Goal: Task Accomplishment & Management: Use online tool/utility

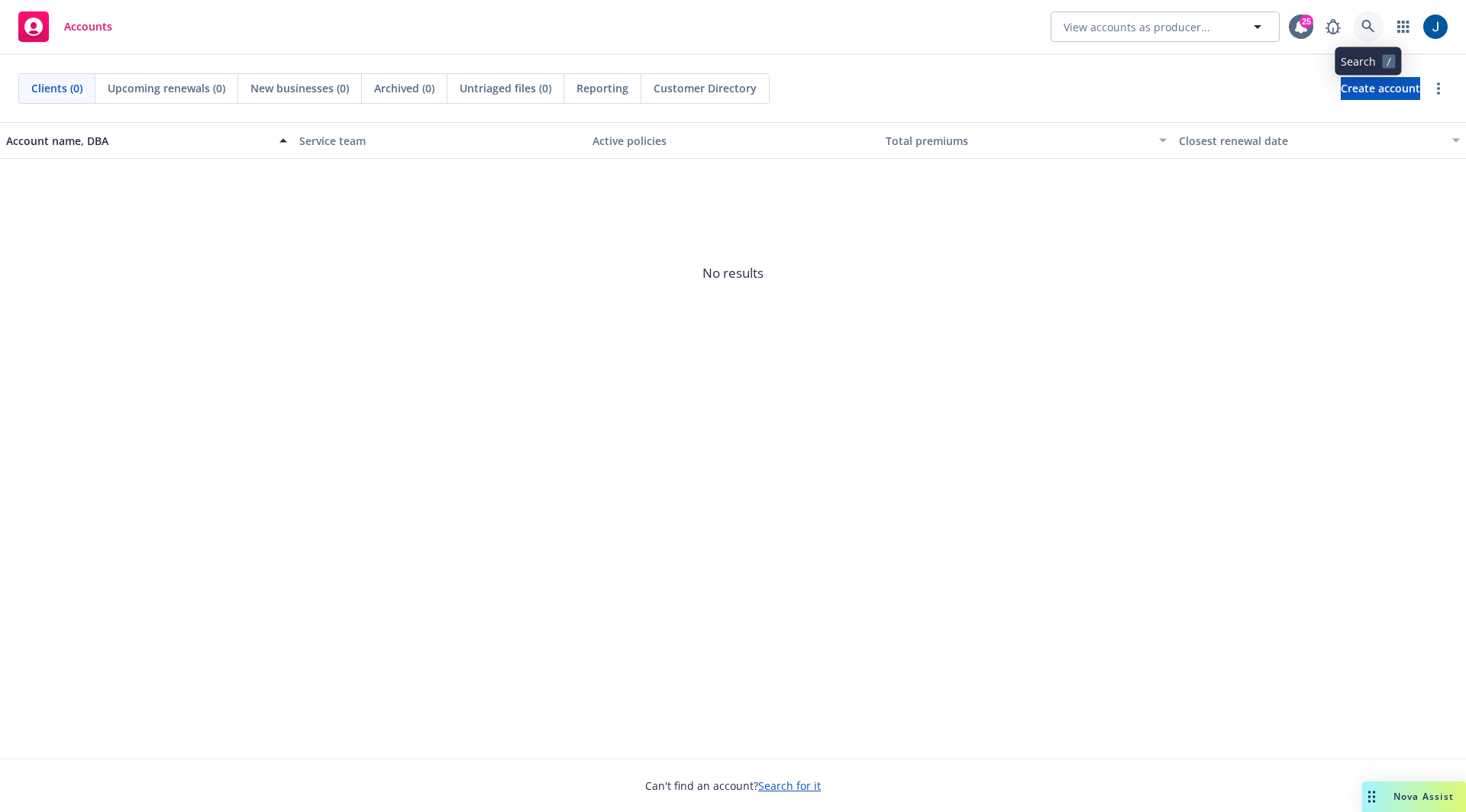
click at [1363, 21] on icon at bounding box center [1368, 26] width 13 height 13
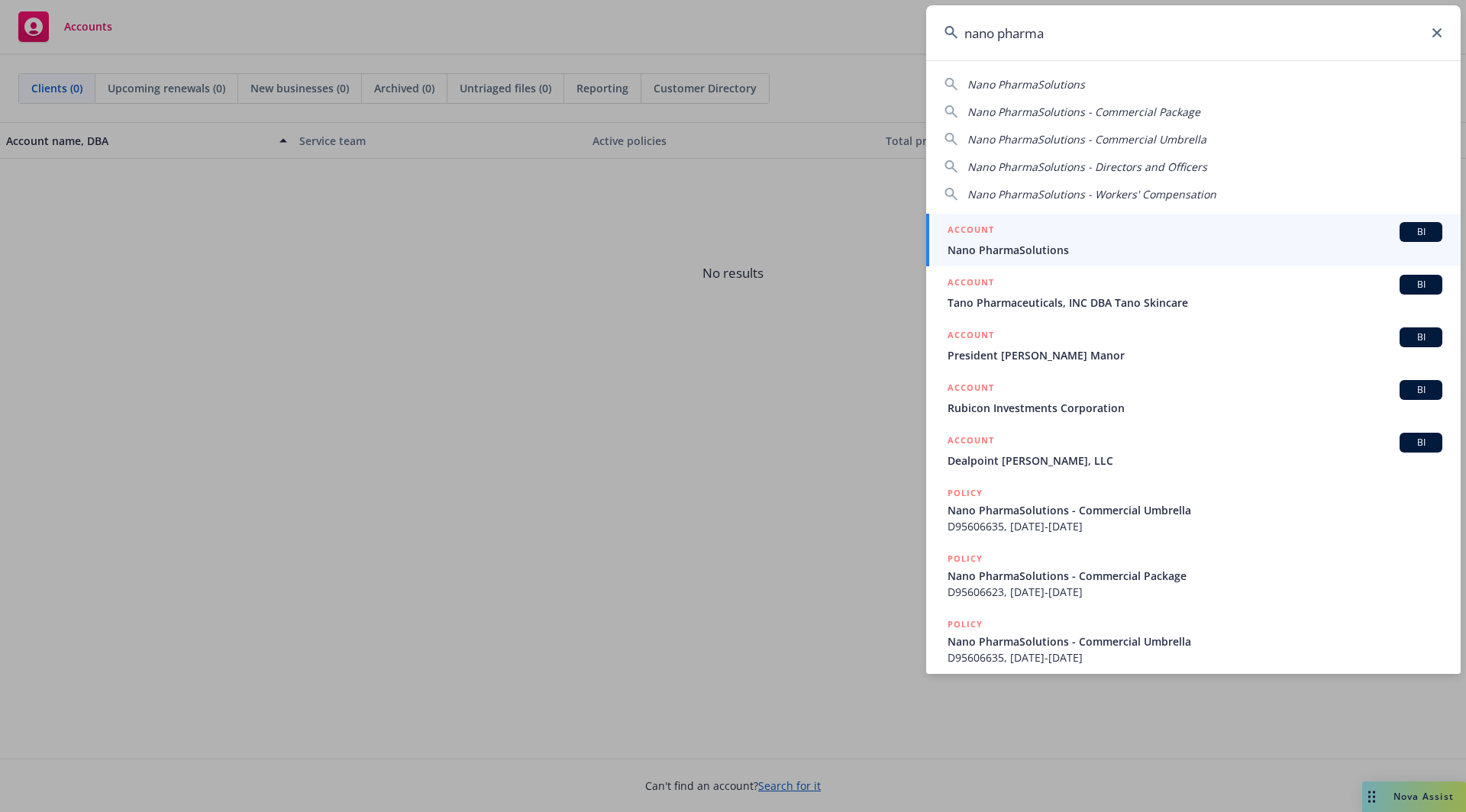
type input "nano pharma"
click at [1026, 252] on span "Nano PharmaSolutions" at bounding box center [1195, 250] width 494 height 16
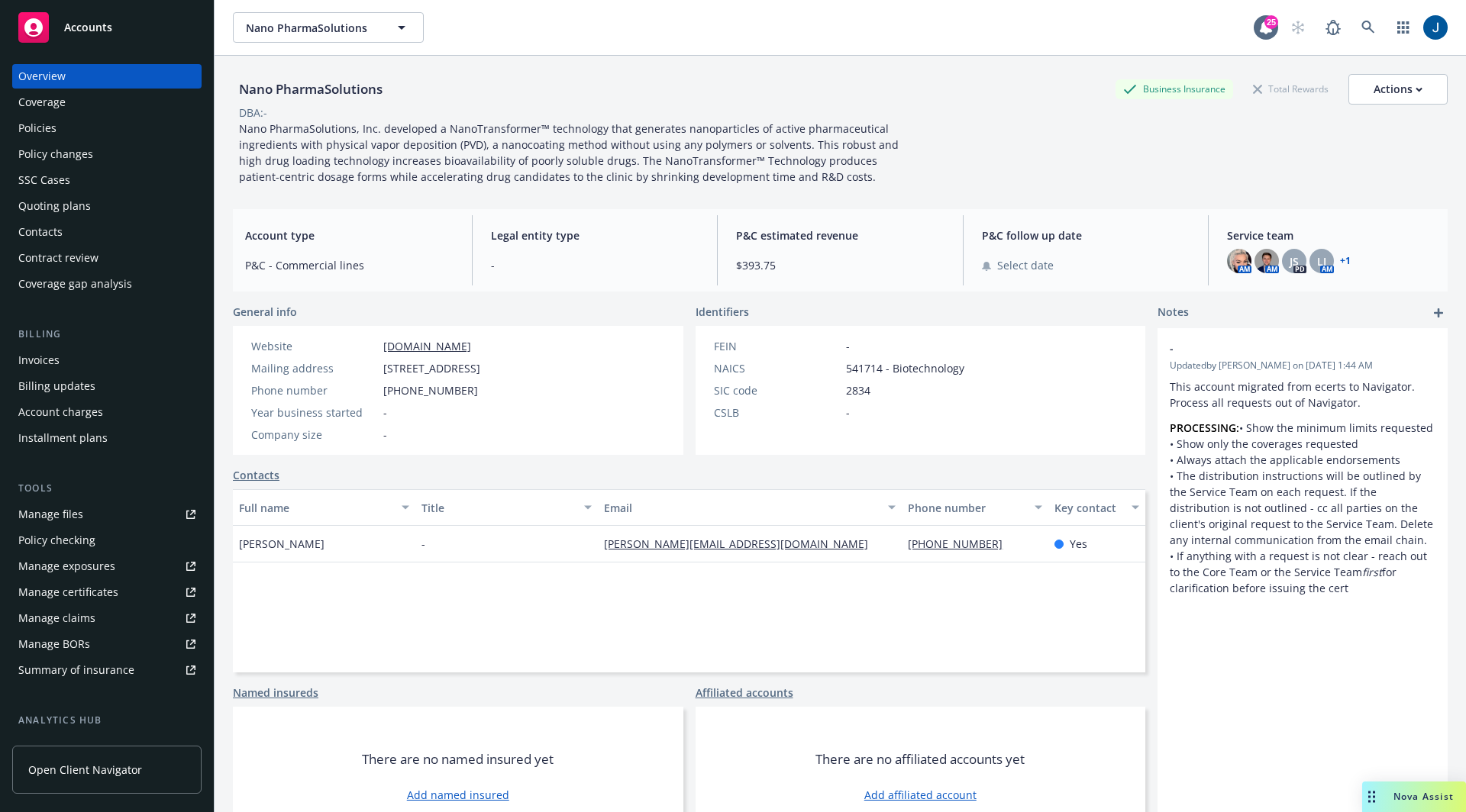
scroll to position [6, 0]
click at [92, 125] on div "Policies" at bounding box center [107, 126] width 177 height 25
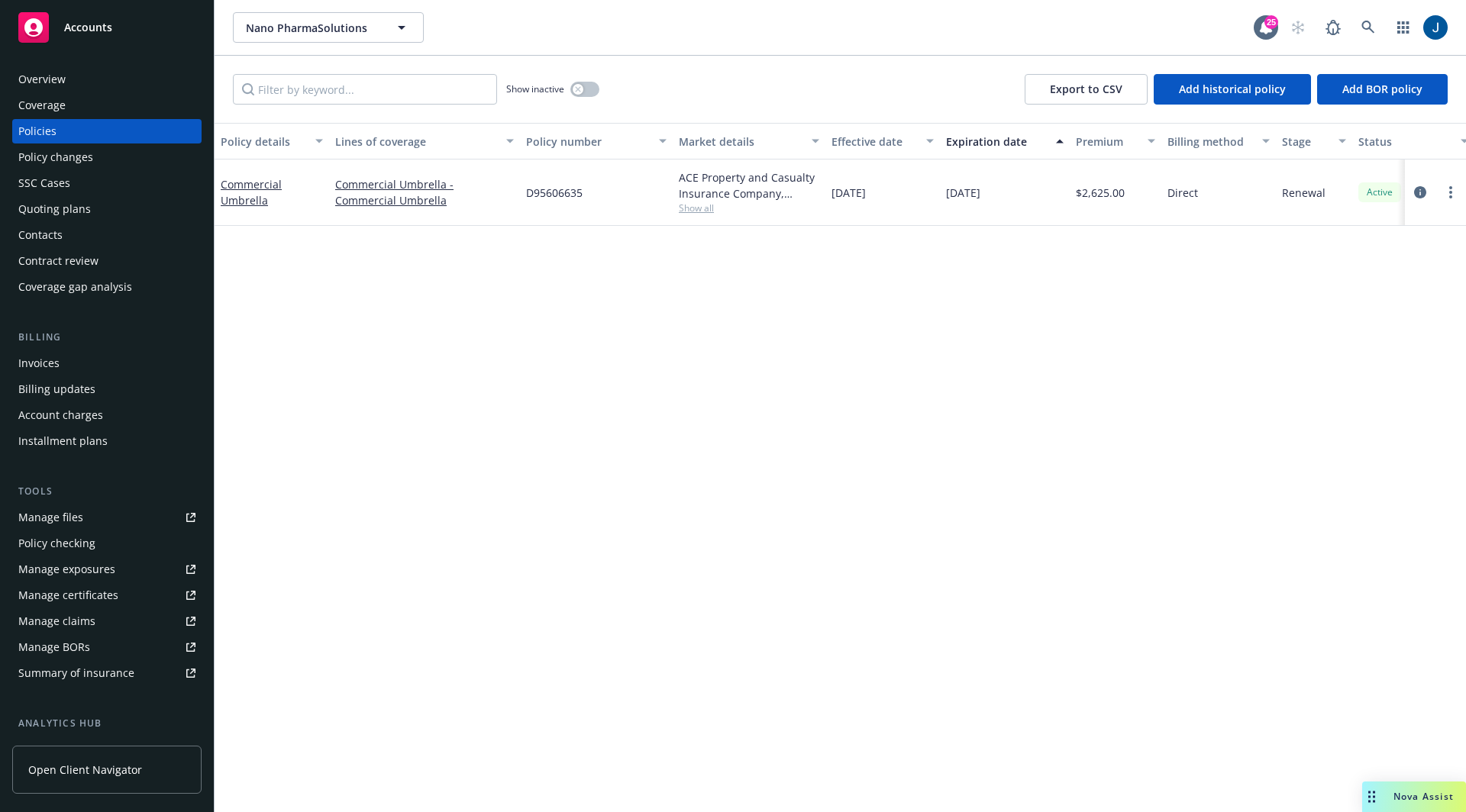
click at [138, 212] on div "Quoting plans" at bounding box center [107, 209] width 177 height 25
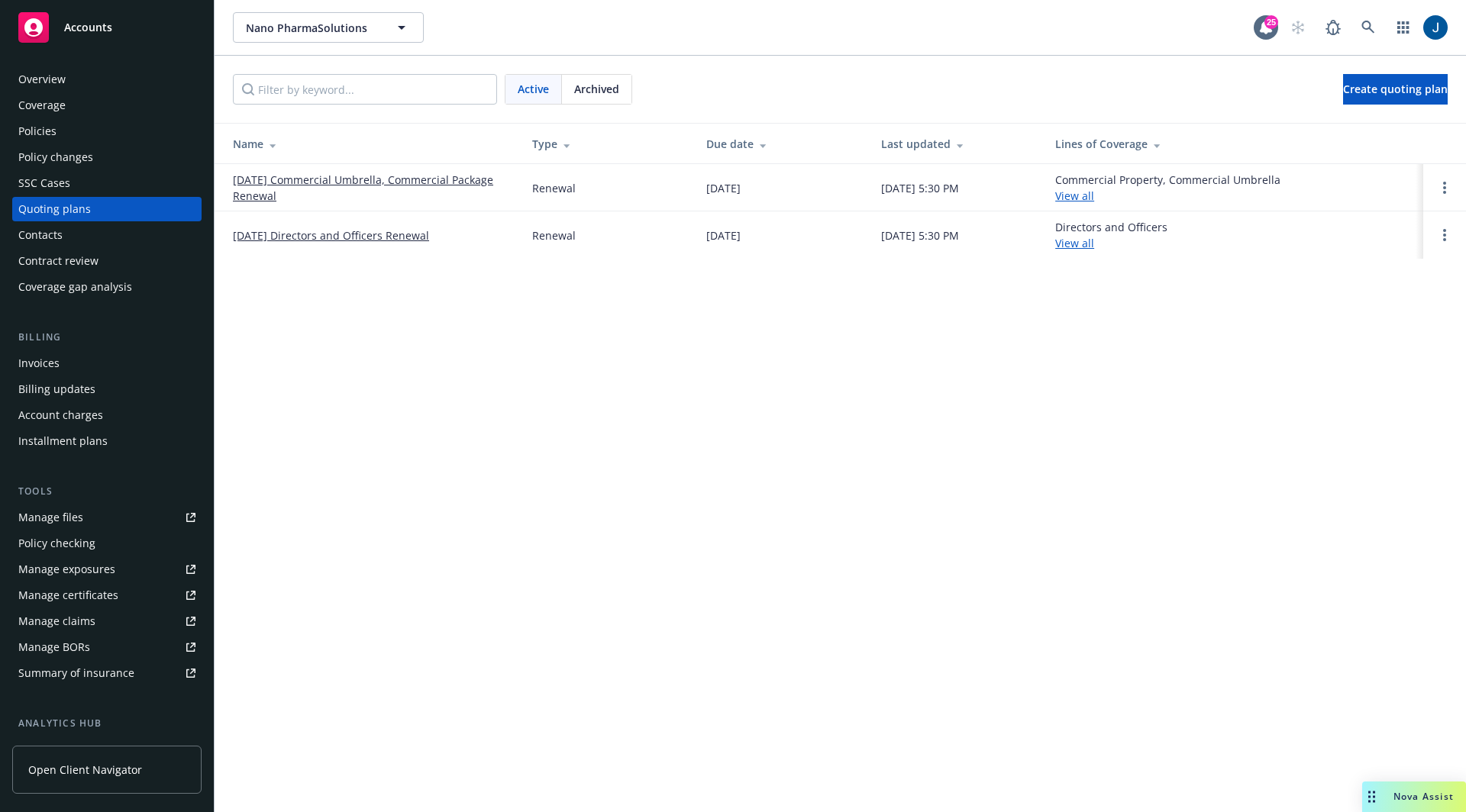
click at [423, 344] on div "Nano PharmaSolutions Nano PharmaSolutions 25 Active Archived Create quoting pla…" at bounding box center [839, 406] width 1251 height 812
click at [338, 232] on link "[DATE] Directors and Officers Renewal" at bounding box center [331, 235] width 196 height 16
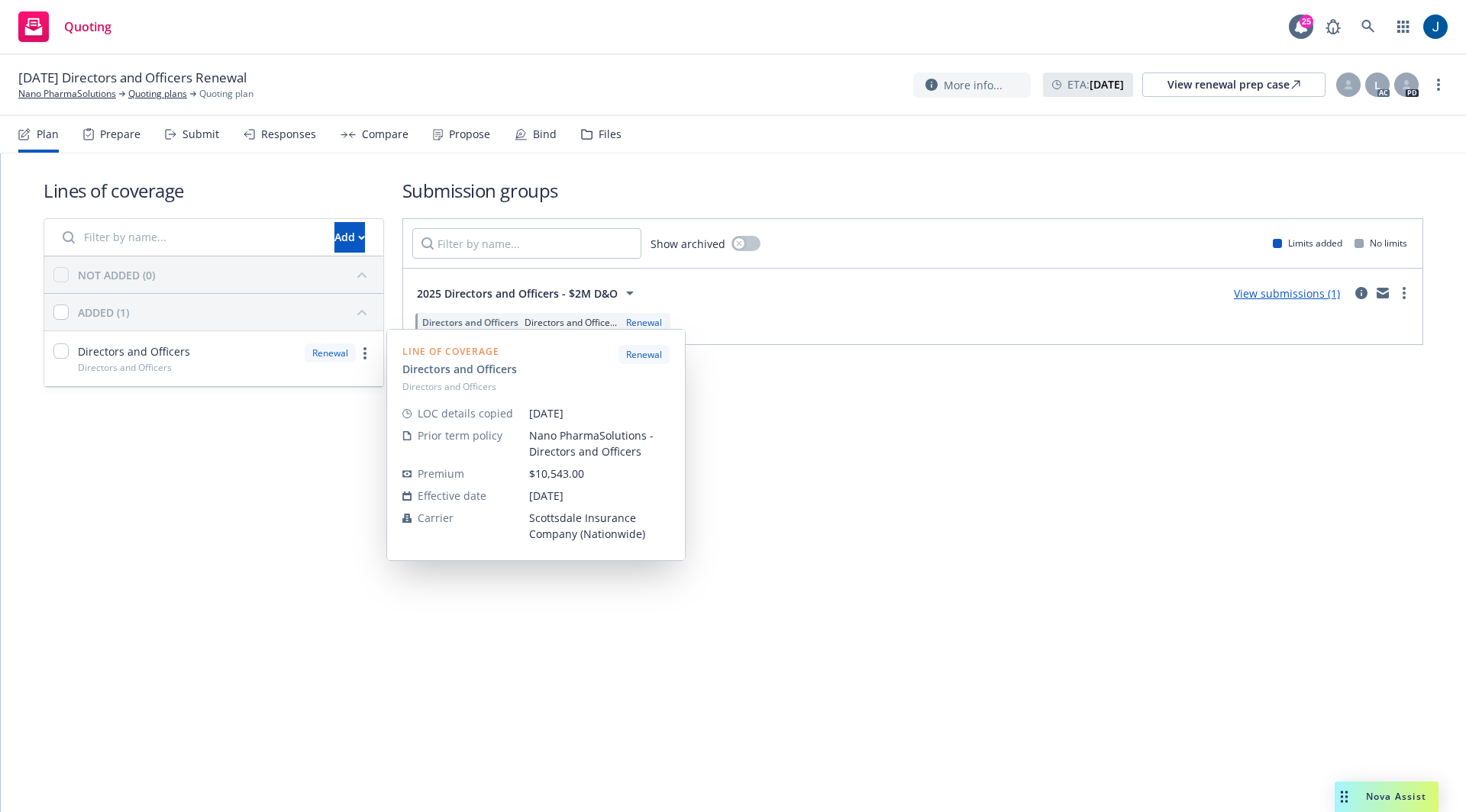
click at [74, 356] on div "Directors and Officers Directors and Officers" at bounding box center [122, 358] width 136 height 31
checkbox input "true"
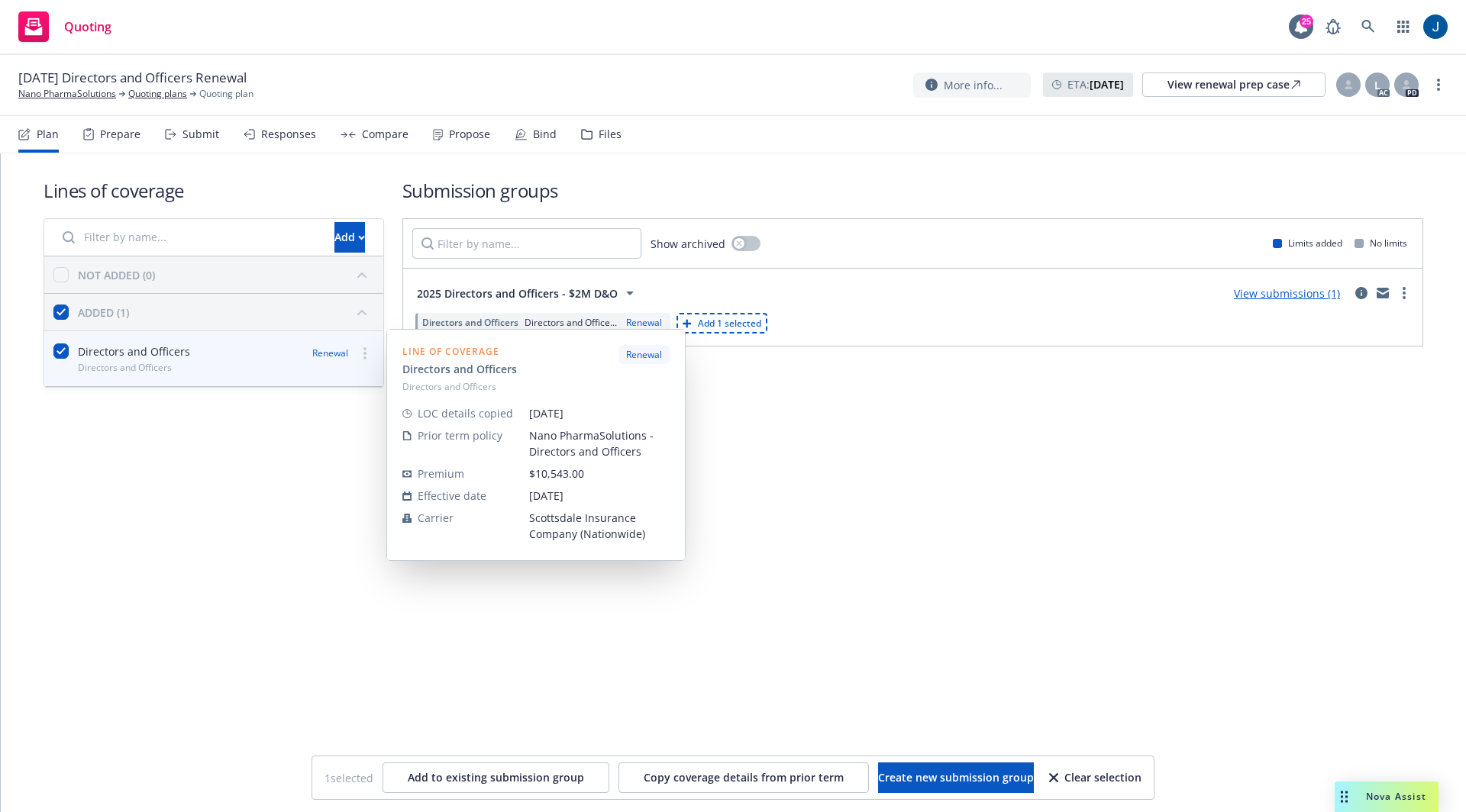
click at [75, 368] on div "Directors and Officers Directors and Officers" at bounding box center [122, 358] width 136 height 31
checkbox input "false"
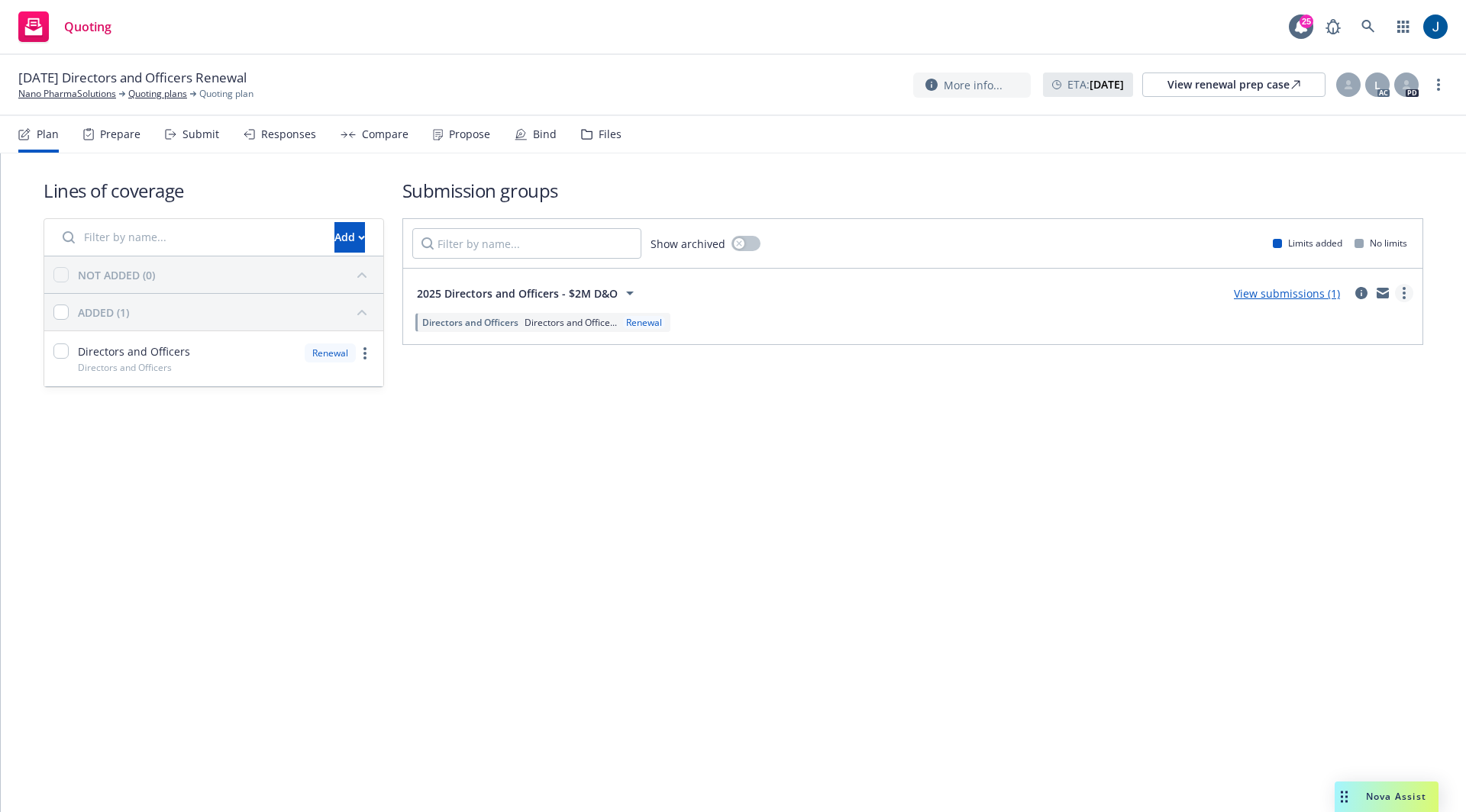
click at [1398, 293] on link "more" at bounding box center [1404, 293] width 18 height 18
click at [1328, 413] on link "Add market to approach" at bounding box center [1332, 421] width 161 height 31
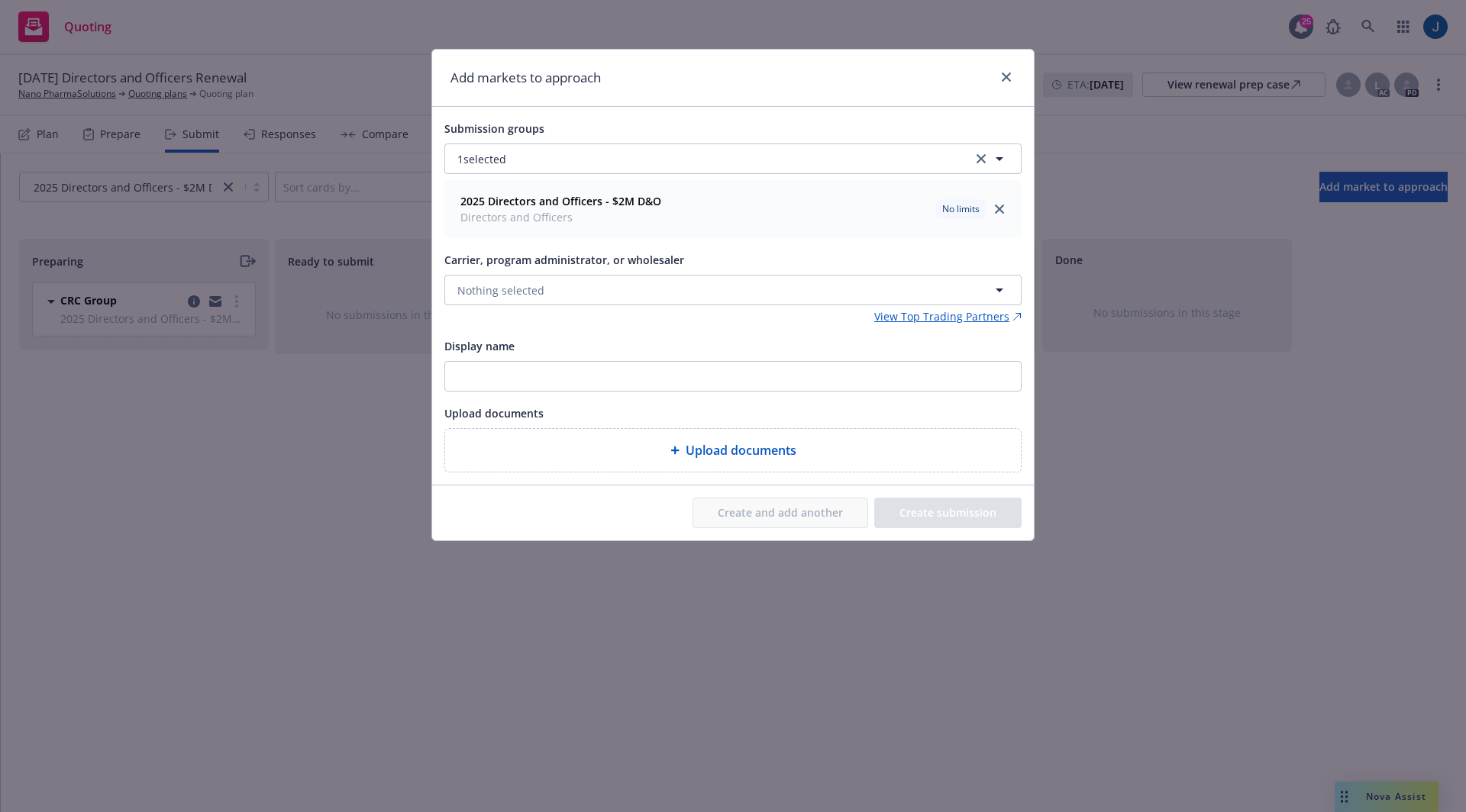
click at [562, 313] on div "View Top Trading Partners" at bounding box center [733, 316] width 577 height 16
click at [561, 294] on button "Nothing selected" at bounding box center [733, 289] width 577 height 31
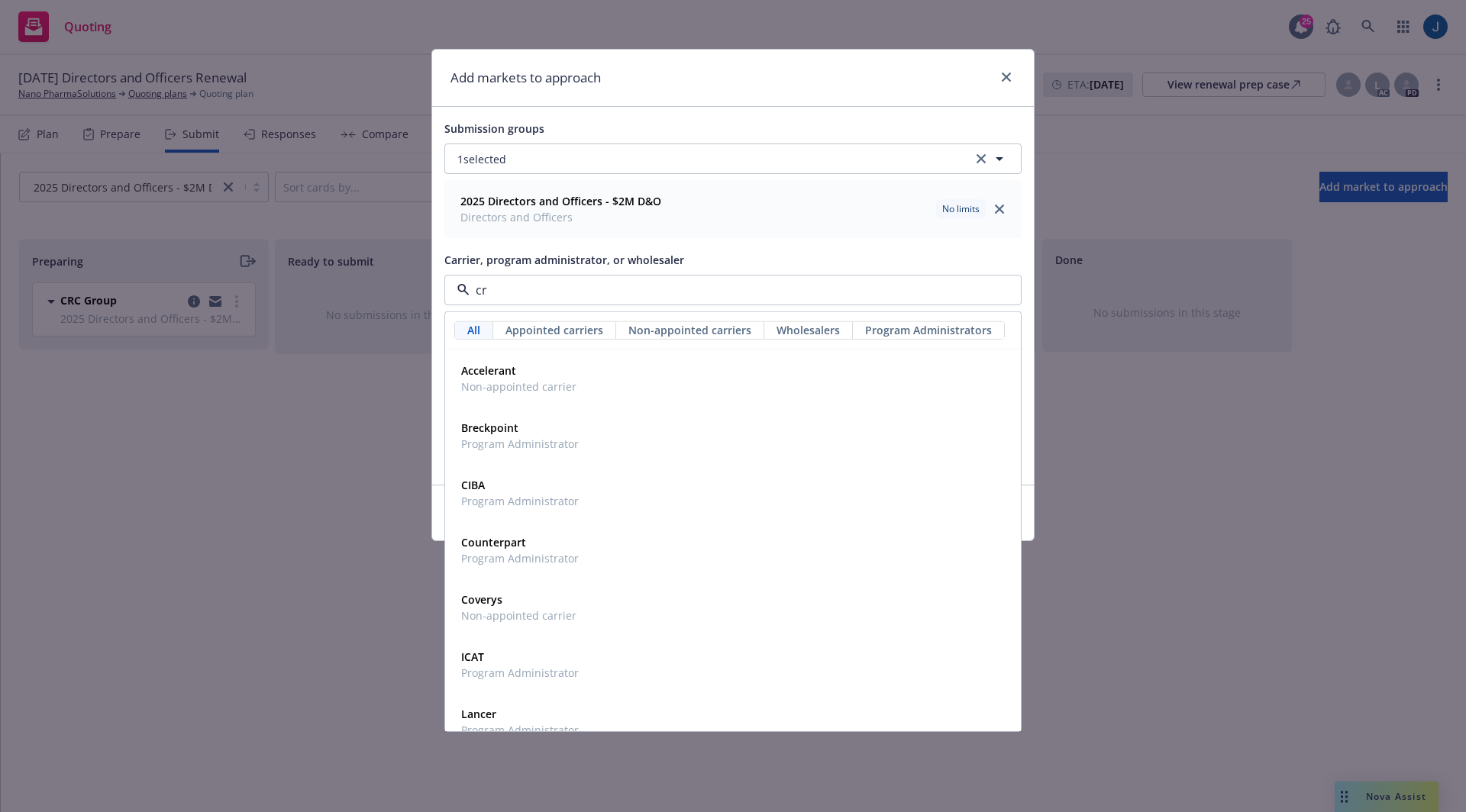
type input "crc"
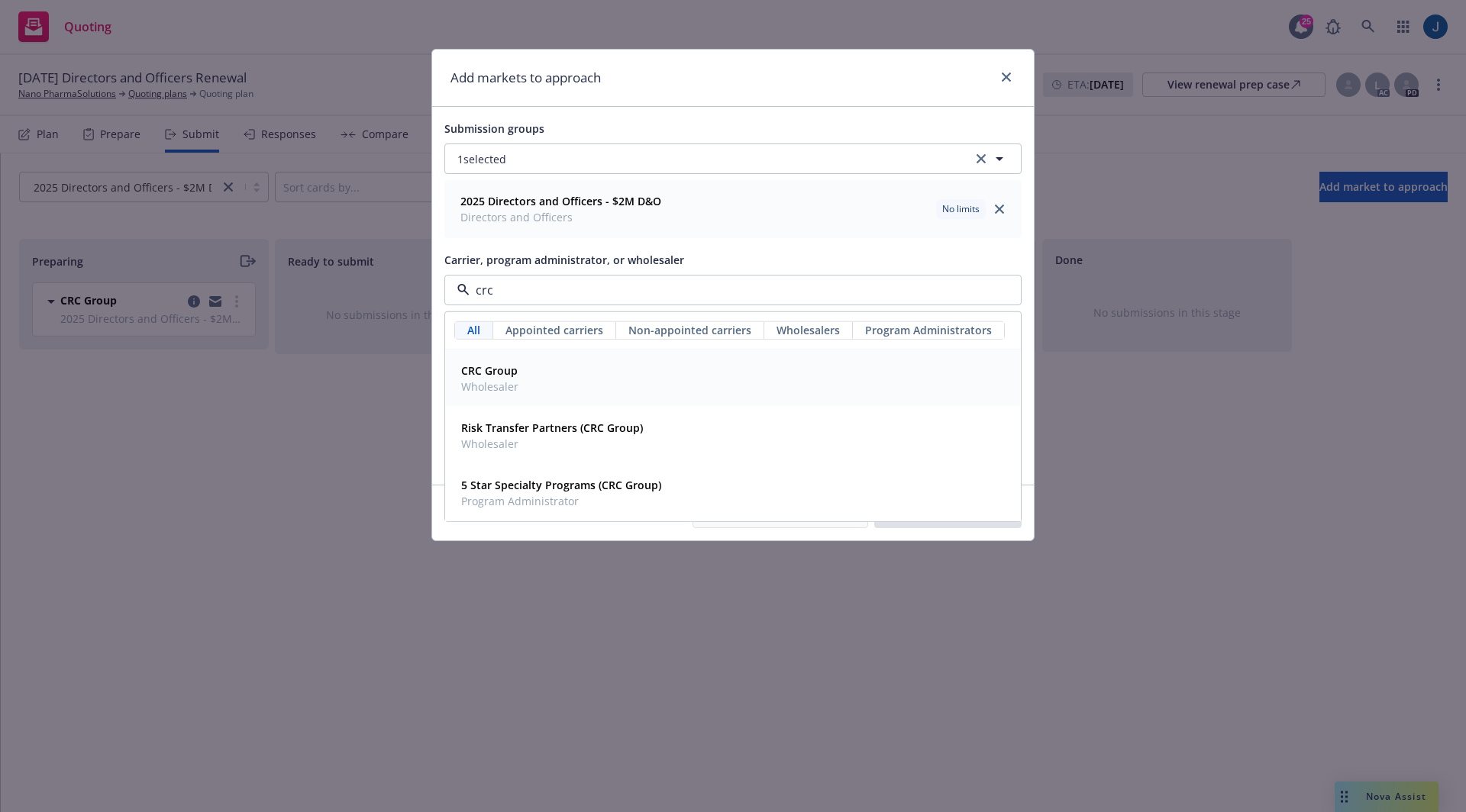
click at [552, 363] on div "CRC Group Wholesaler" at bounding box center [733, 379] width 556 height 38
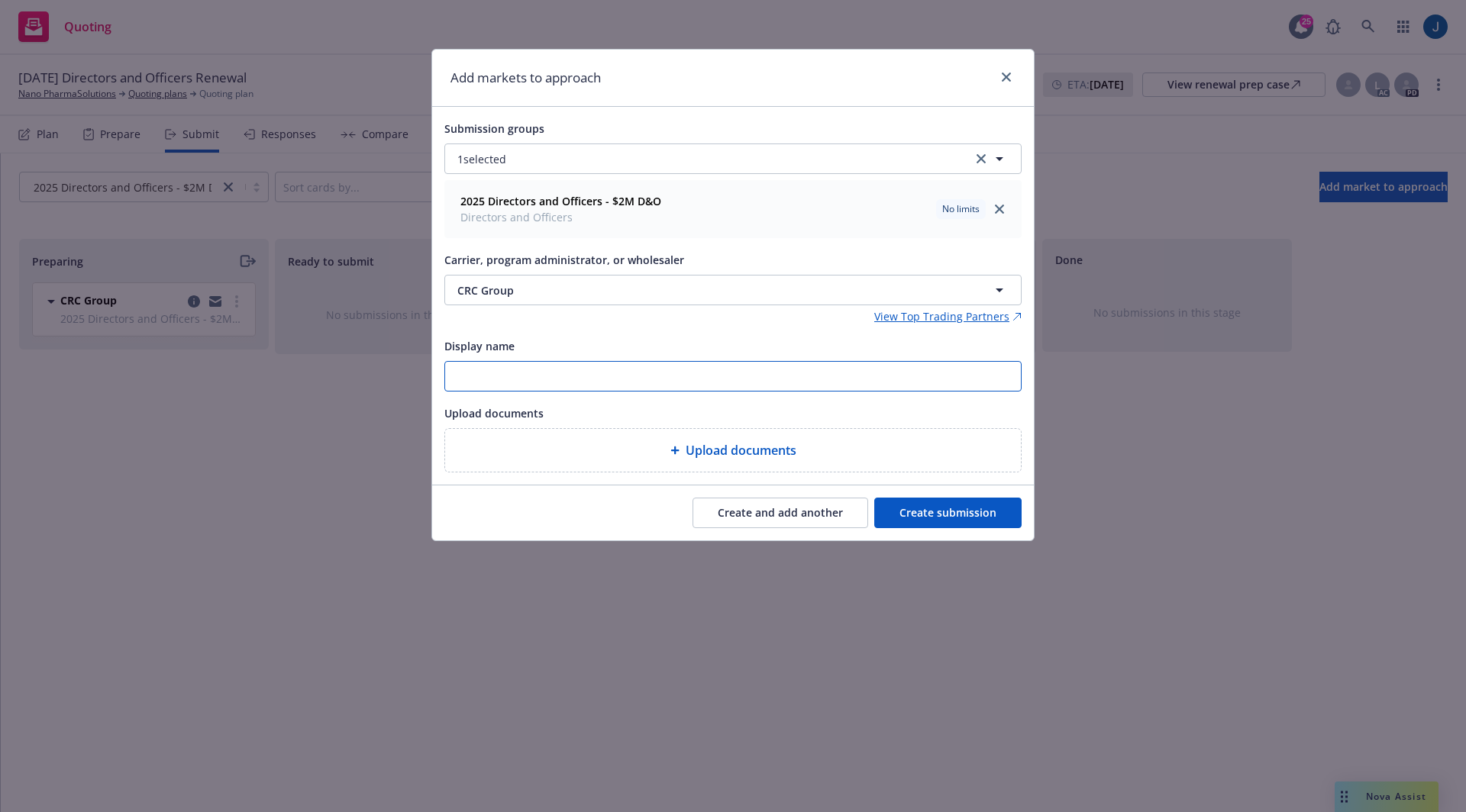
click at [554, 375] on input "Display name" at bounding box center [733, 376] width 575 height 29
click at [1008, 77] on icon "close" at bounding box center [1005, 77] width 9 height 9
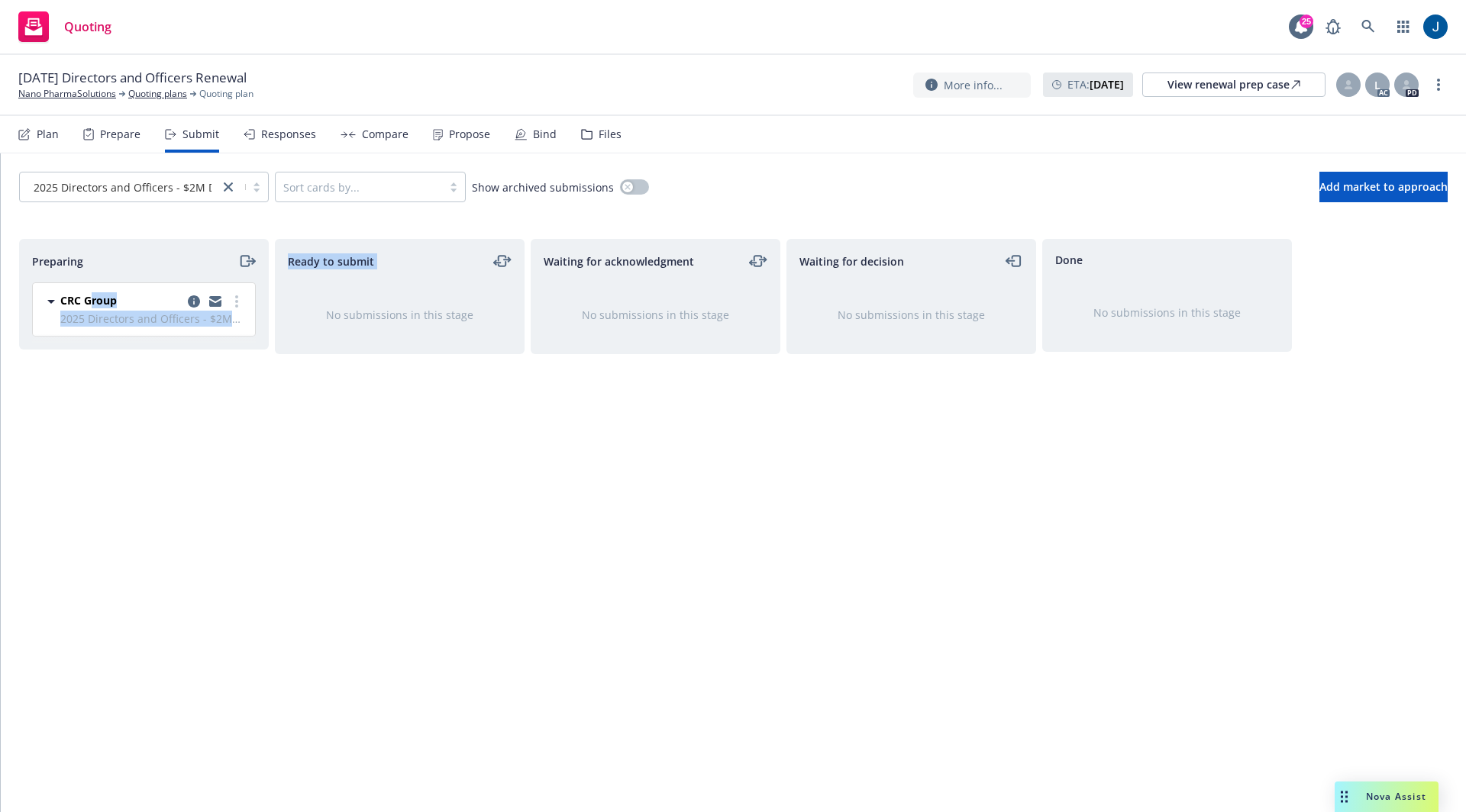
drag, startPoint x: 88, startPoint y: 299, endPoint x: 344, endPoint y: 299, distance: 256.0
click at [338, 299] on div "Preparing CRC Group 2025 Directors and Officers - $2M D&O Saturday, May 17, 202…" at bounding box center [733, 509] width 1428 height 542
click at [344, 299] on div "No submissions in this stage" at bounding box center [399, 315] width 248 height 64
click at [239, 304] on link "more" at bounding box center [236, 302] width 18 height 18
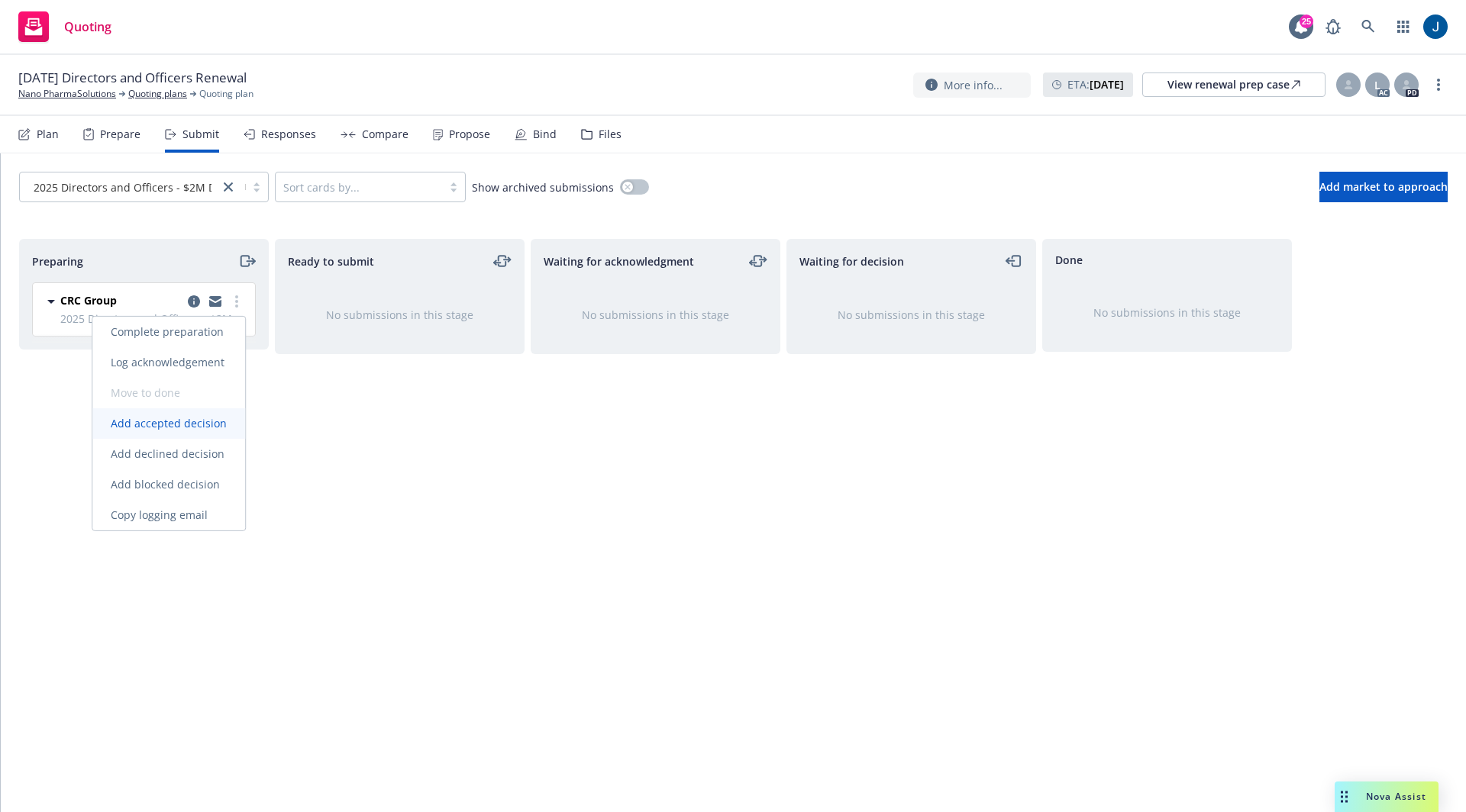
click at [200, 427] on span "Add accepted decision" at bounding box center [169, 423] width 153 height 15
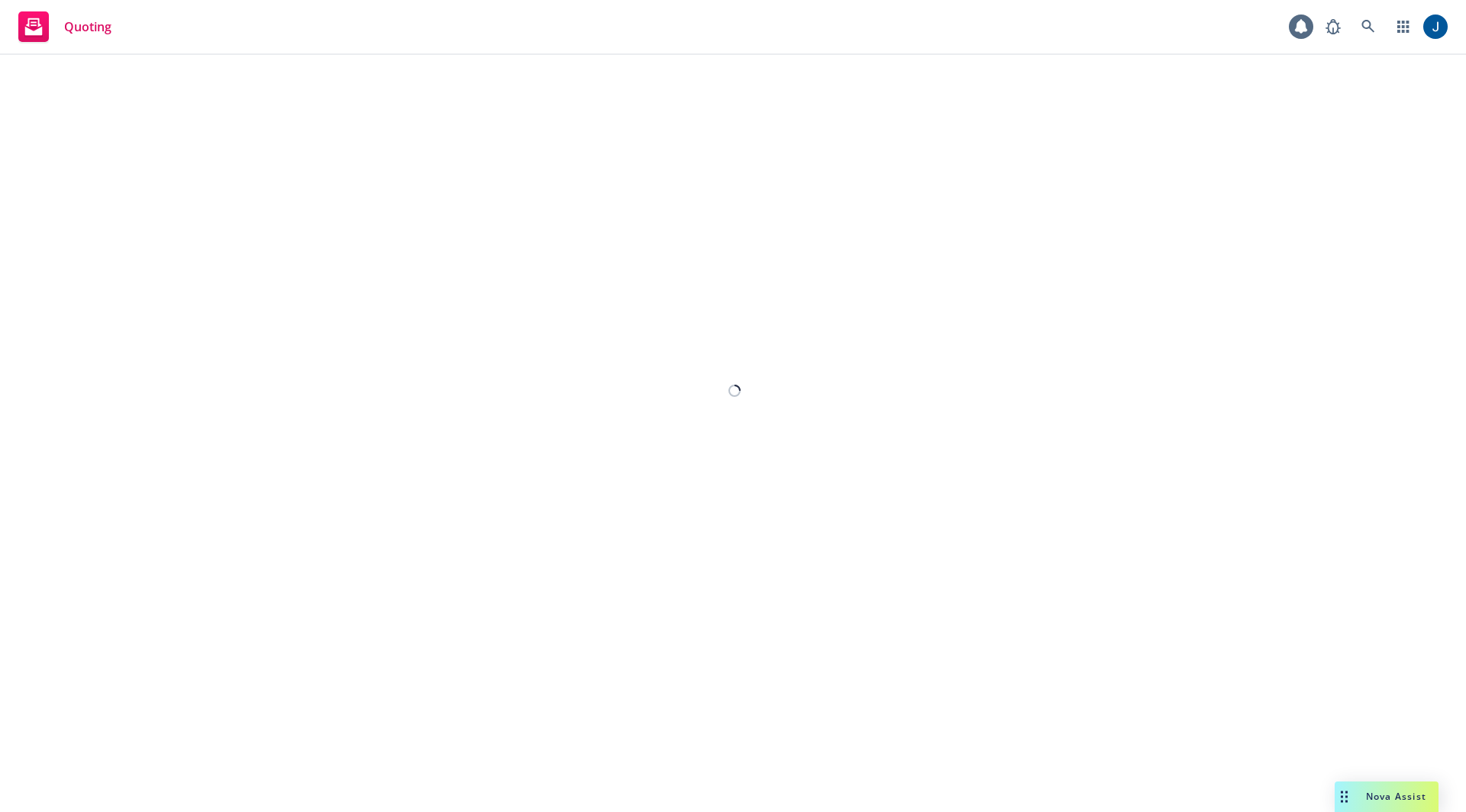
select select "12"
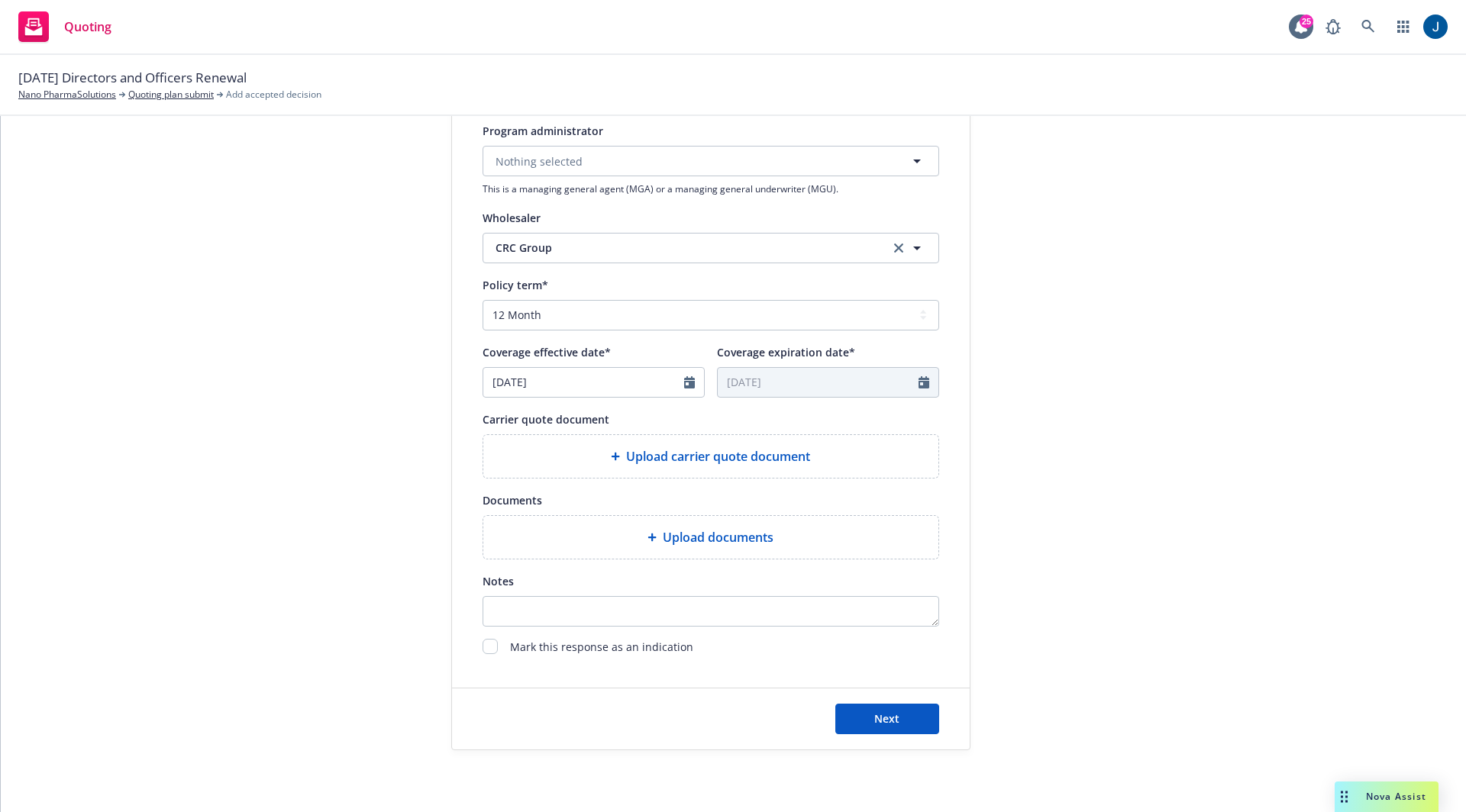
scroll to position [483, 0]
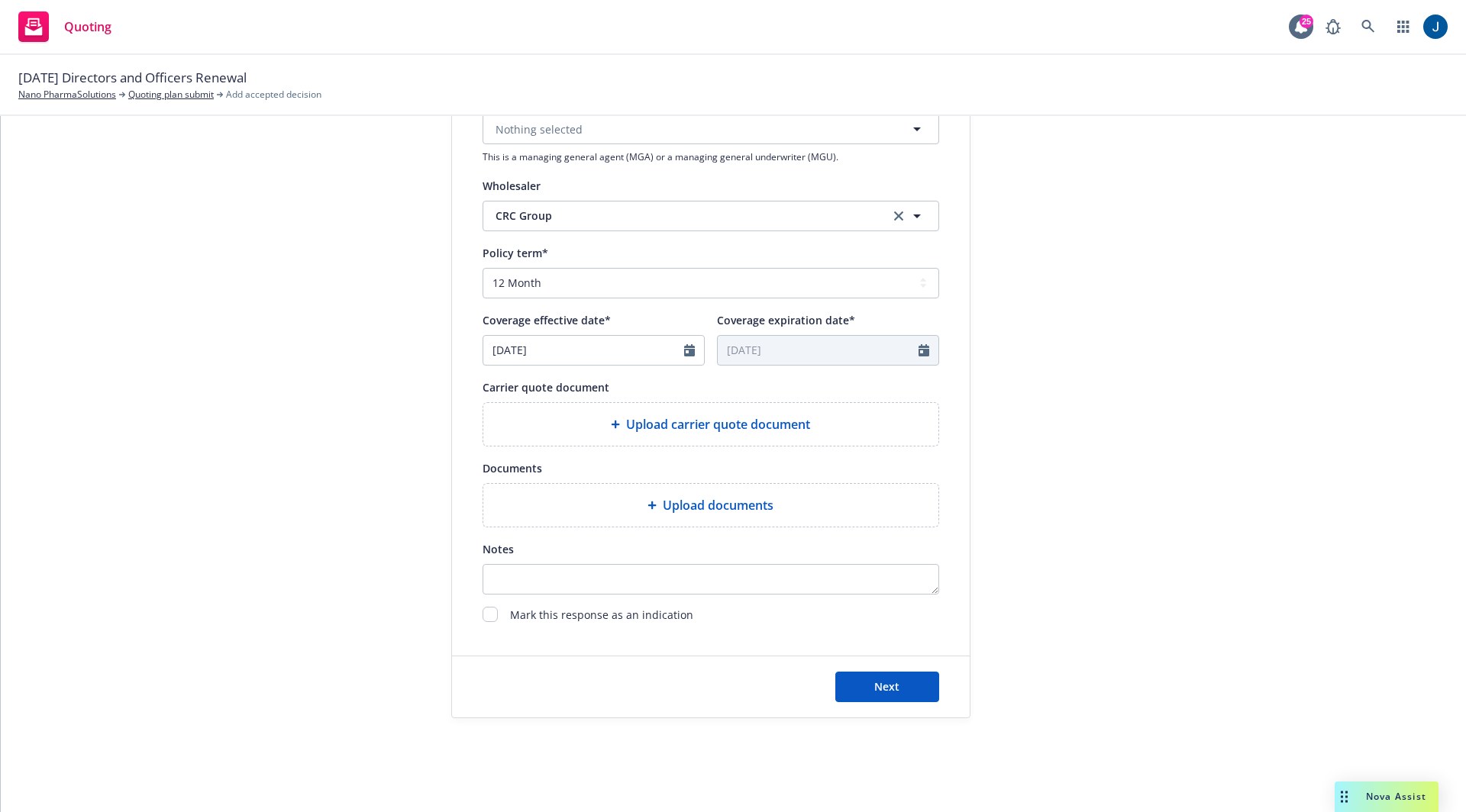
click at [738, 432] on div "Upload carrier quote document" at bounding box center [710, 424] width 455 height 43
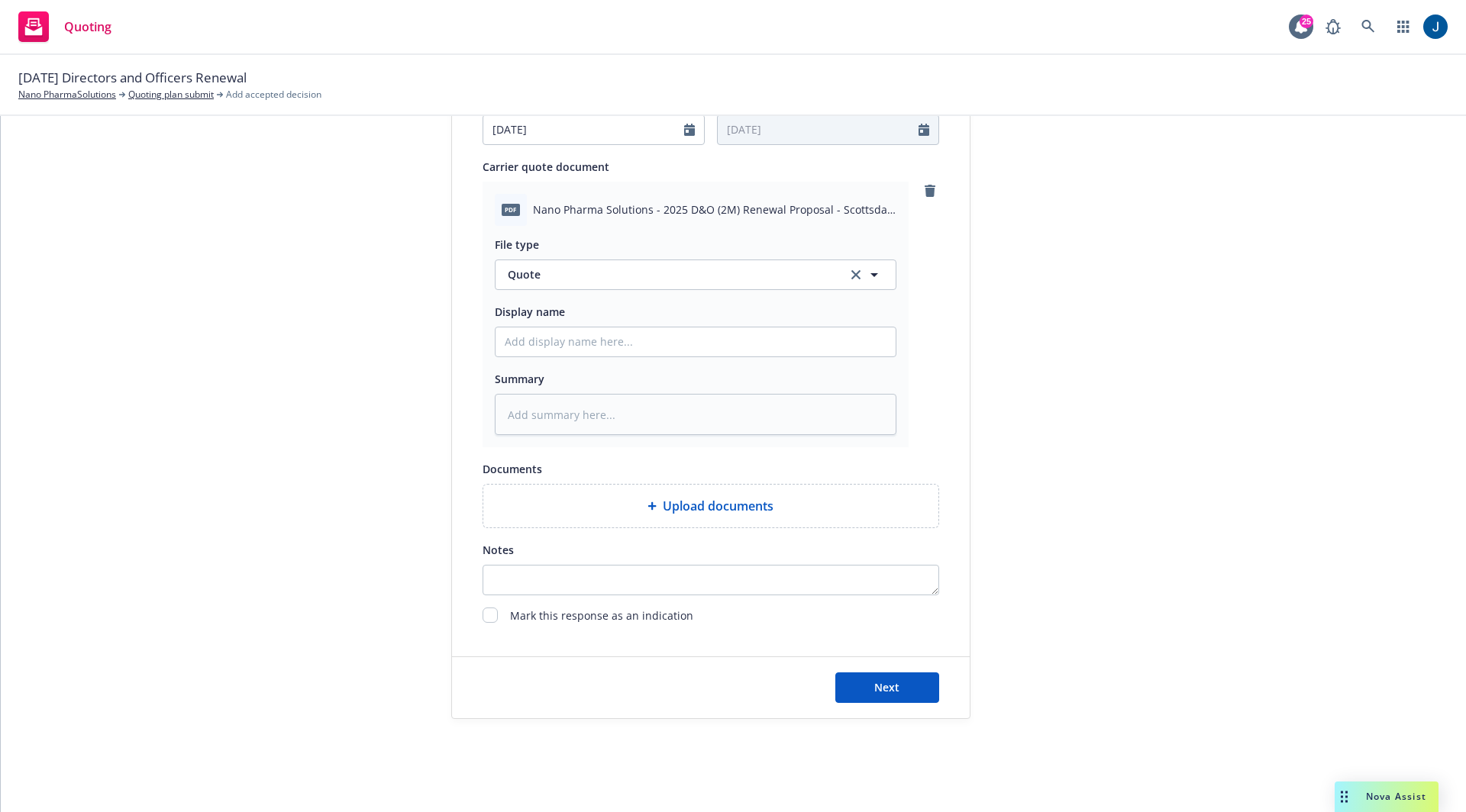
scroll to position [705, 0]
click at [701, 346] on input "Display name" at bounding box center [695, 340] width 400 height 29
click at [1110, 418] on div "submission Carrier CRC Group Last updated 5/17, 5:30 PM" at bounding box center [1107, 95] width 214 height 1245
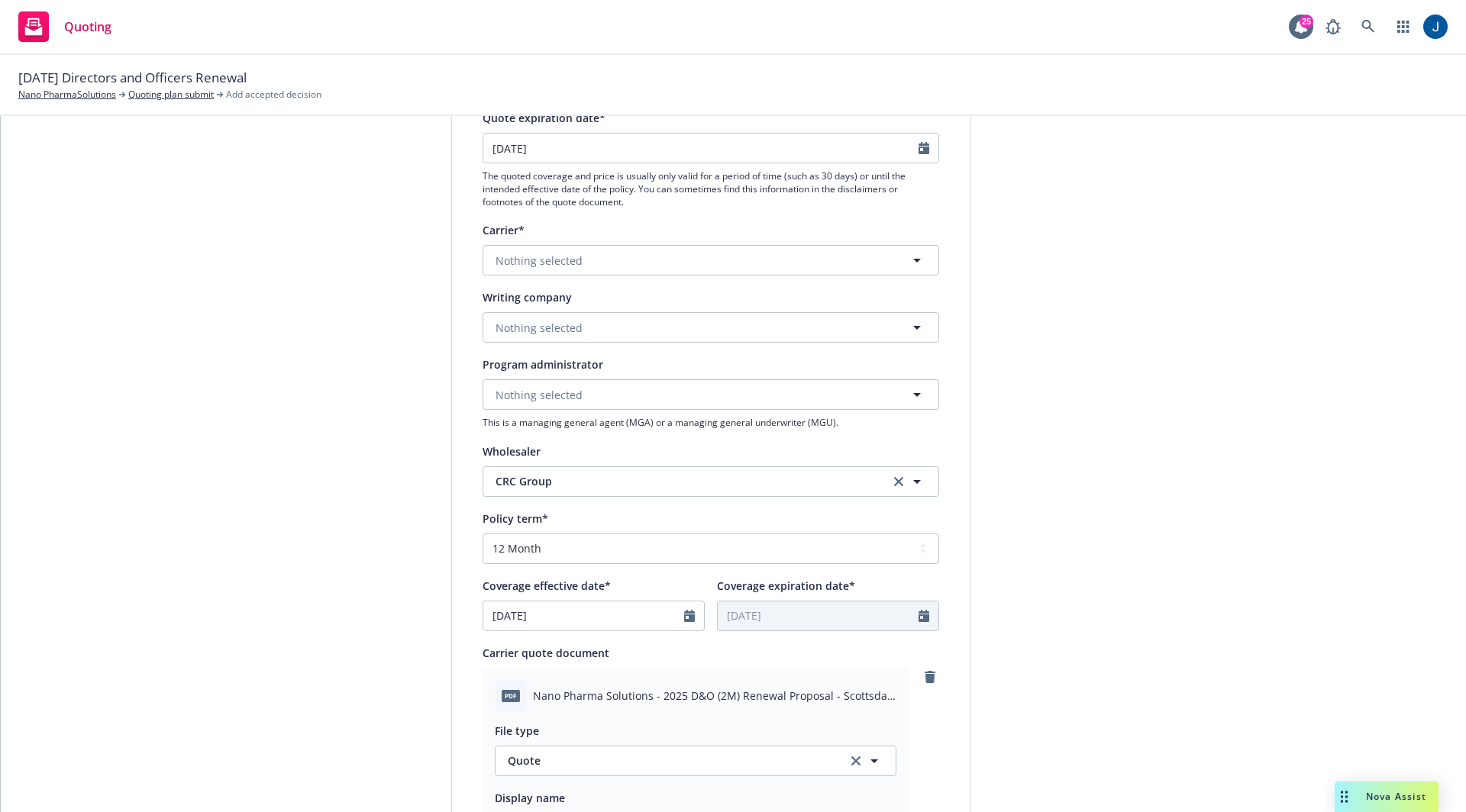
scroll to position [214, 0]
click at [620, 261] on button "Nothing selected" at bounding box center [711, 263] width 456 height 31
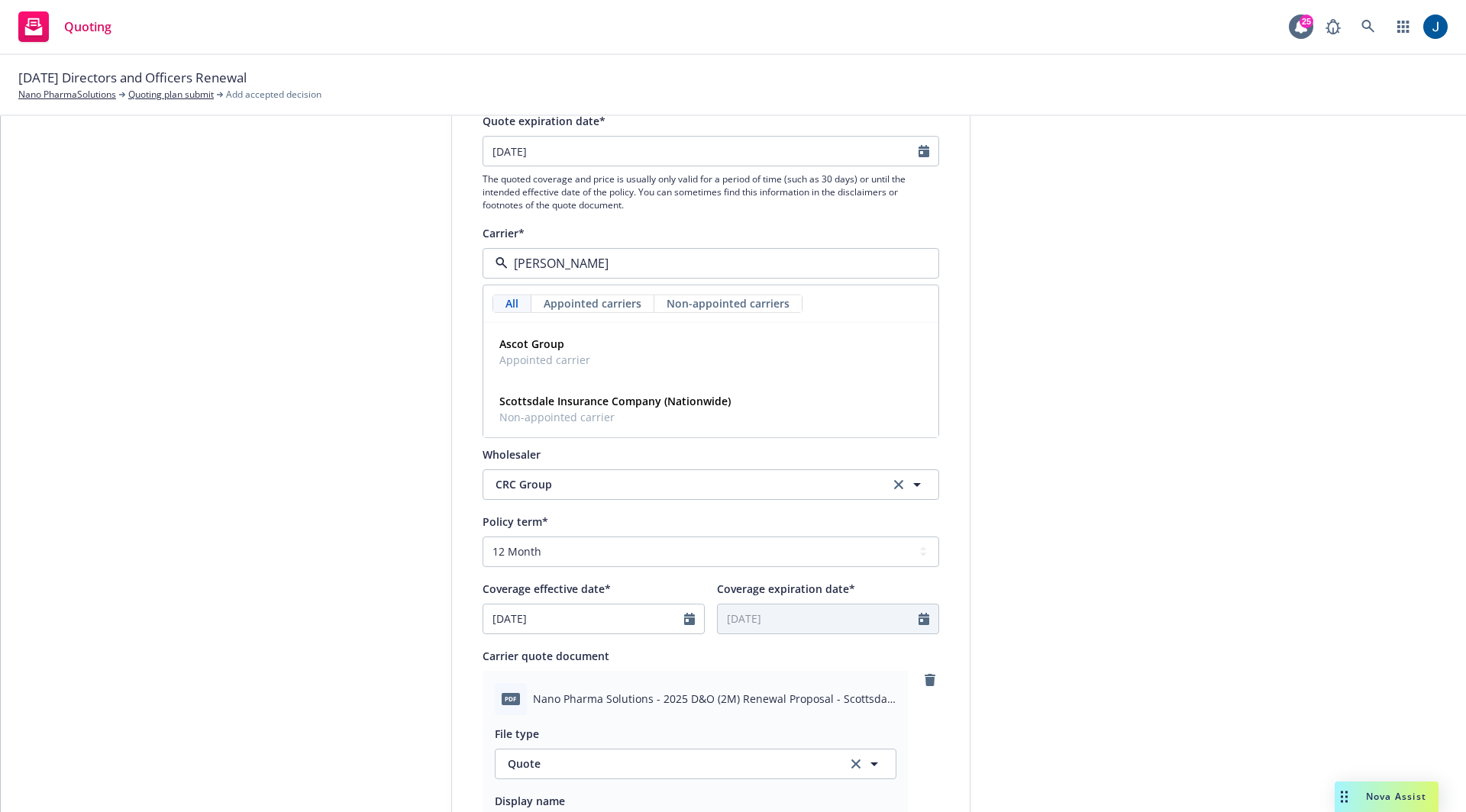
type input "scotts"
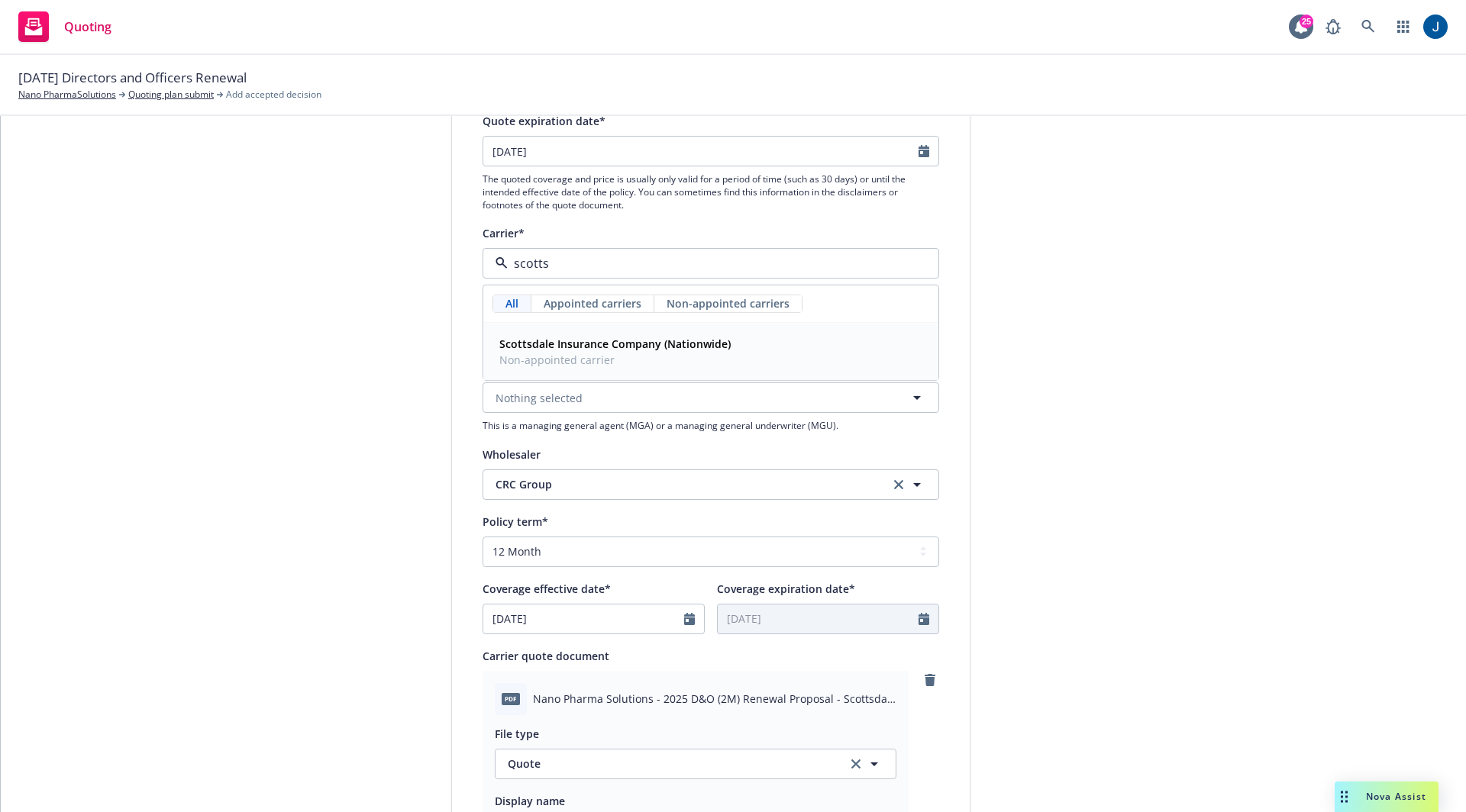
click at [656, 344] on strong "Scottsdale Insurance Company (Nationwide)" at bounding box center [615, 344] width 232 height 15
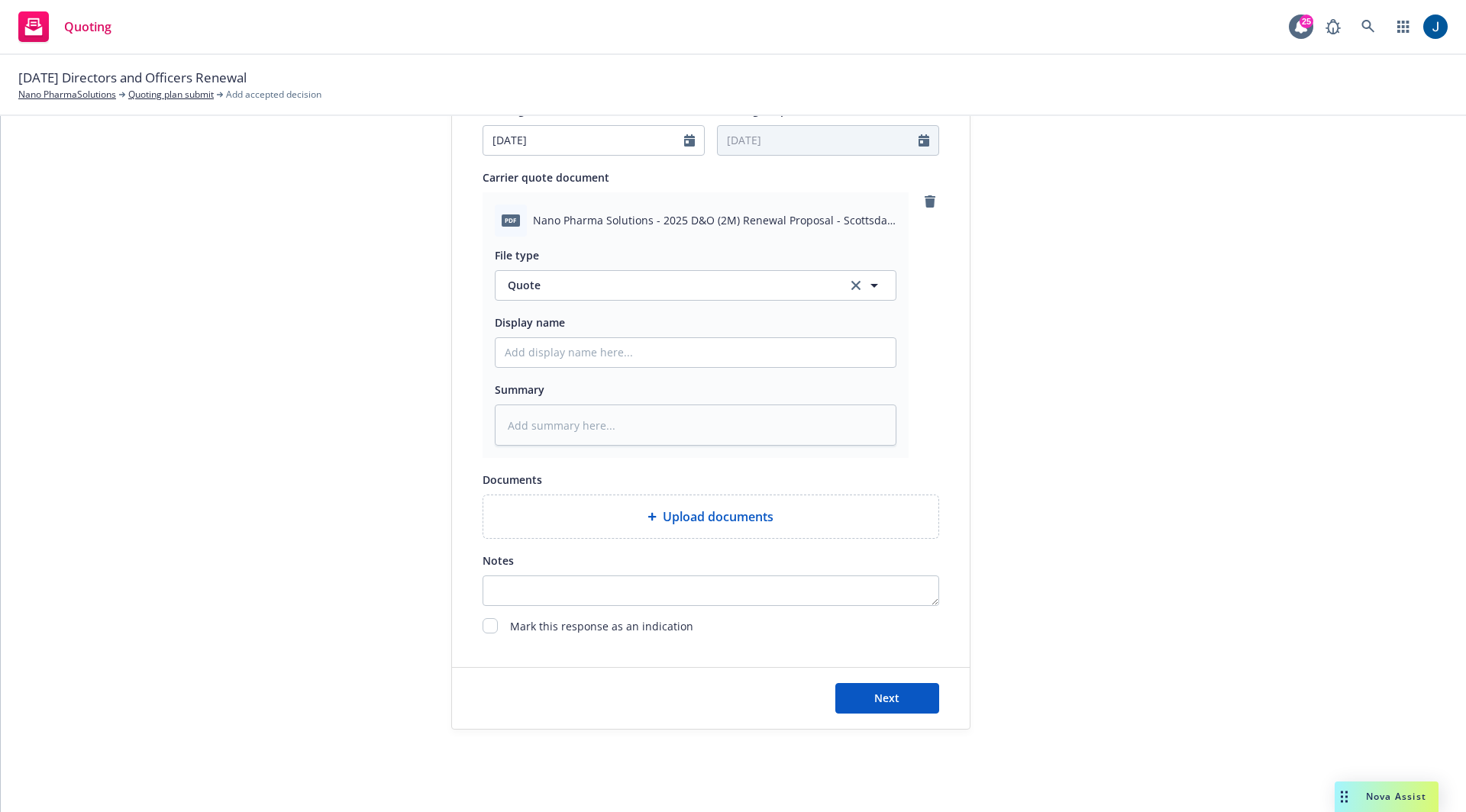
scroll to position [768, 0]
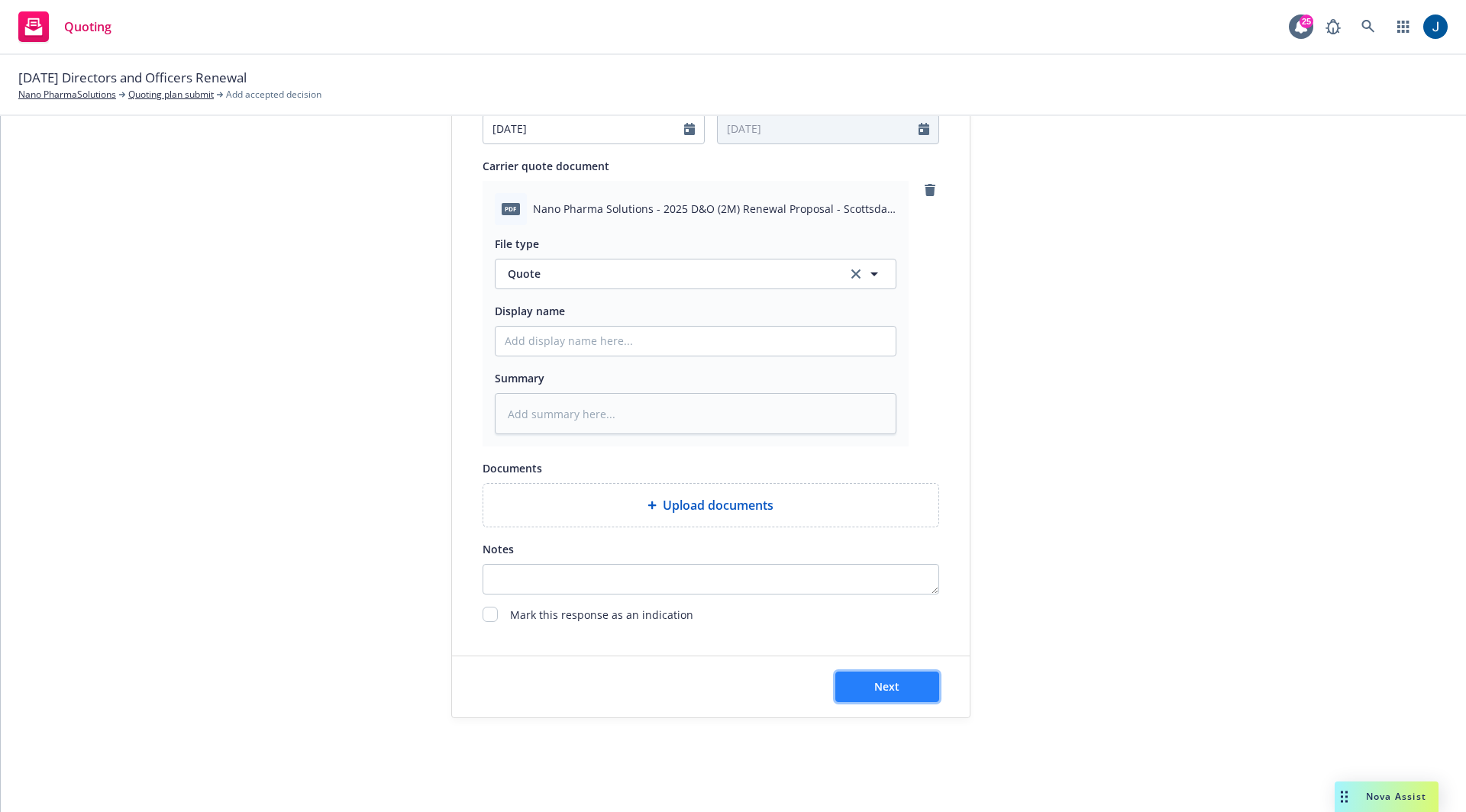
click at [892, 685] on button "Next" at bounding box center [887, 686] width 104 height 31
type textarea "x"
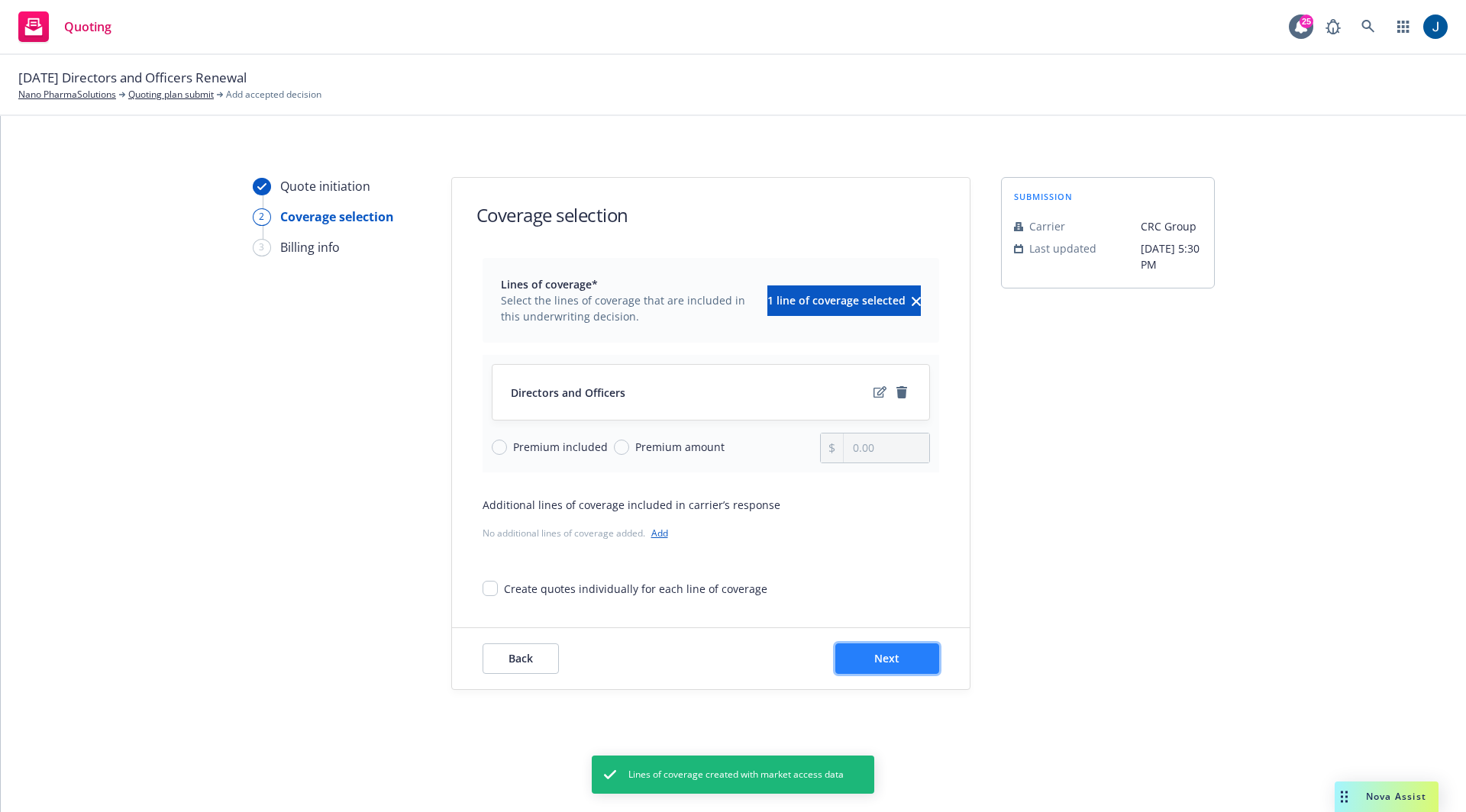
click at [903, 655] on button "Next" at bounding box center [887, 658] width 104 height 31
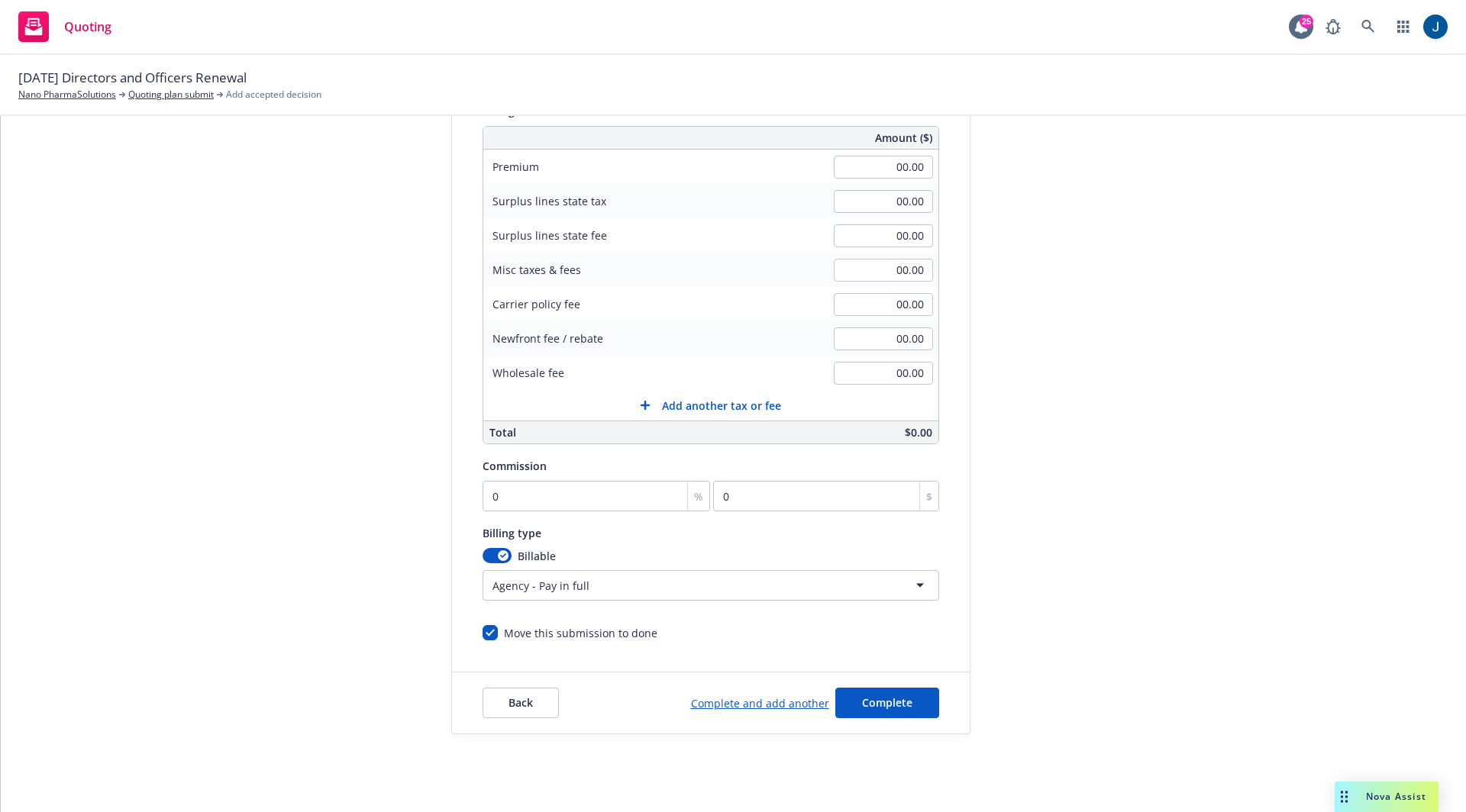
scroll to position [241, 0]
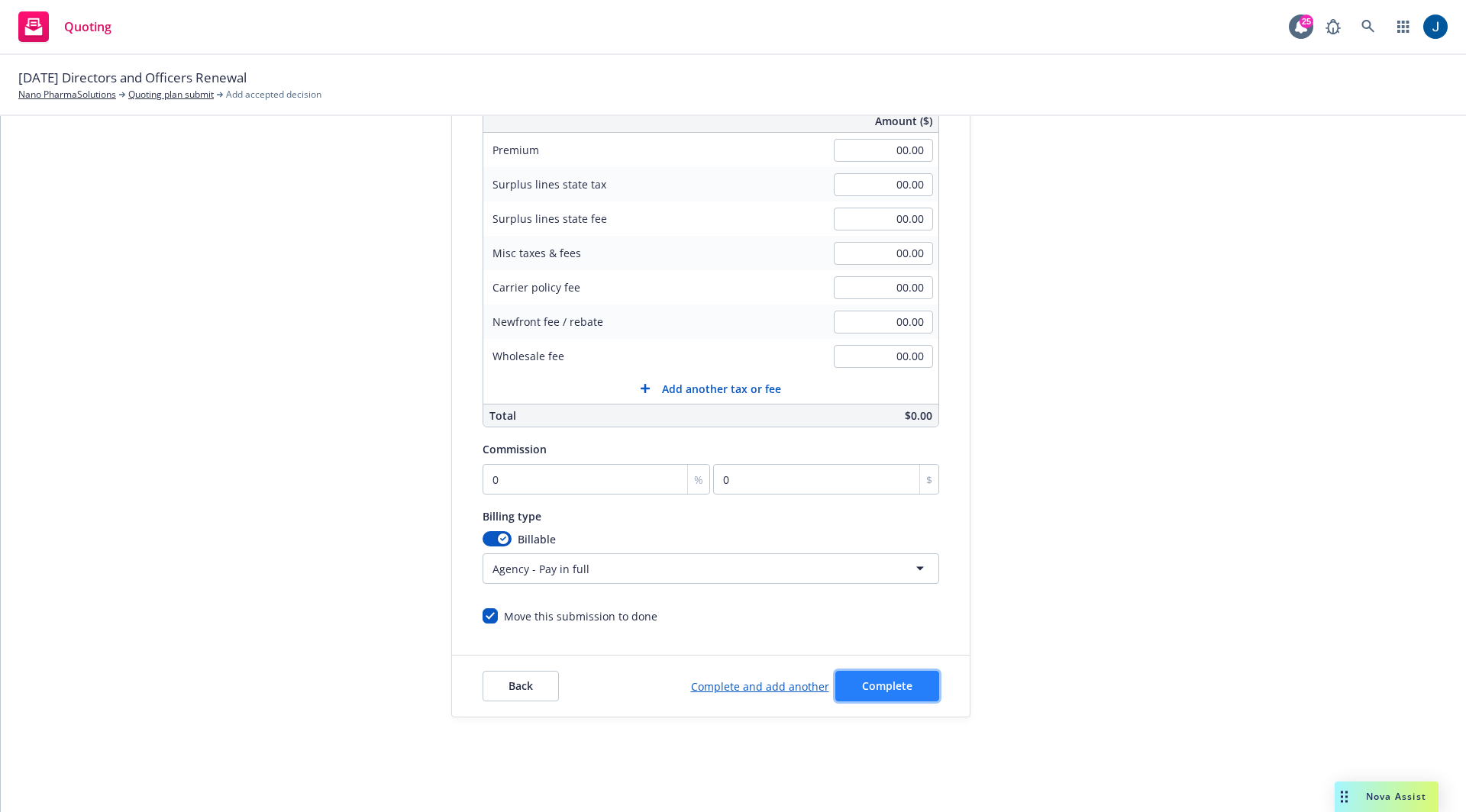
click at [894, 681] on span "Complete" at bounding box center [886, 686] width 50 height 15
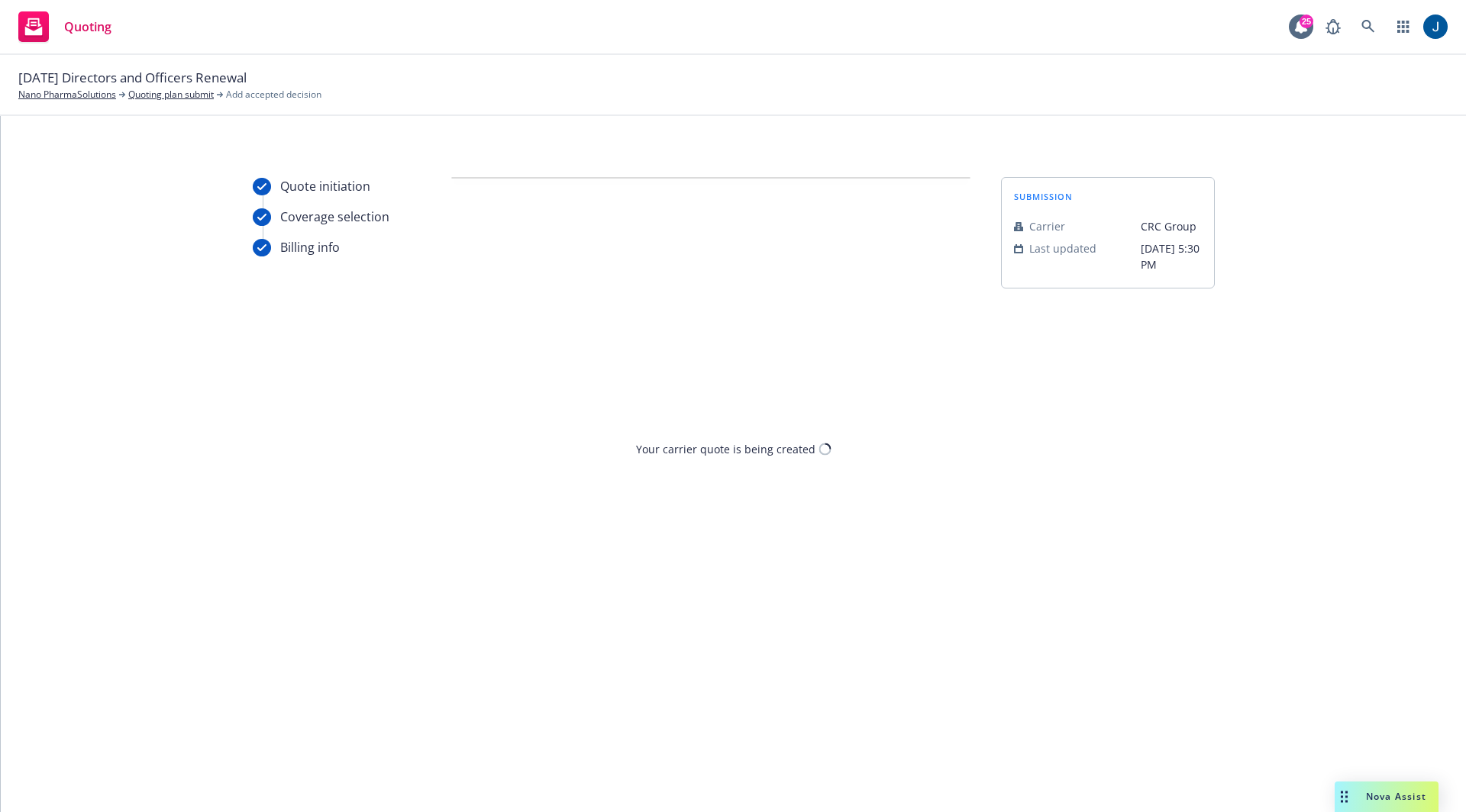
scroll to position [0, 0]
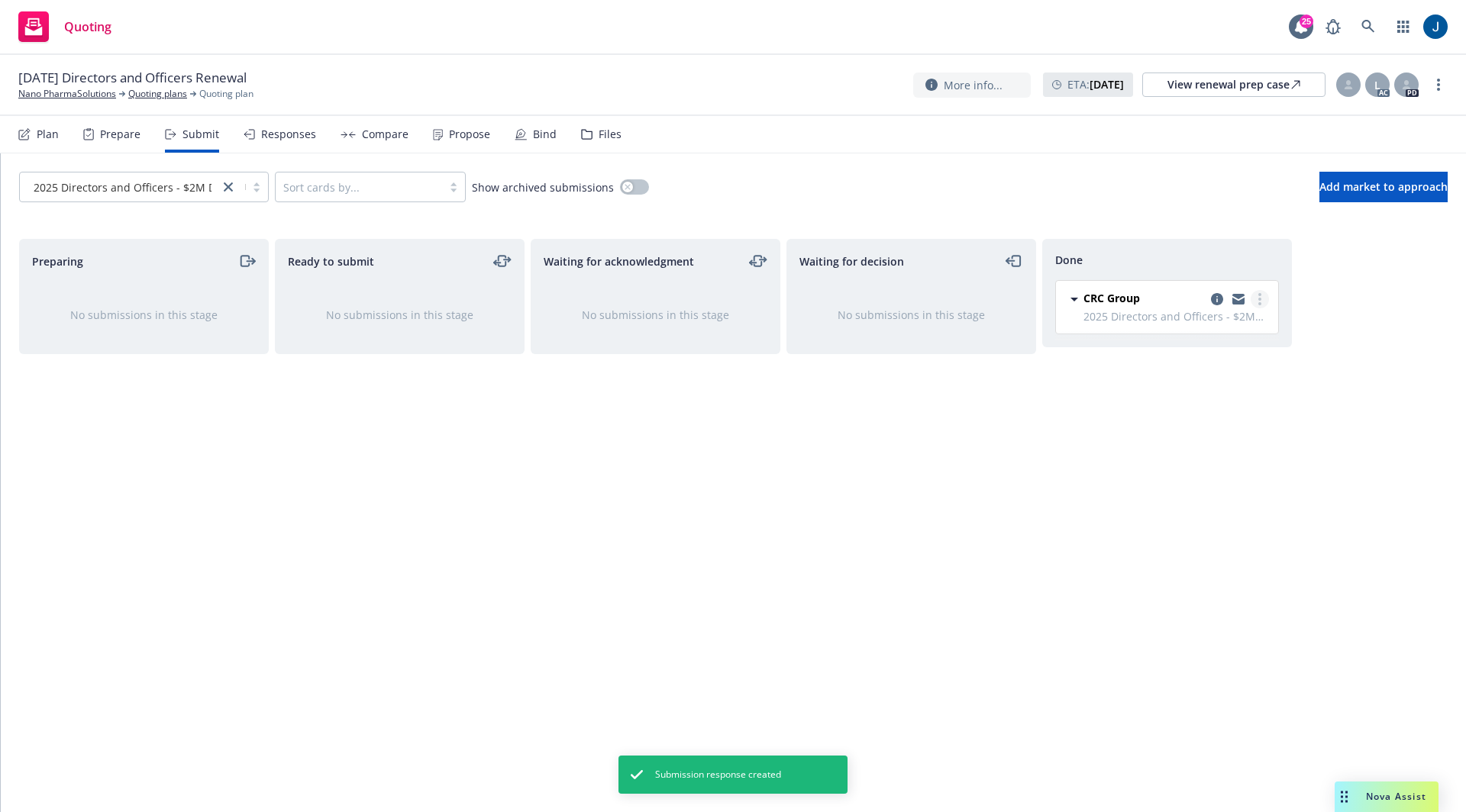
click at [1261, 304] on link "more" at bounding box center [1259, 299] width 18 height 18
click at [1335, 375] on div "Preparing No submissions in this stage Ready to submit No submissions in this s…" at bounding box center [733, 509] width 1428 height 542
click at [280, 144] on div "Responses" at bounding box center [280, 134] width 73 height 36
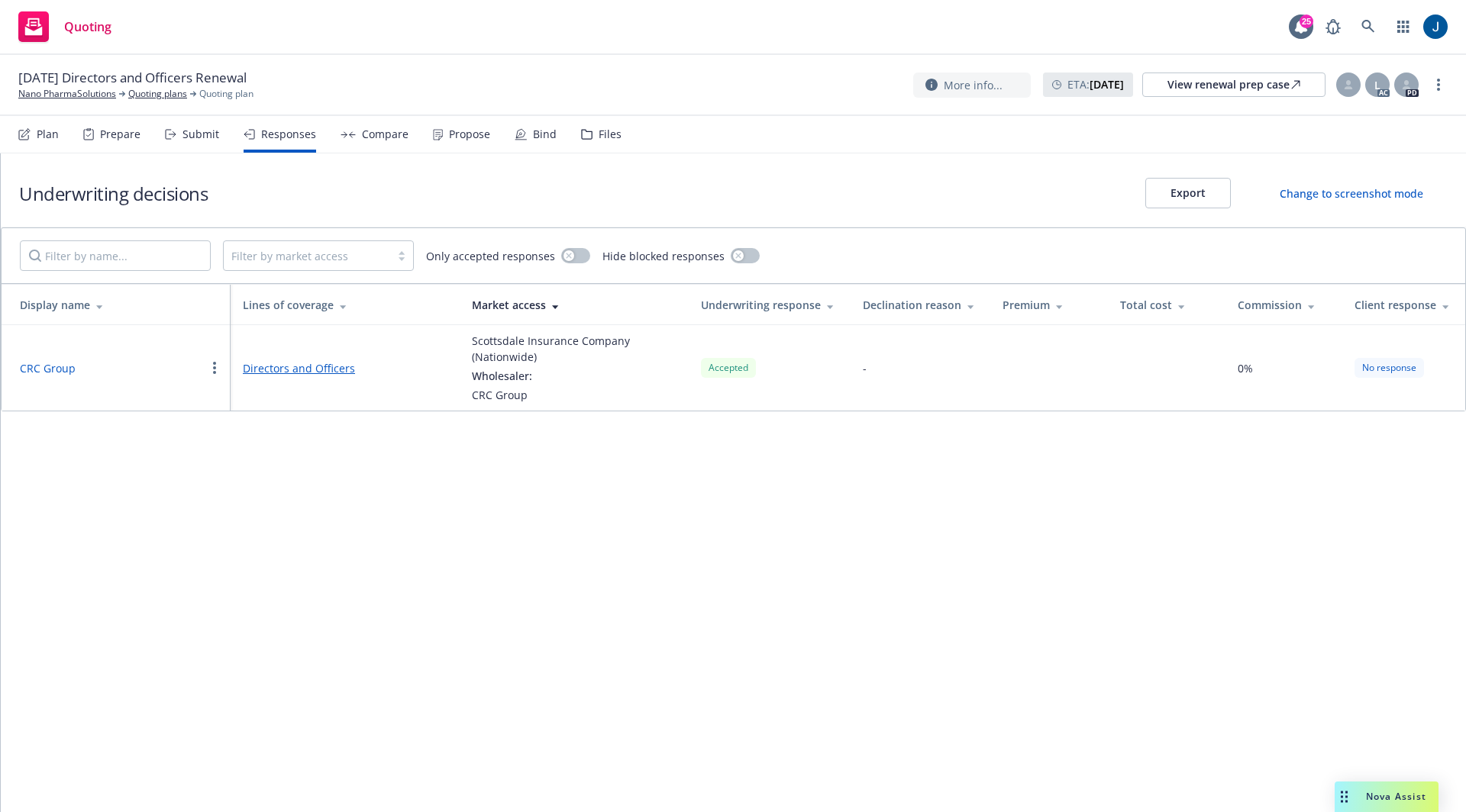
click at [279, 367] on link "Directors and Officers" at bounding box center [345, 368] width 204 height 16
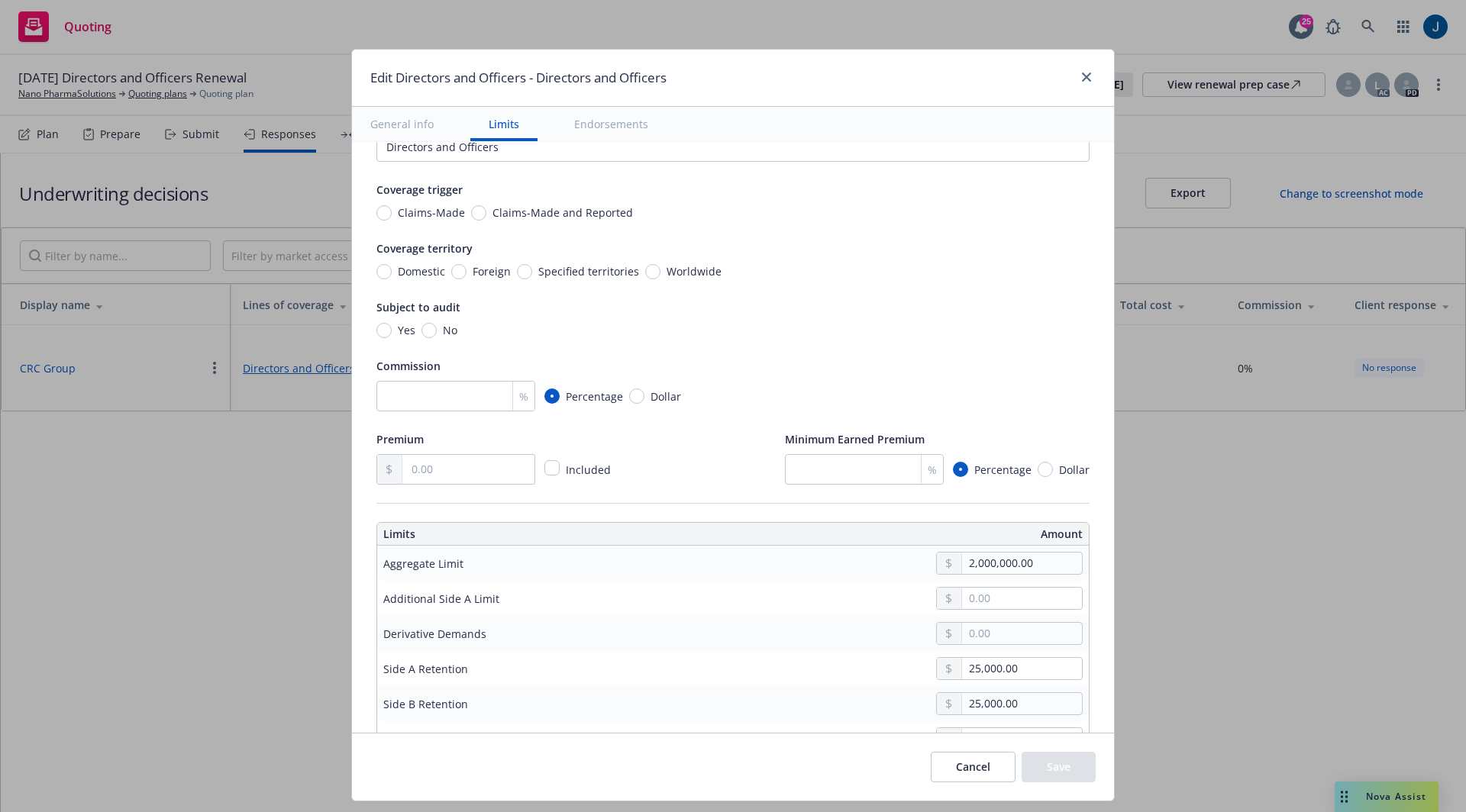
scroll to position [293, 0]
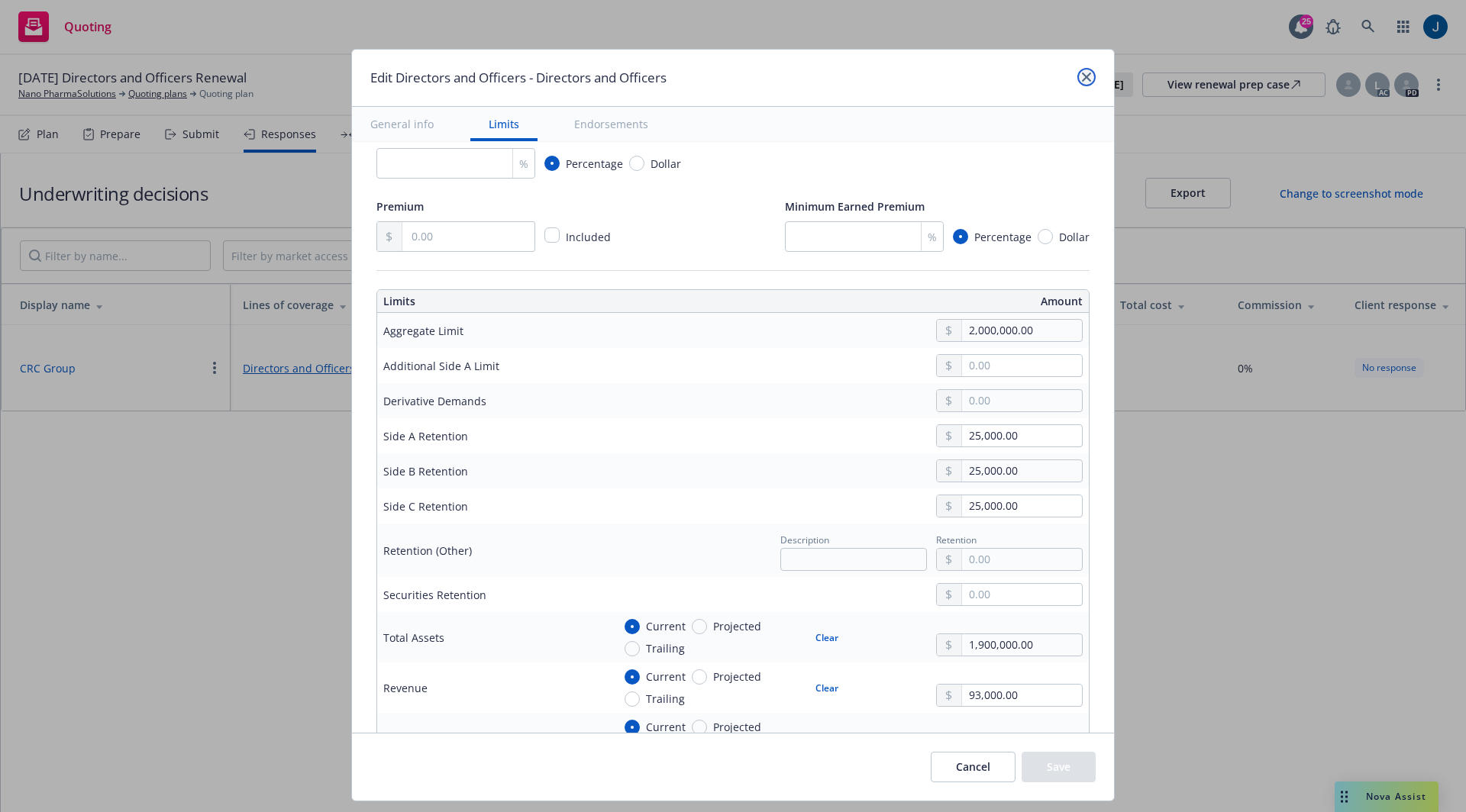
click at [1086, 79] on icon "close" at bounding box center [1086, 77] width 9 height 9
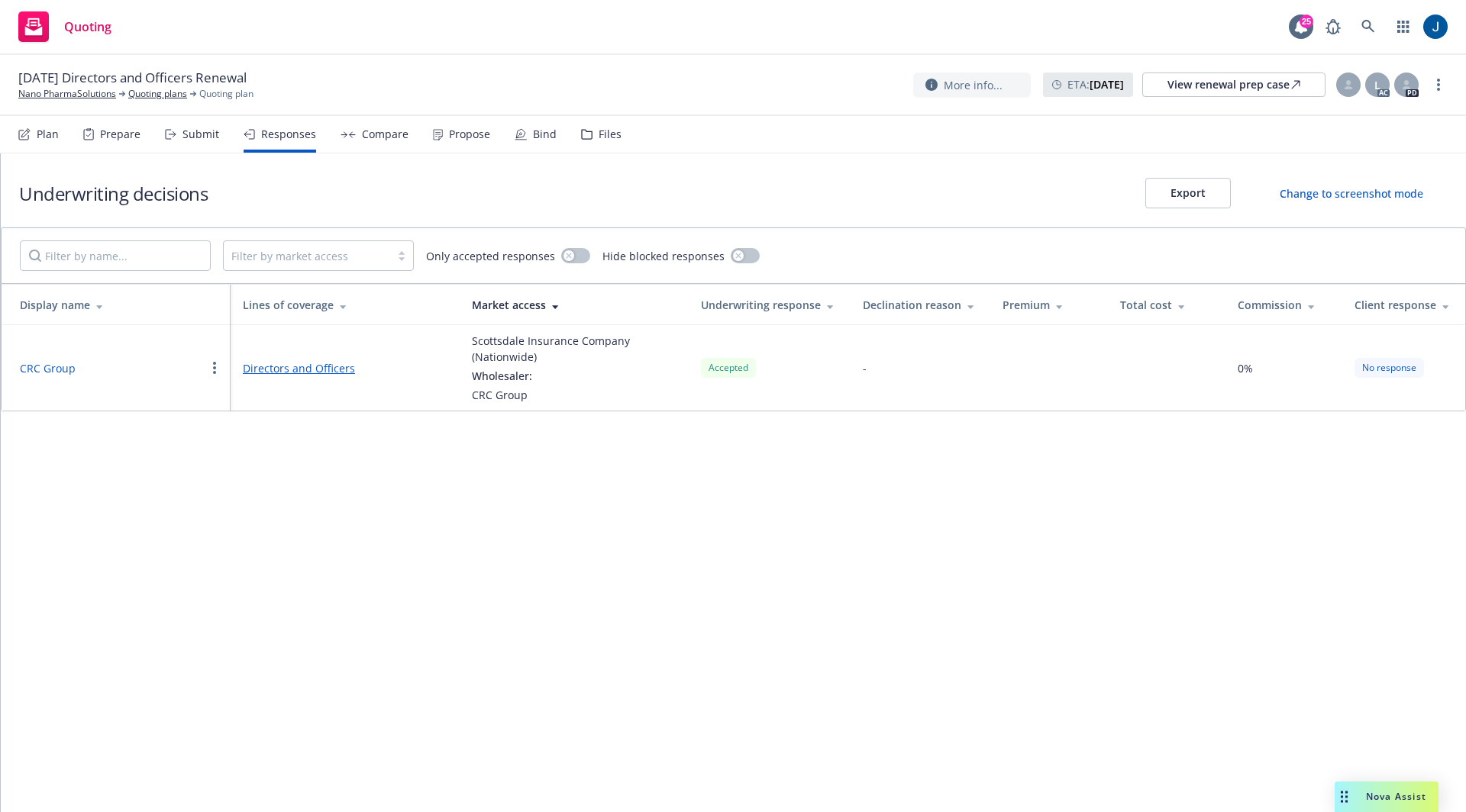
click at [55, 368] on button "CRC Group" at bounding box center [47, 368] width 55 height 16
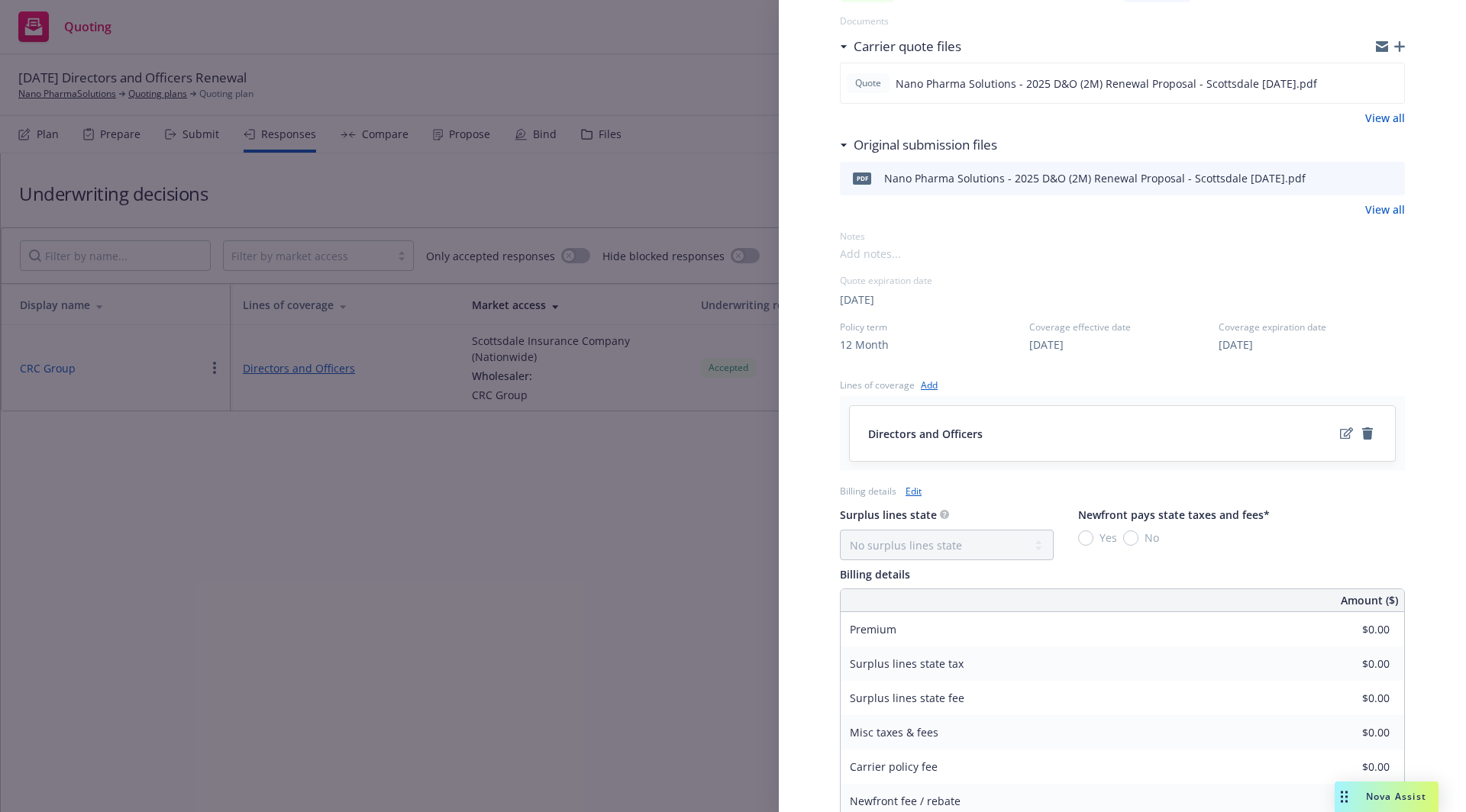
scroll to position [437, 0]
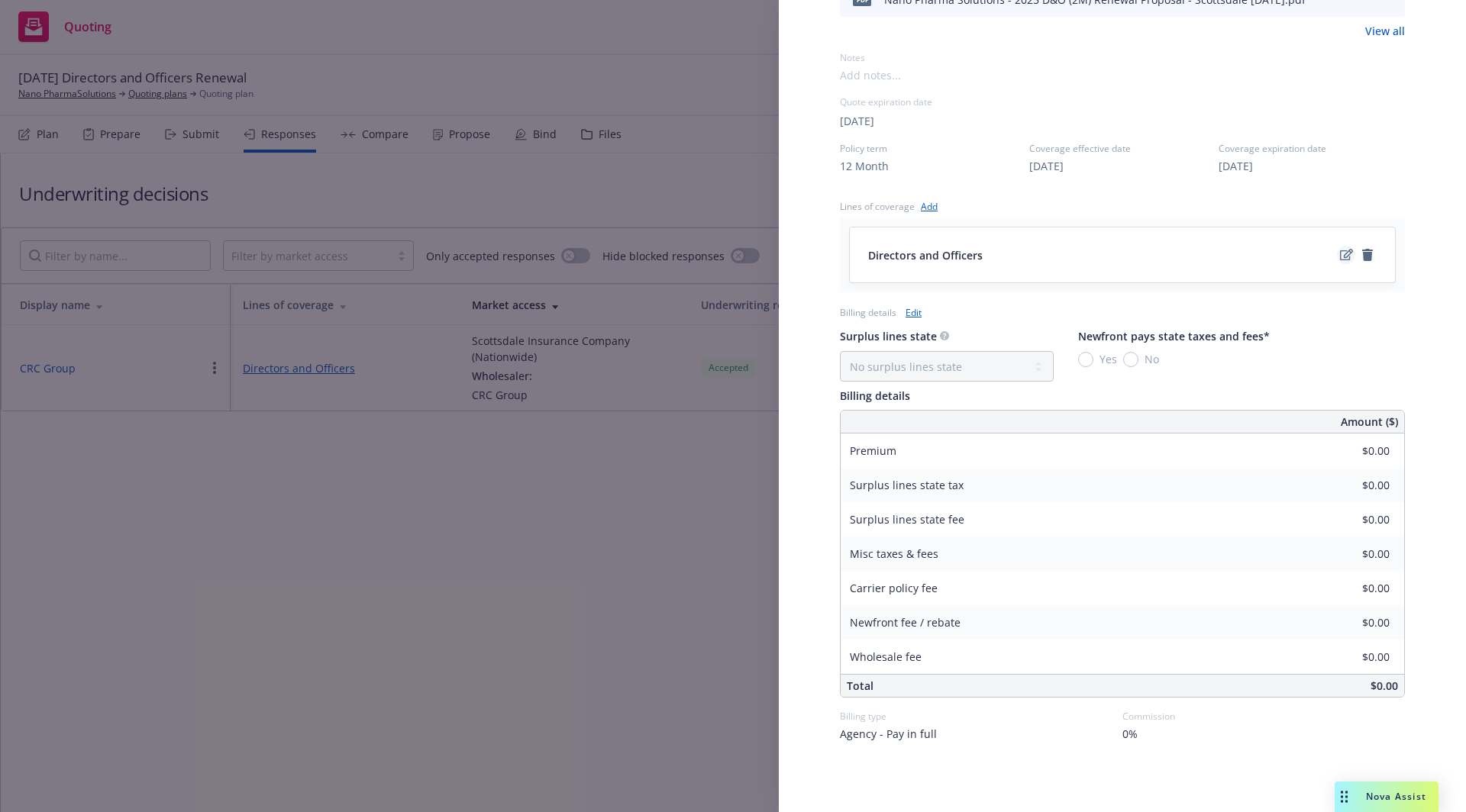
click at [1337, 253] on link "edit" at bounding box center [1346, 255] width 18 height 18
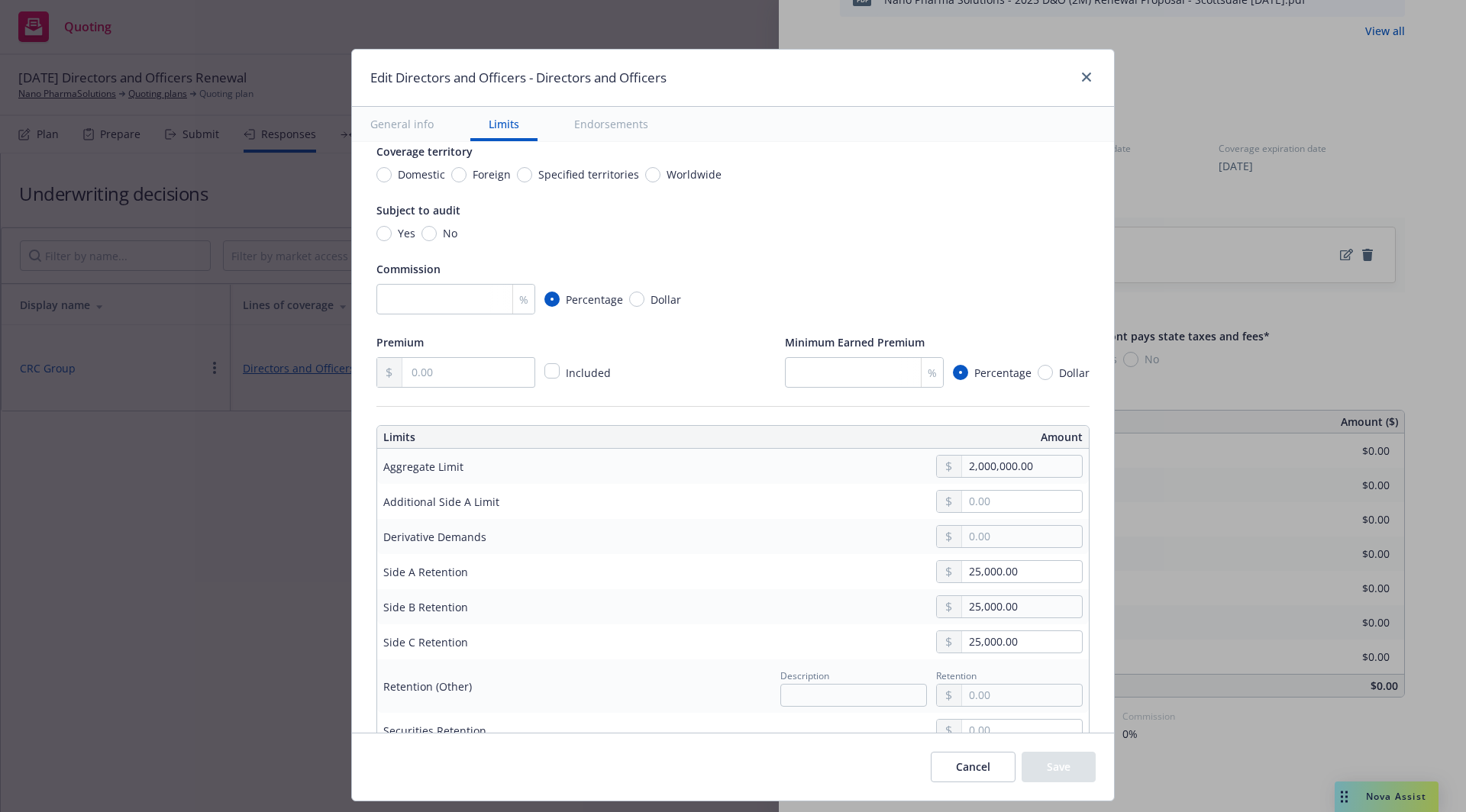
scroll to position [194, 0]
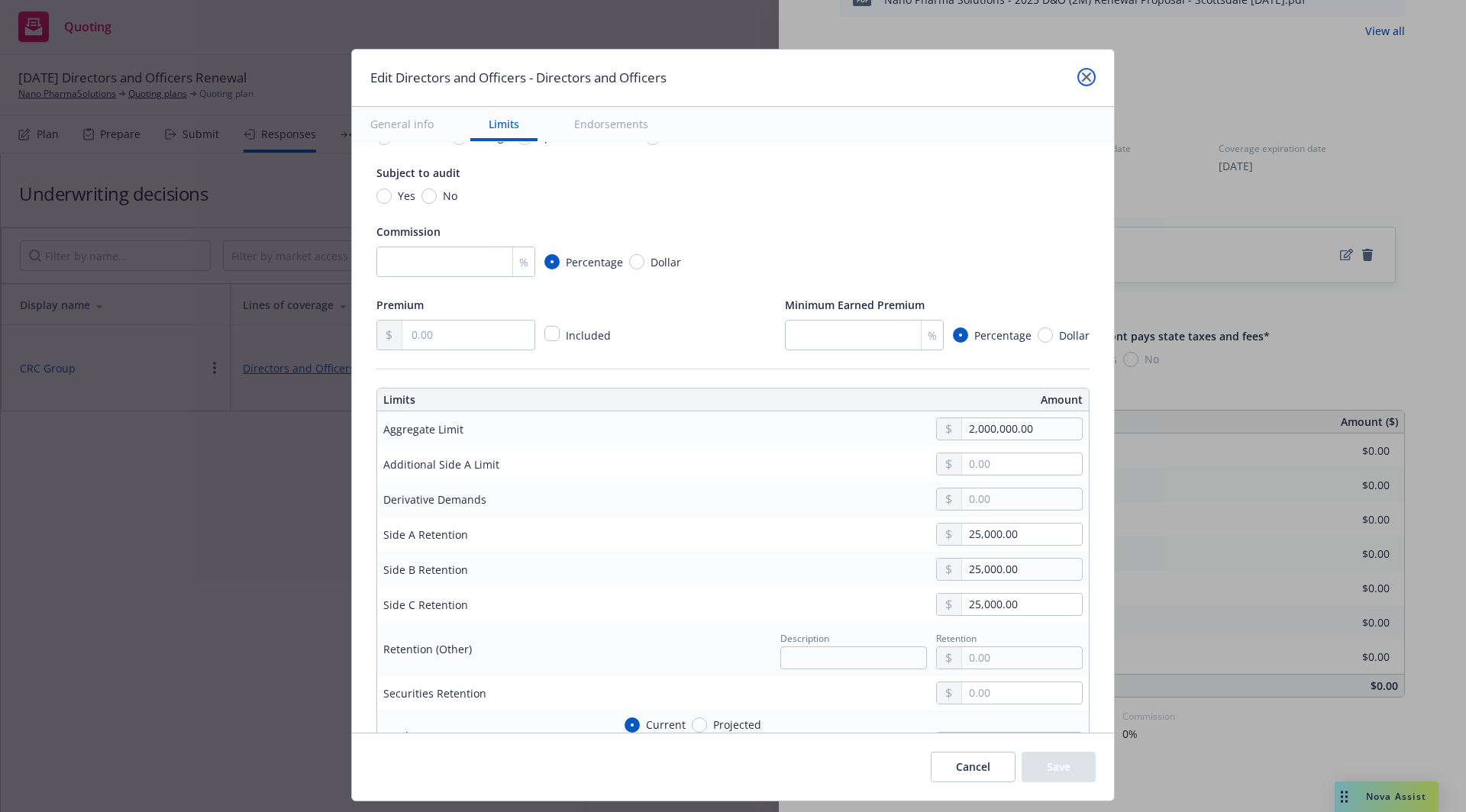
click at [1090, 78] on icon "close" at bounding box center [1086, 77] width 9 height 9
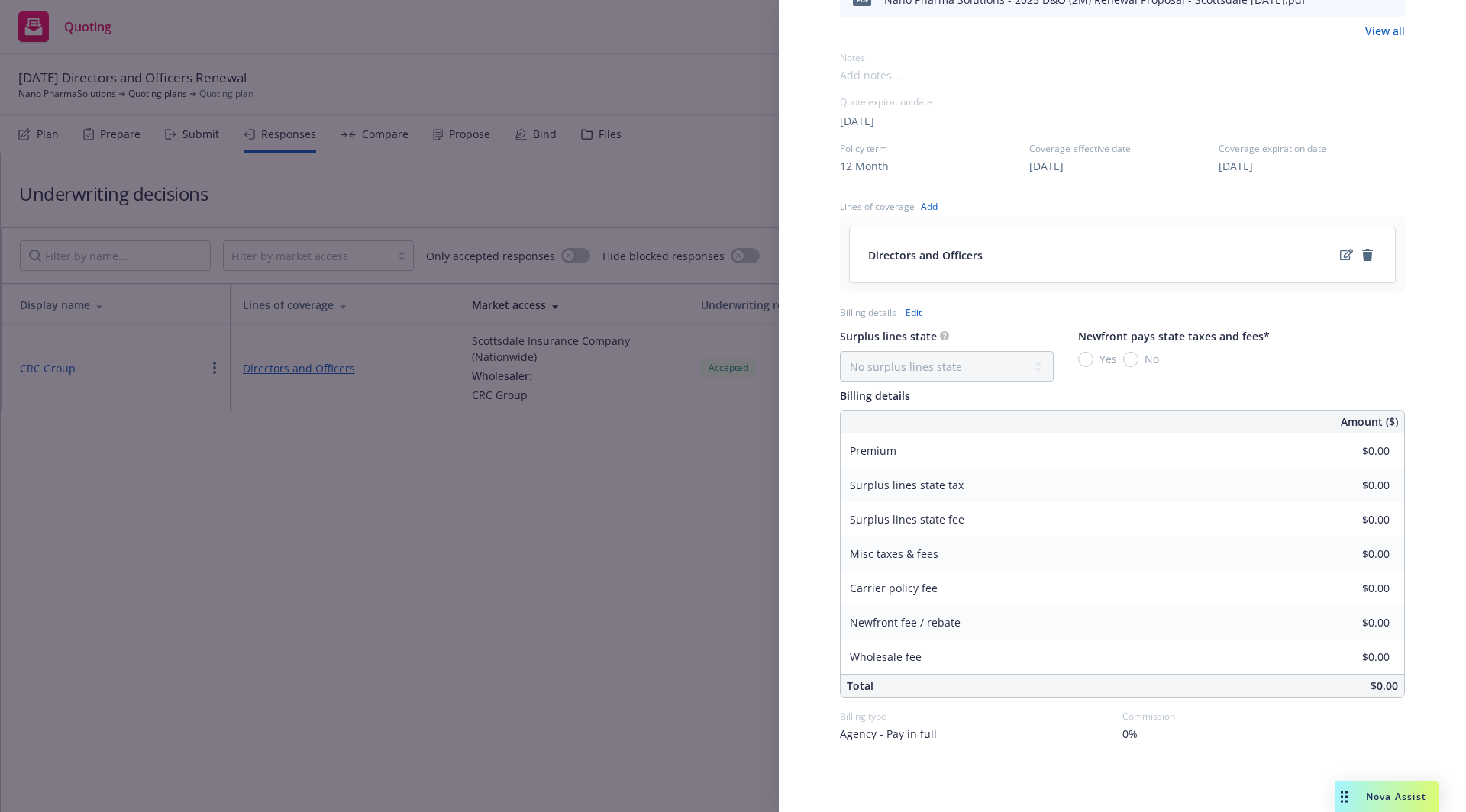
click at [917, 304] on link "Edit" at bounding box center [913, 312] width 16 height 16
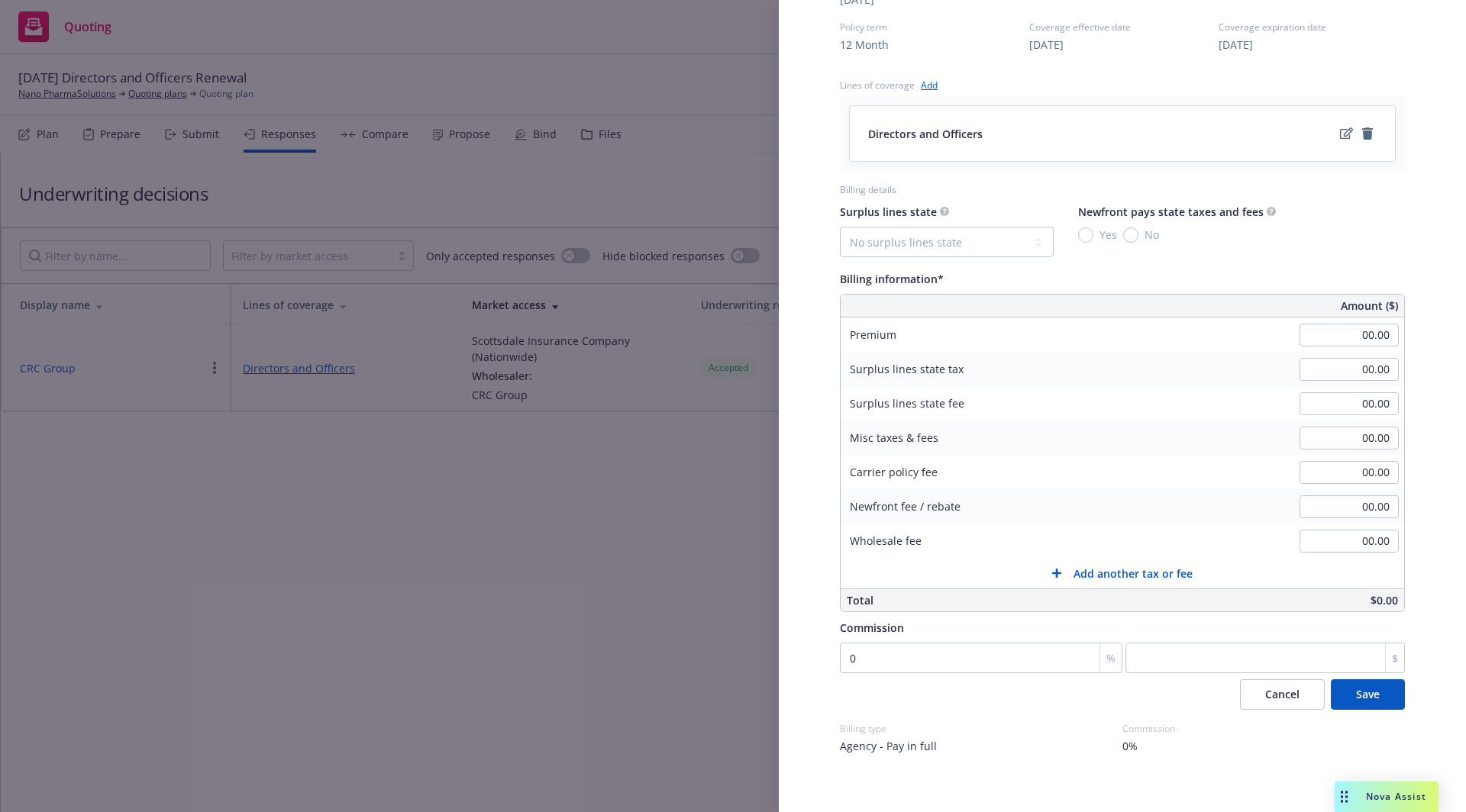
scroll to position [571, 0]
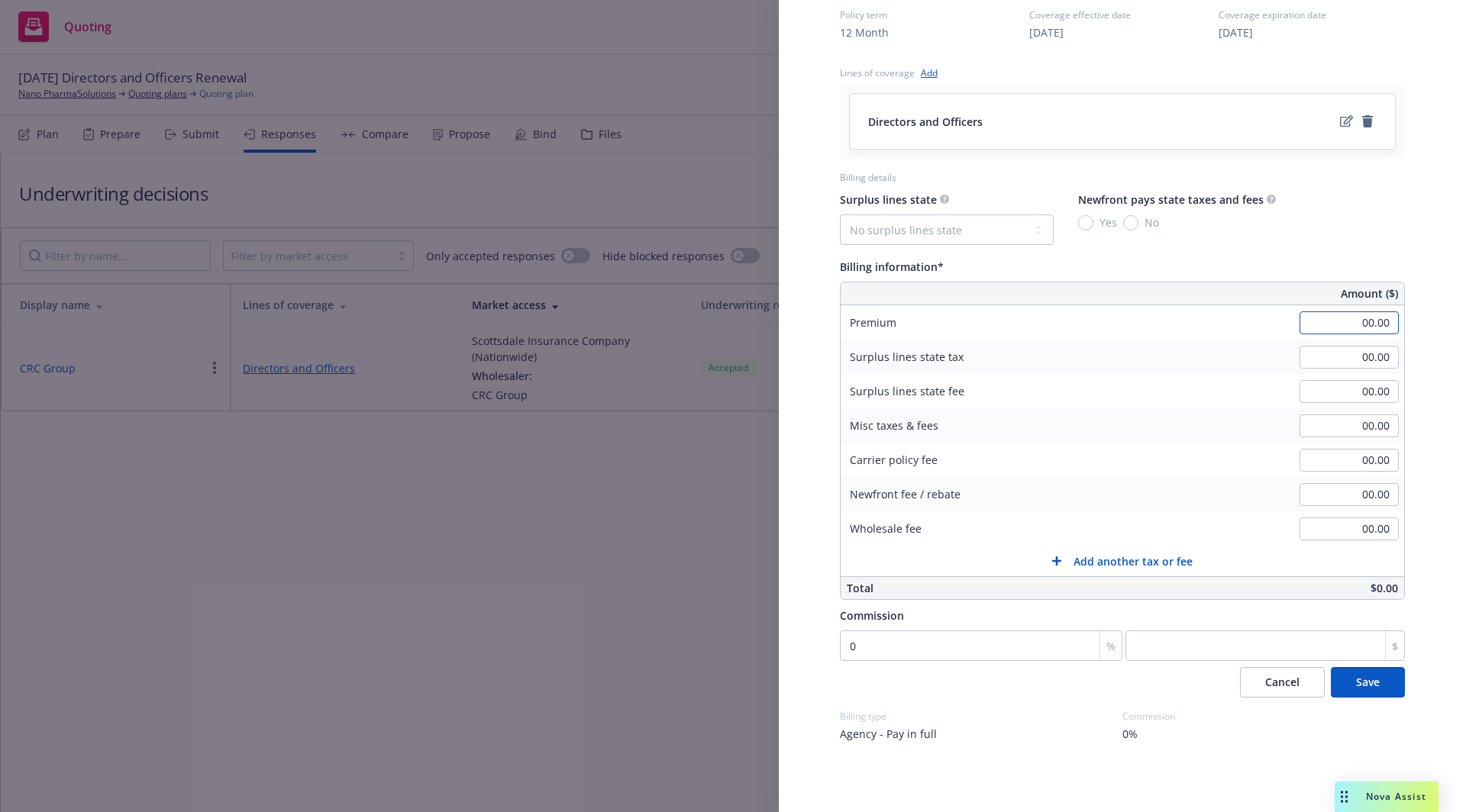
drag, startPoint x: 1332, startPoint y: 320, endPoint x: 1398, endPoint y: 323, distance: 66.1
click at [1398, 323] on div "Display Name CRC Group Carrier Scottsdale Insurance Company (Nationwide) Writin…" at bounding box center [1122, 144] width 614 height 1343
paste input "10,543"
type input "10,543.00"
type input "0"
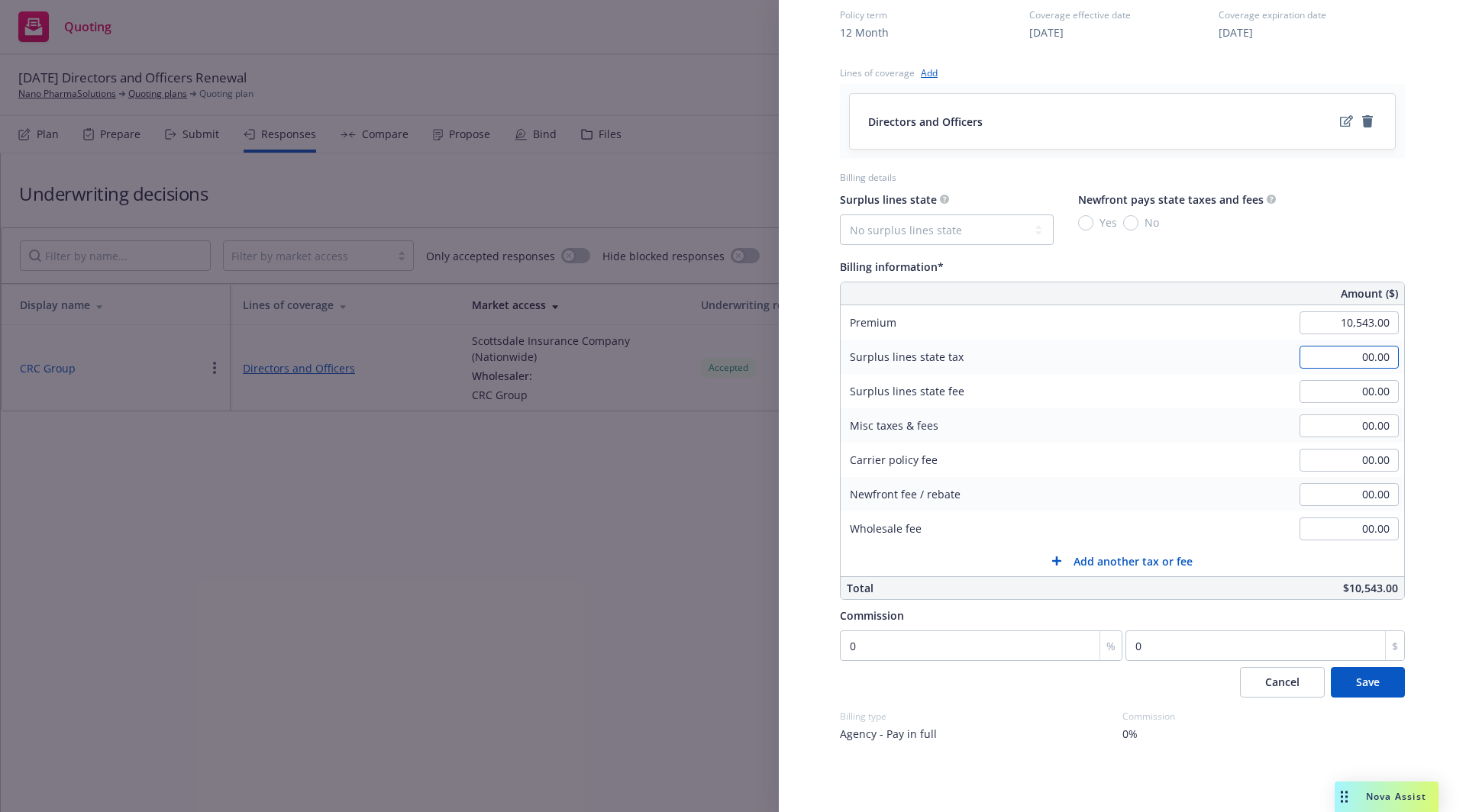
drag, startPoint x: 1335, startPoint y: 363, endPoint x: 1474, endPoint y: 370, distance: 139.2
click at [1465, 370] on html "Quoting 25 09/15/25 Directors and Officers Renewal Nano PharmaSolutions Quoting…" at bounding box center [733, 406] width 1466 height 812
type input "2"
type input "316.29"
click at [1373, 394] on input "00.00" at bounding box center [1349, 392] width 99 height 23
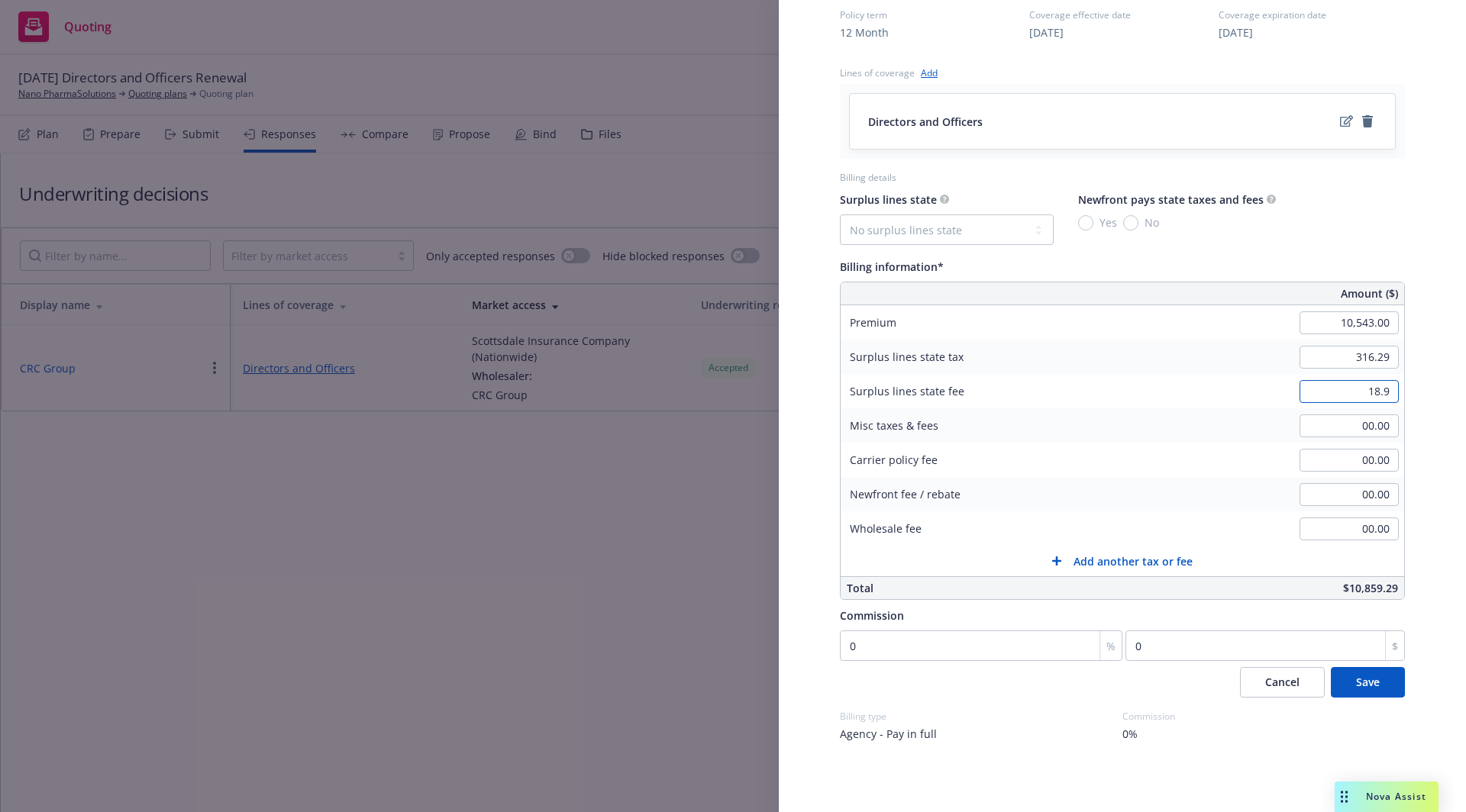
type input "18.98"
drag, startPoint x: 1344, startPoint y: 392, endPoint x: 1408, endPoint y: 398, distance: 64.3
click at [1408, 398] on div "Display Name CRC Group Carrier Scottsdale Insurance Company (Nationwide) Writin…" at bounding box center [1122, 144] width 614 height 1343
type input "00.00"
click at [1368, 419] on input "00.00" at bounding box center [1349, 426] width 99 height 23
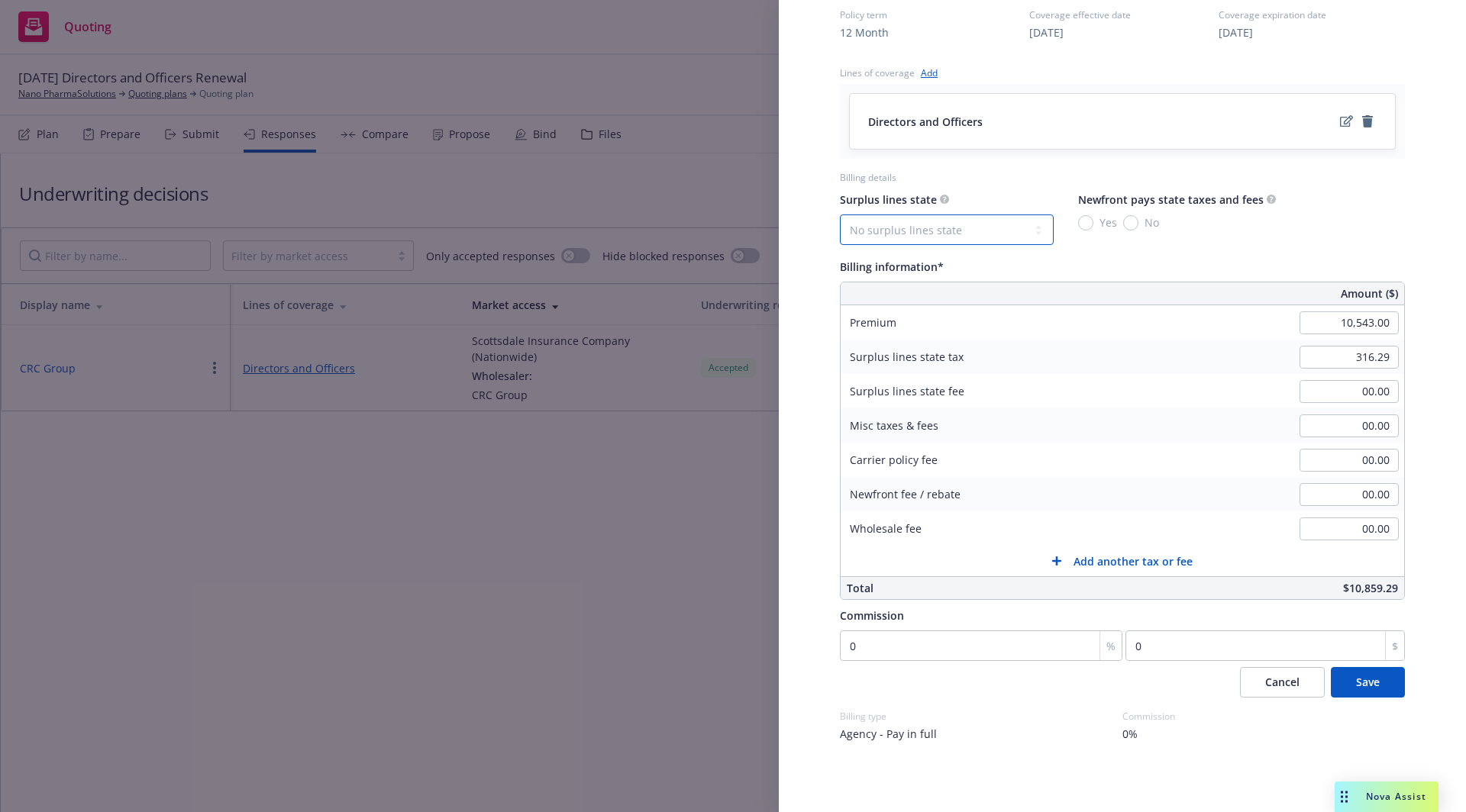
click at [976, 227] on select "No surplus lines state Alaska Alabama Arkansas Arizona California Colorado Conn…" at bounding box center [947, 229] width 214 height 31
select select "CA"
click at [840, 214] on select "No surplus lines state Alaska Alabama Arkansas Arizona California Colorado Conn…" at bounding box center [947, 229] width 214 height 31
type input "18.98"
drag, startPoint x: 1371, startPoint y: 687, endPoint x: 1018, endPoint y: 675, distance: 353.2
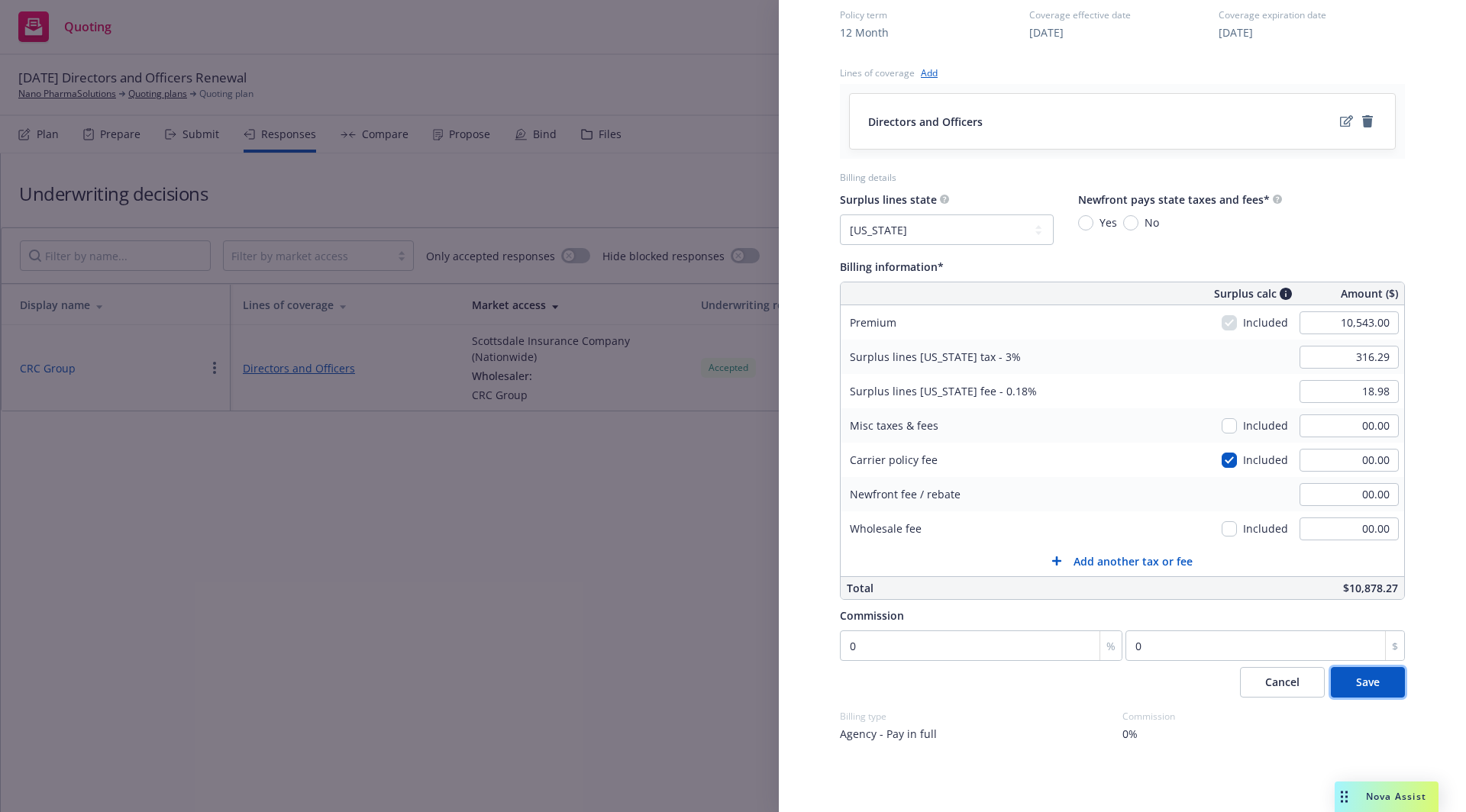
click at [1031, 687] on div "Cancel Save" at bounding box center [1122, 682] width 565 height 31
click at [1057, 642] on input "0" at bounding box center [981, 646] width 283 height 31
type input "1"
type input "105.43"
type input "12"
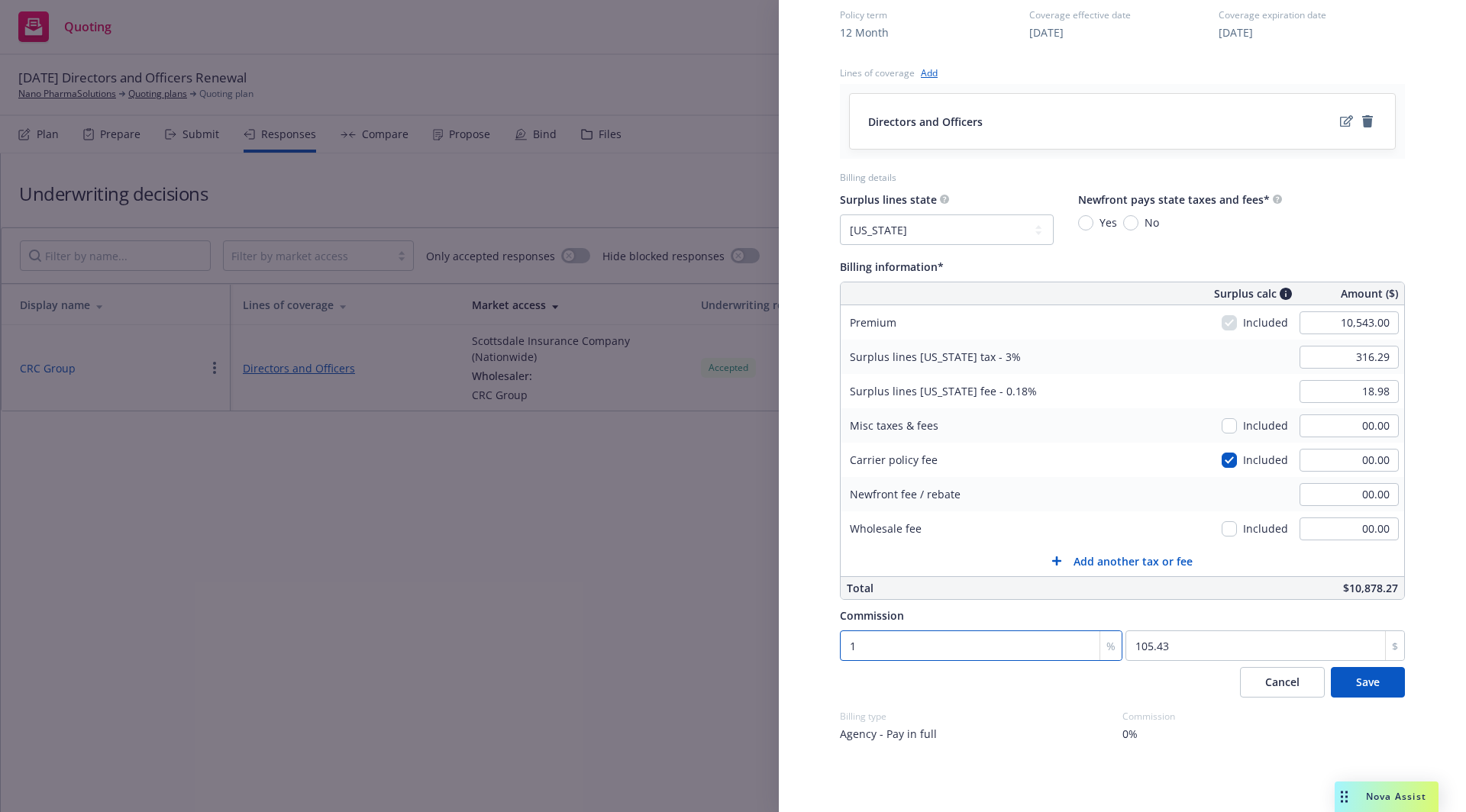
type input "1265.16"
type input "12"
click at [1360, 689] on button "Save" at bounding box center [1368, 682] width 74 height 31
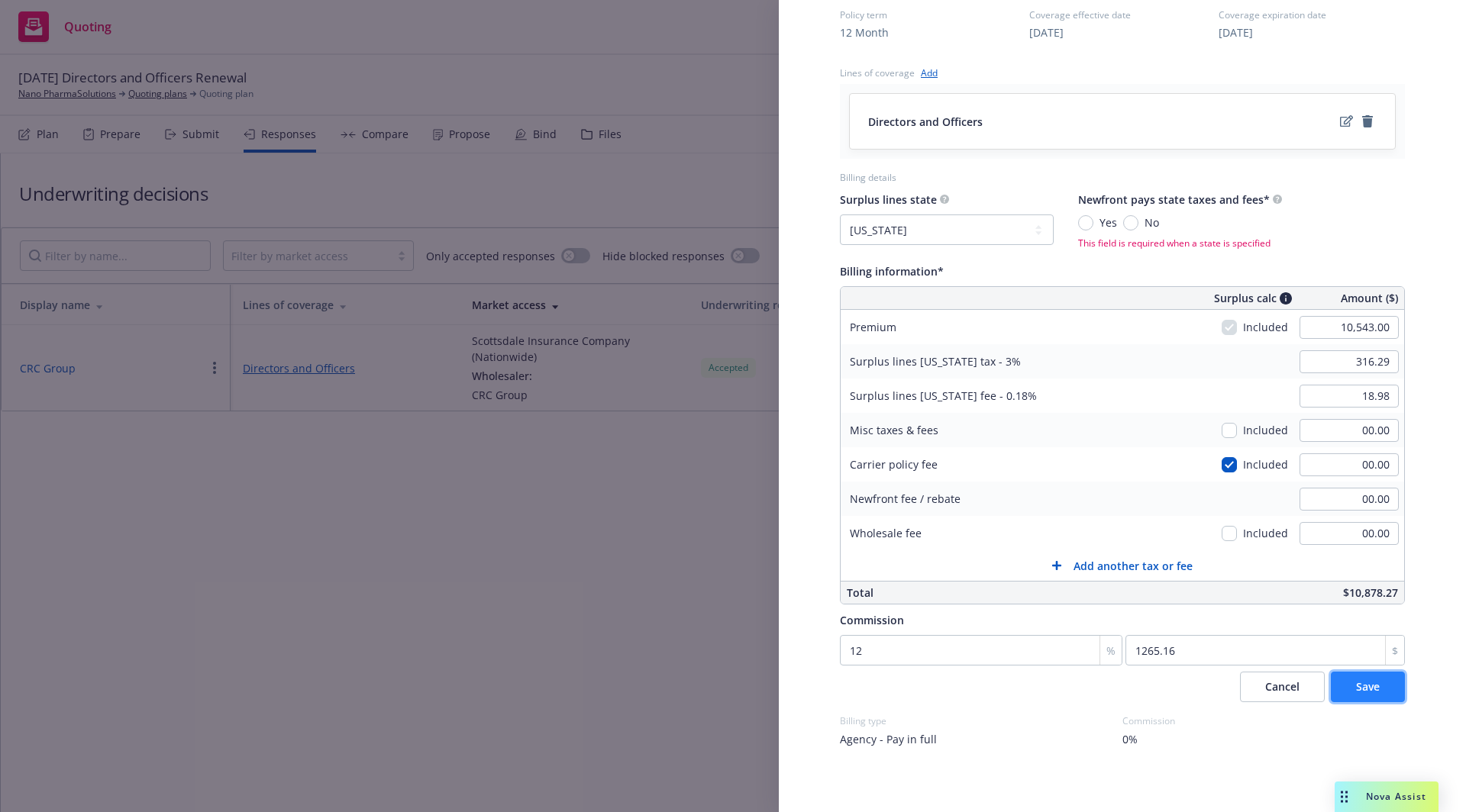
click at [1356, 686] on span "Save" at bounding box center [1368, 687] width 24 height 15
click at [1000, 226] on select "No surplus lines state Alaska Alabama Arkansas Arizona California Colorado Conn…" at bounding box center [947, 229] width 214 height 31
click at [1268, 680] on span "Cancel" at bounding box center [1282, 687] width 35 height 15
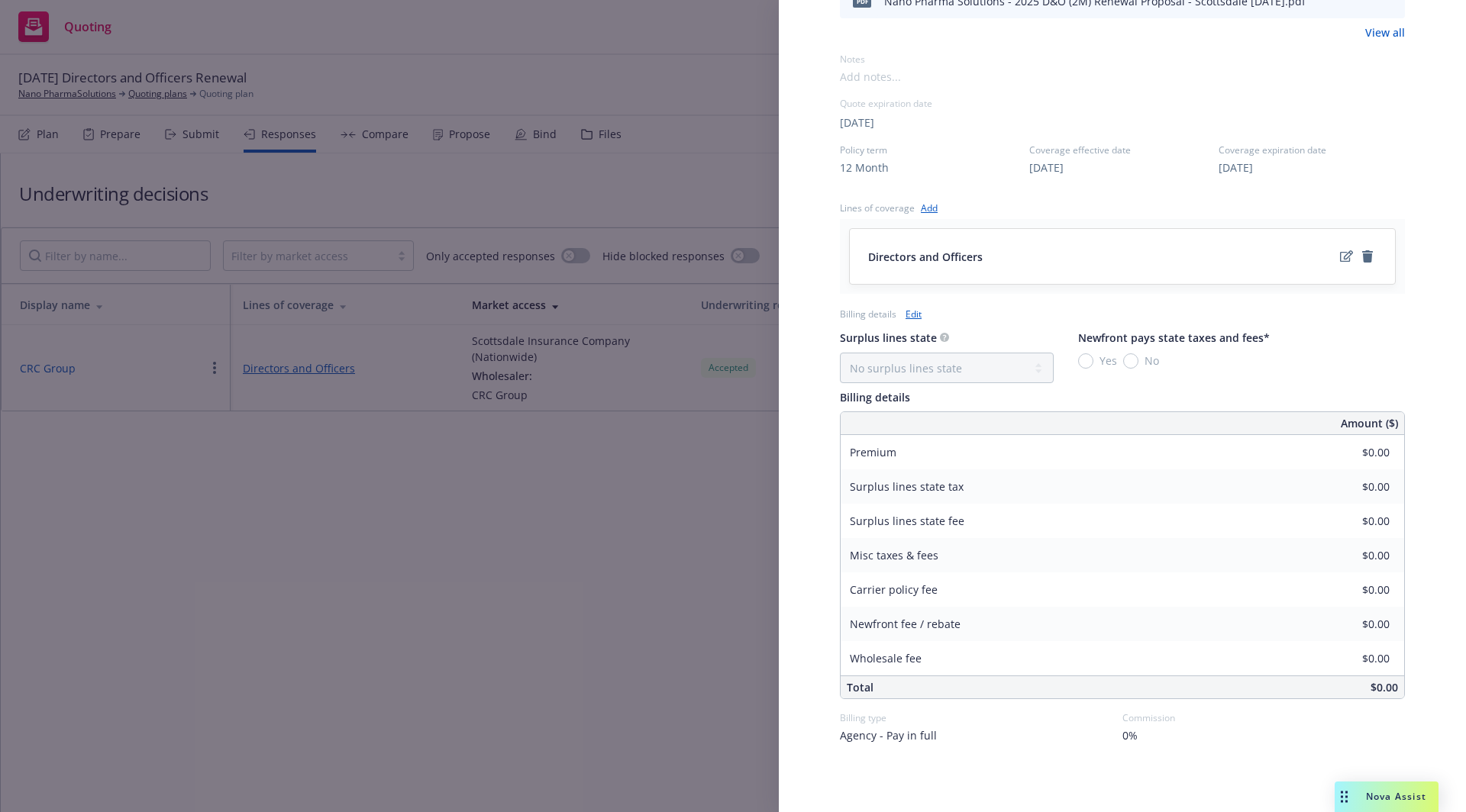
scroll to position [437, 0]
click at [920, 307] on link "Edit" at bounding box center [913, 312] width 16 height 16
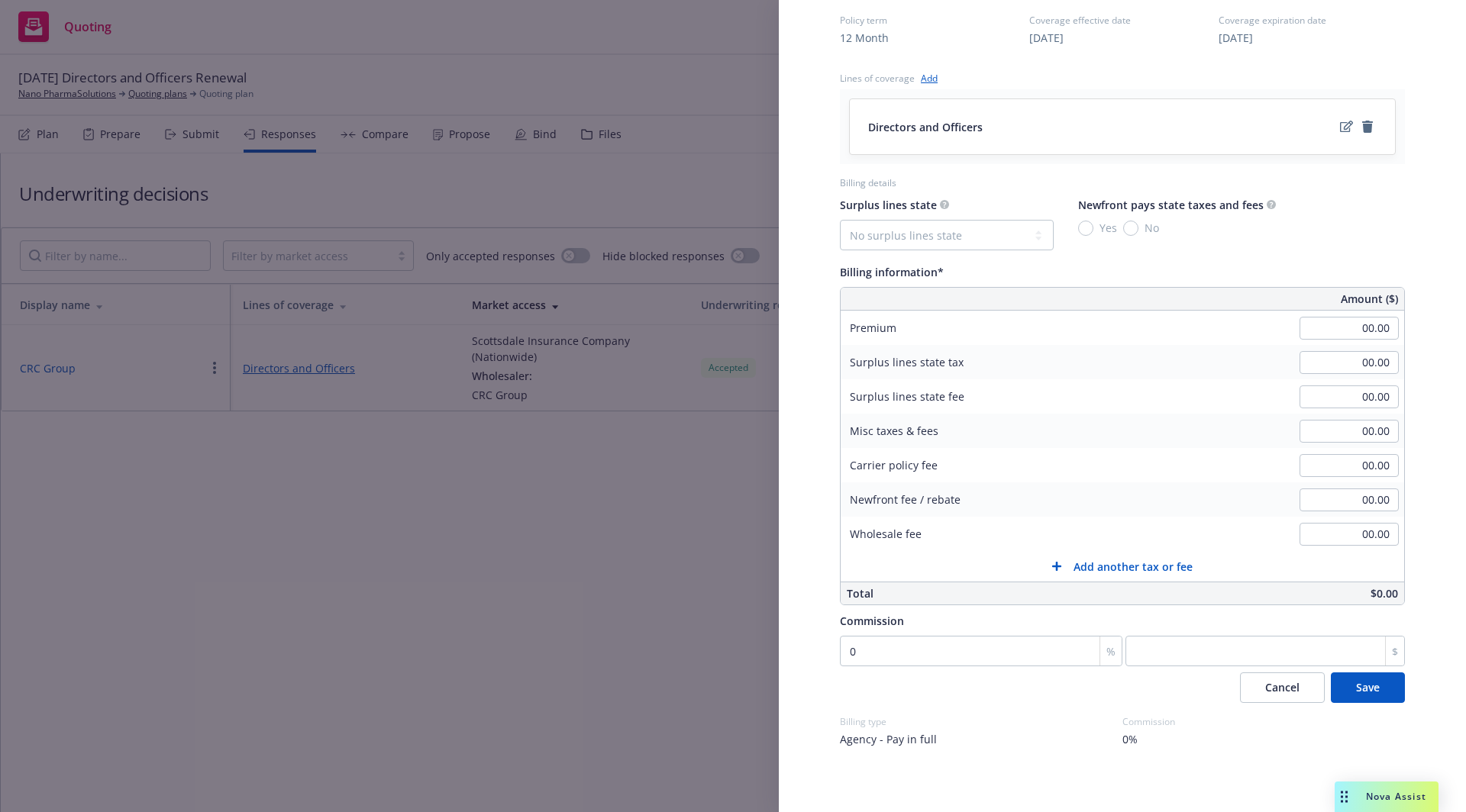
scroll to position [571, 0]
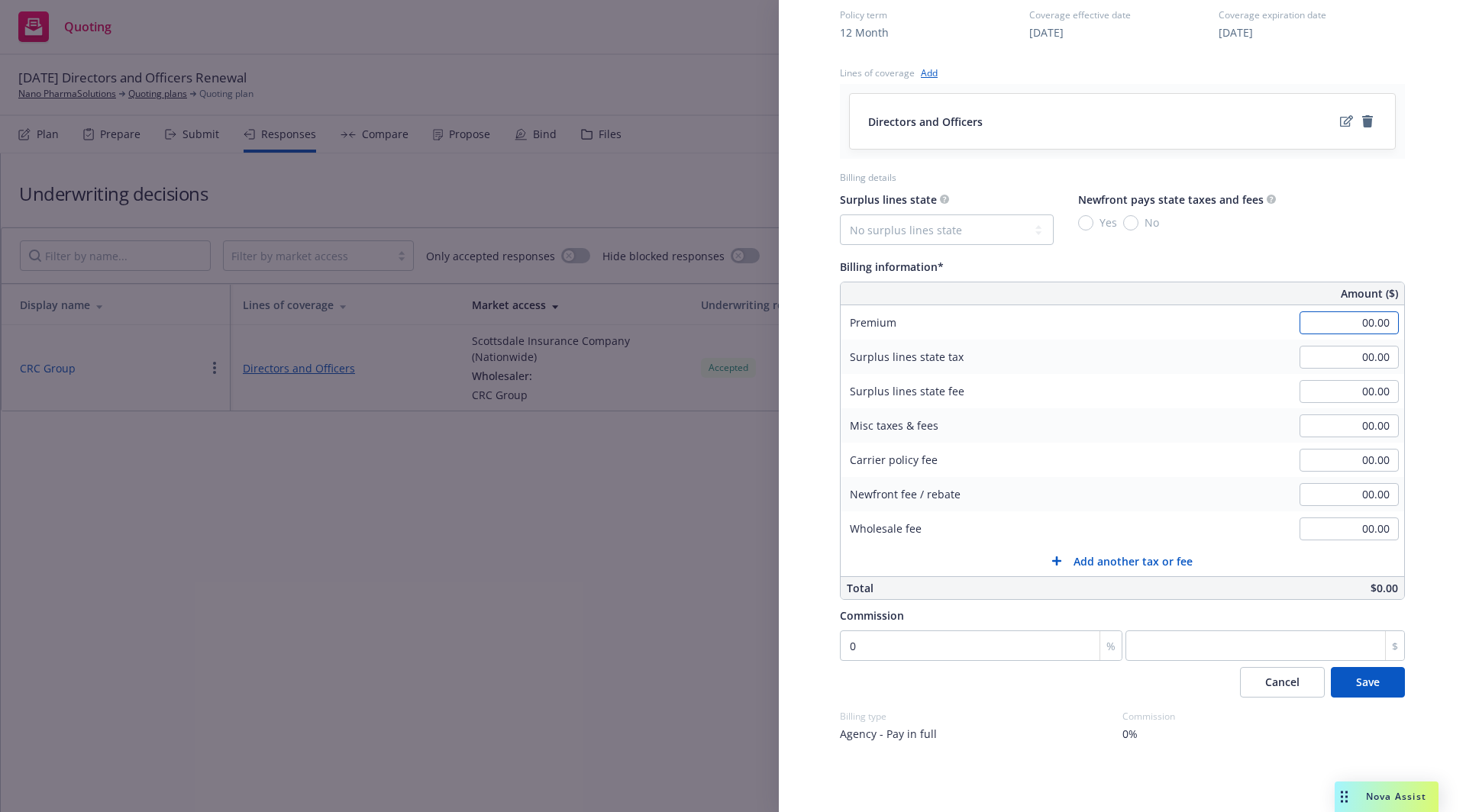
drag, startPoint x: 1351, startPoint y: 318, endPoint x: 1421, endPoint y: 321, distance: 70.1
click at [1421, 321] on div "Display Name CRC Group Carrier Scottsdale Insurance Company (Nationwide) Writin…" at bounding box center [1122, 144] width 687 height 1343
type input "10,543.00"
type input "0"
click at [1352, 358] on input "00.00" at bounding box center [1349, 357] width 99 height 23
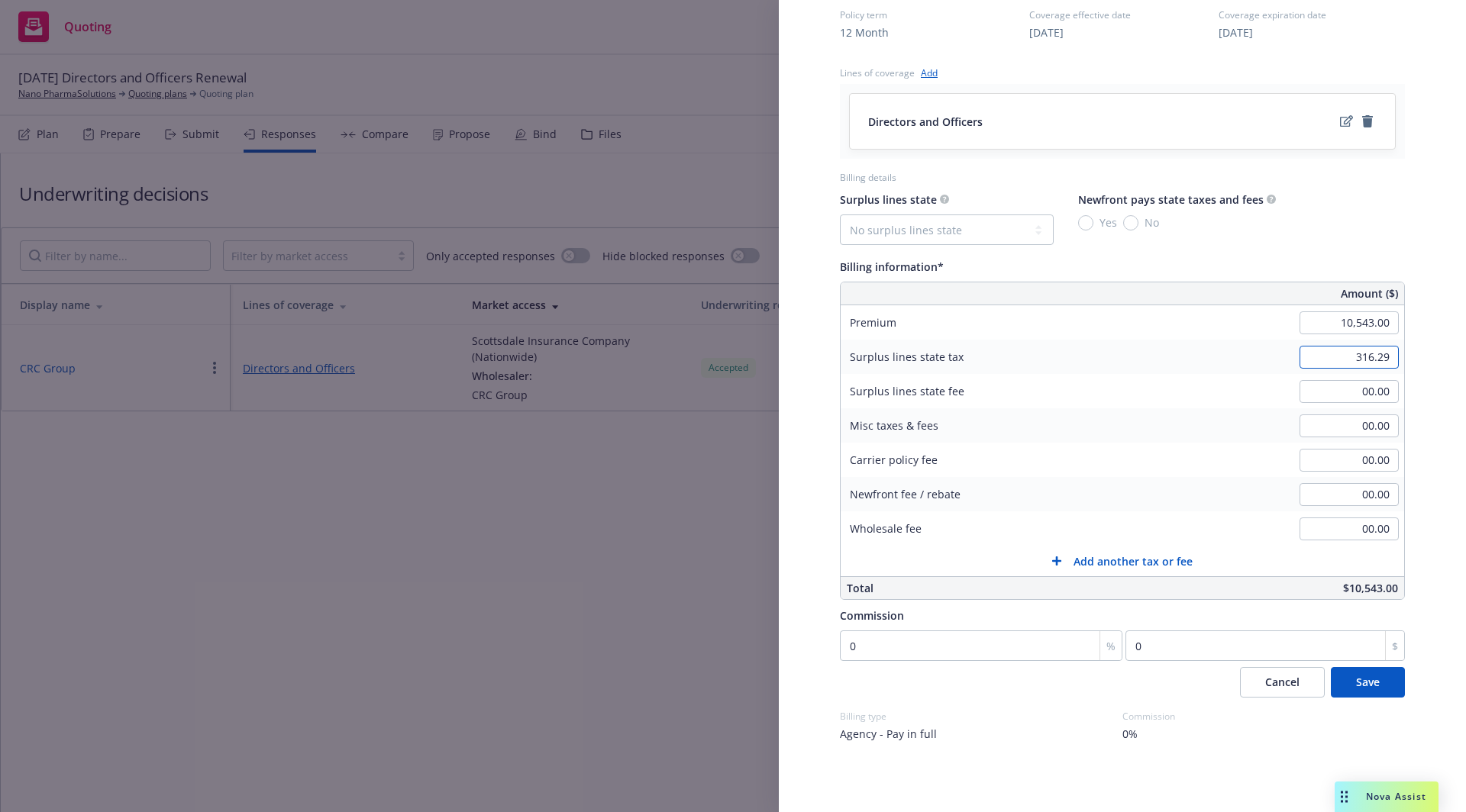
type input "316.29"
type input "18.98"
drag, startPoint x: 1358, startPoint y: 391, endPoint x: 1398, endPoint y: 394, distance: 40.1
click at [1398, 394] on div "Display Name CRC Group Carrier Scottsdale Insurance Company (Nationwide) Writin…" at bounding box center [1122, 144] width 614 height 1343
type input "00.00"
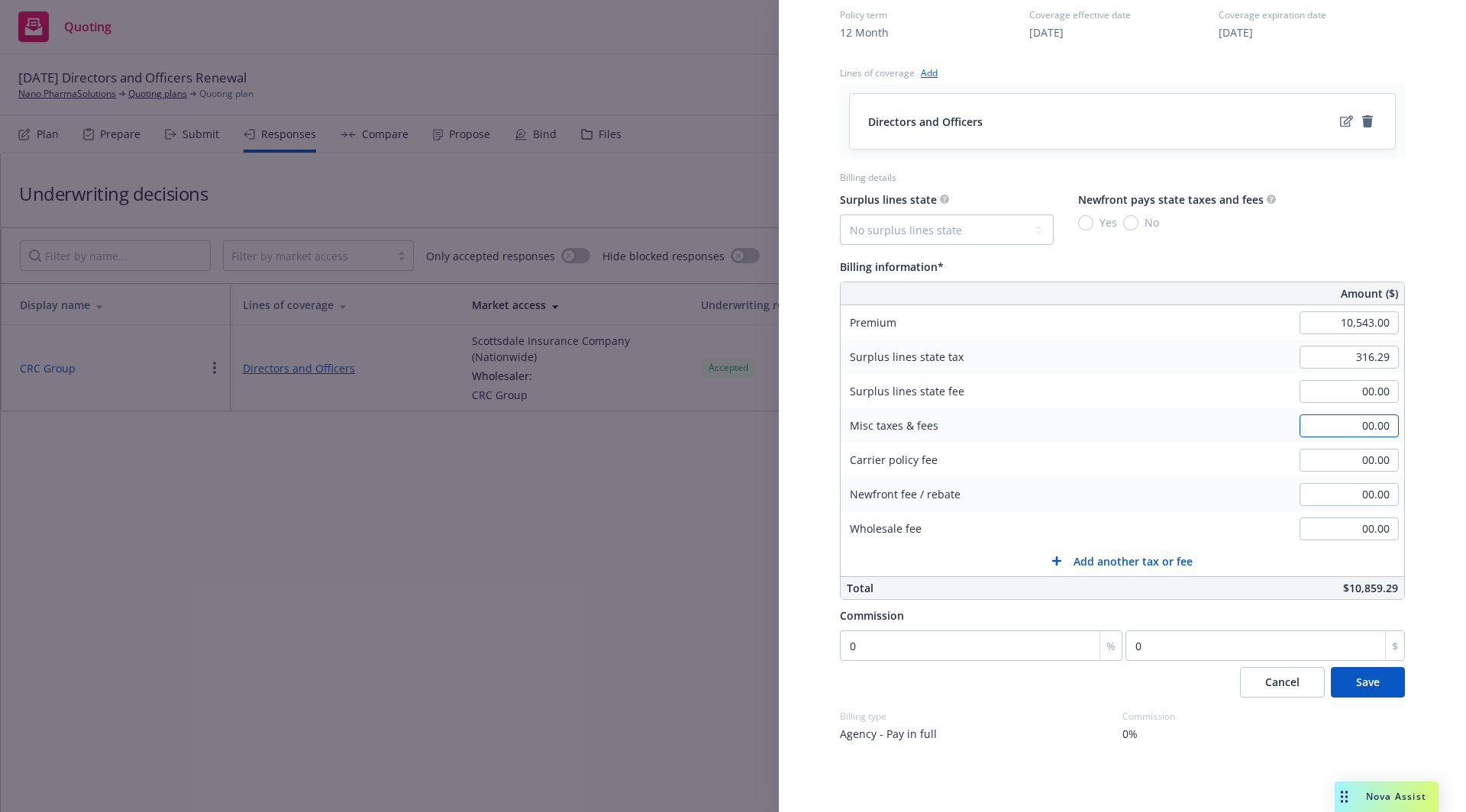
click at [1346, 423] on input "00.00" at bounding box center [1349, 426] width 99 height 23
paste input "18.98"
type input "18.98"
click at [1423, 455] on div "Display Name CRC Group Carrier Scottsdale Insurance Company (Nationwide) Writin…" at bounding box center [1122, 144] width 687 height 1343
click at [1283, 685] on span "Cancel" at bounding box center [1282, 682] width 35 height 15
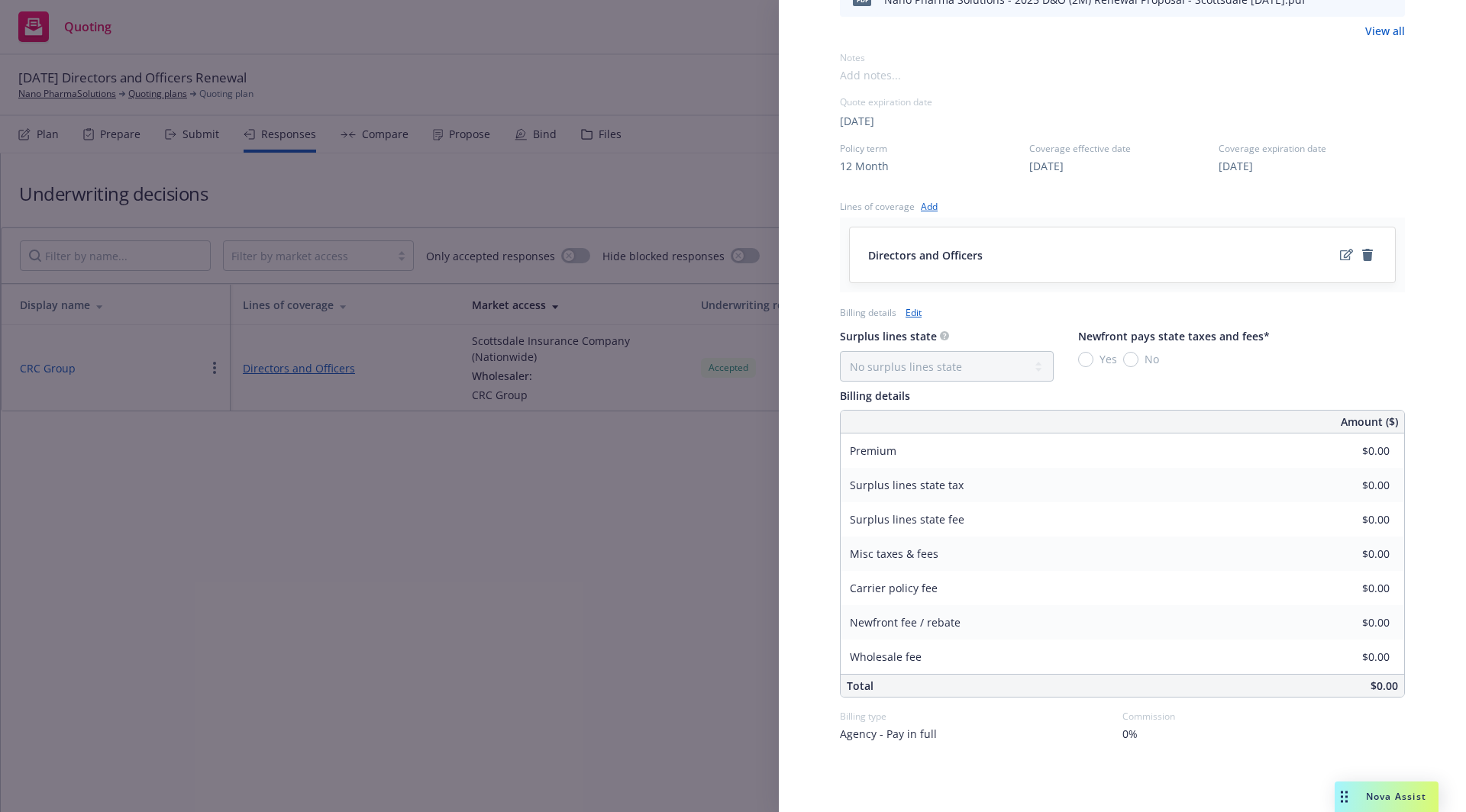
scroll to position [0, 0]
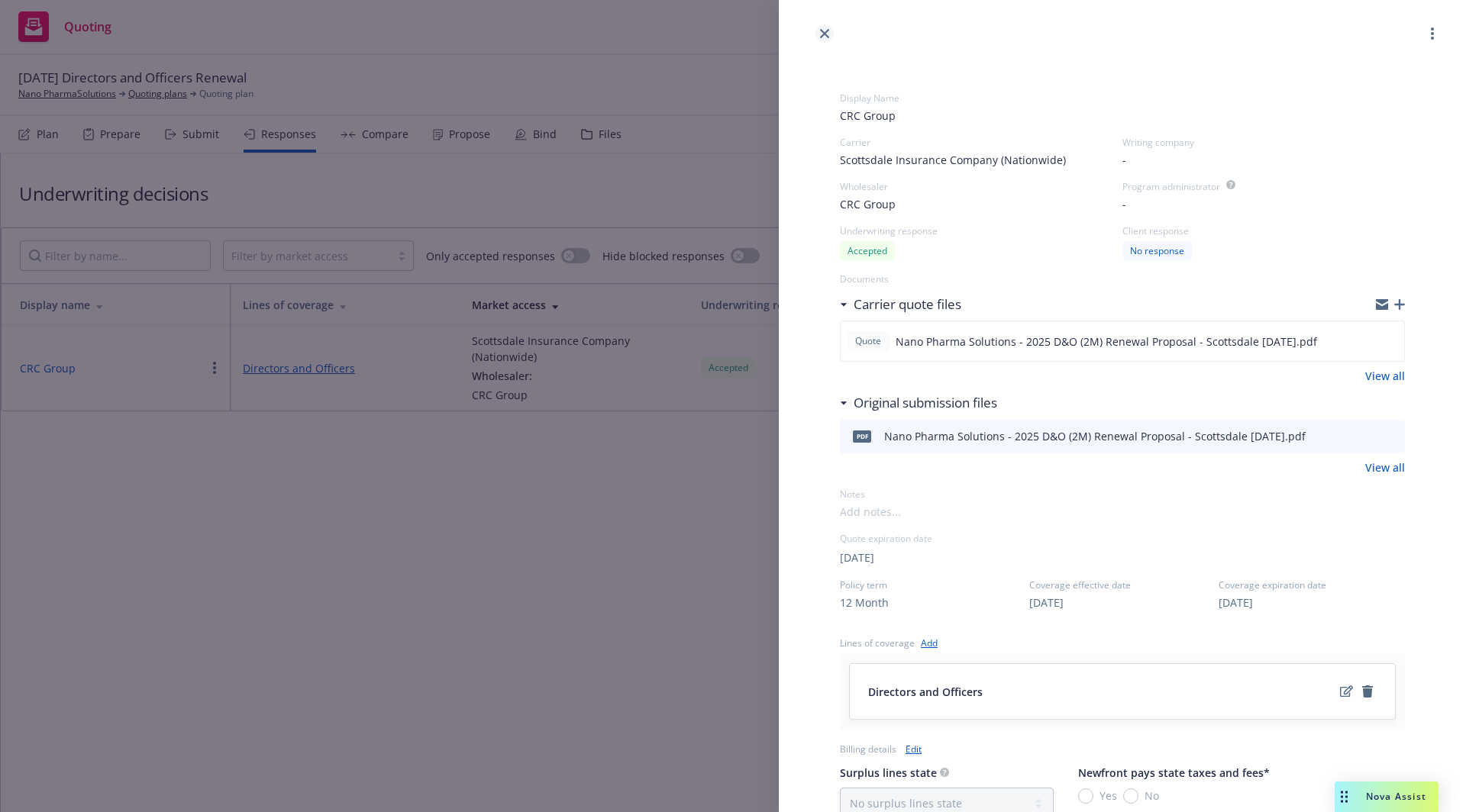
click at [828, 38] on link "close" at bounding box center [824, 34] width 18 height 18
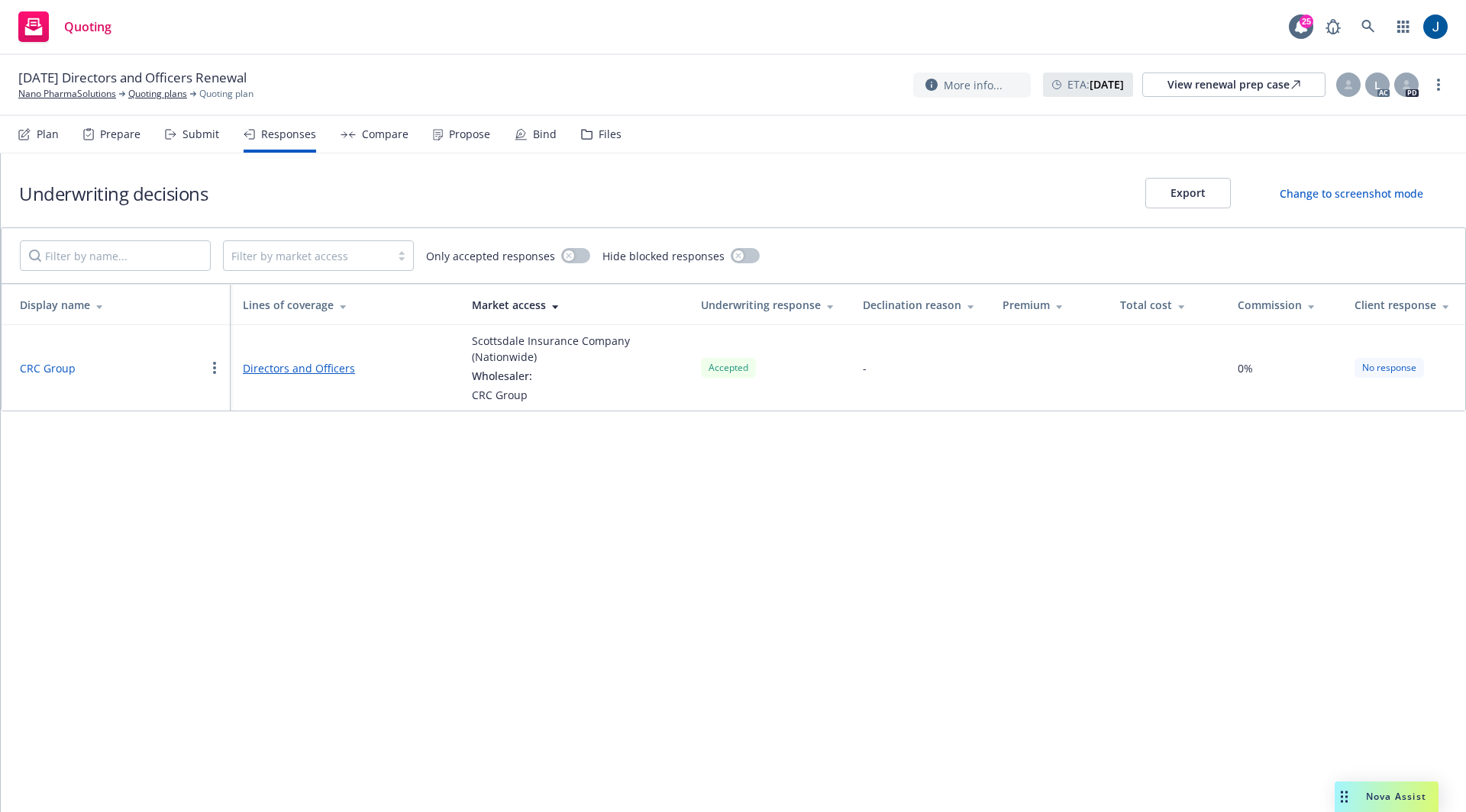
click at [893, 524] on div "Underwriting decisions Export Change to screenshot mode Filter by market access…" at bounding box center [733, 483] width 1465 height 659
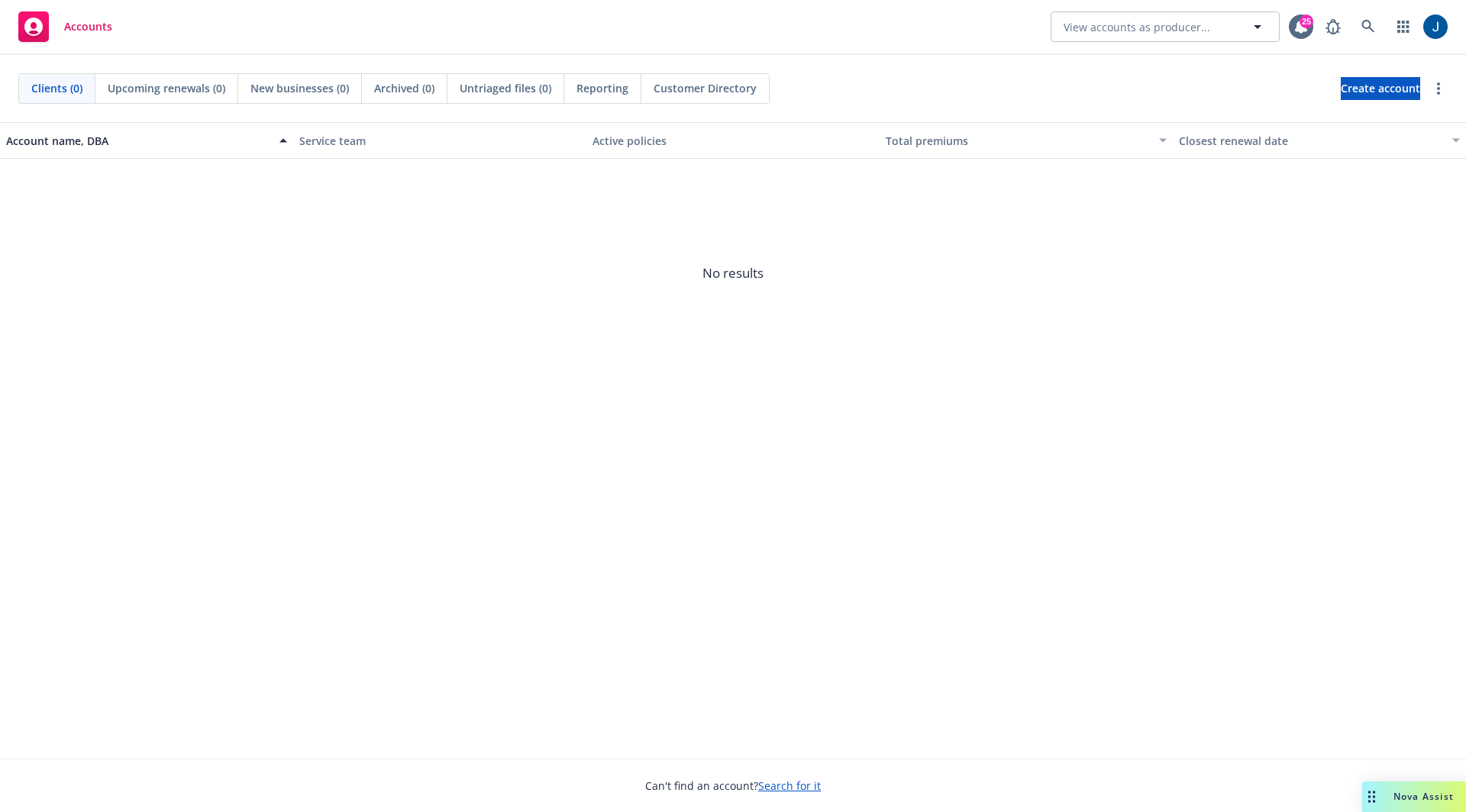
click at [58, 23] on div "Accounts" at bounding box center [65, 26] width 94 height 31
click at [1371, 23] on icon at bounding box center [1368, 26] width 14 height 14
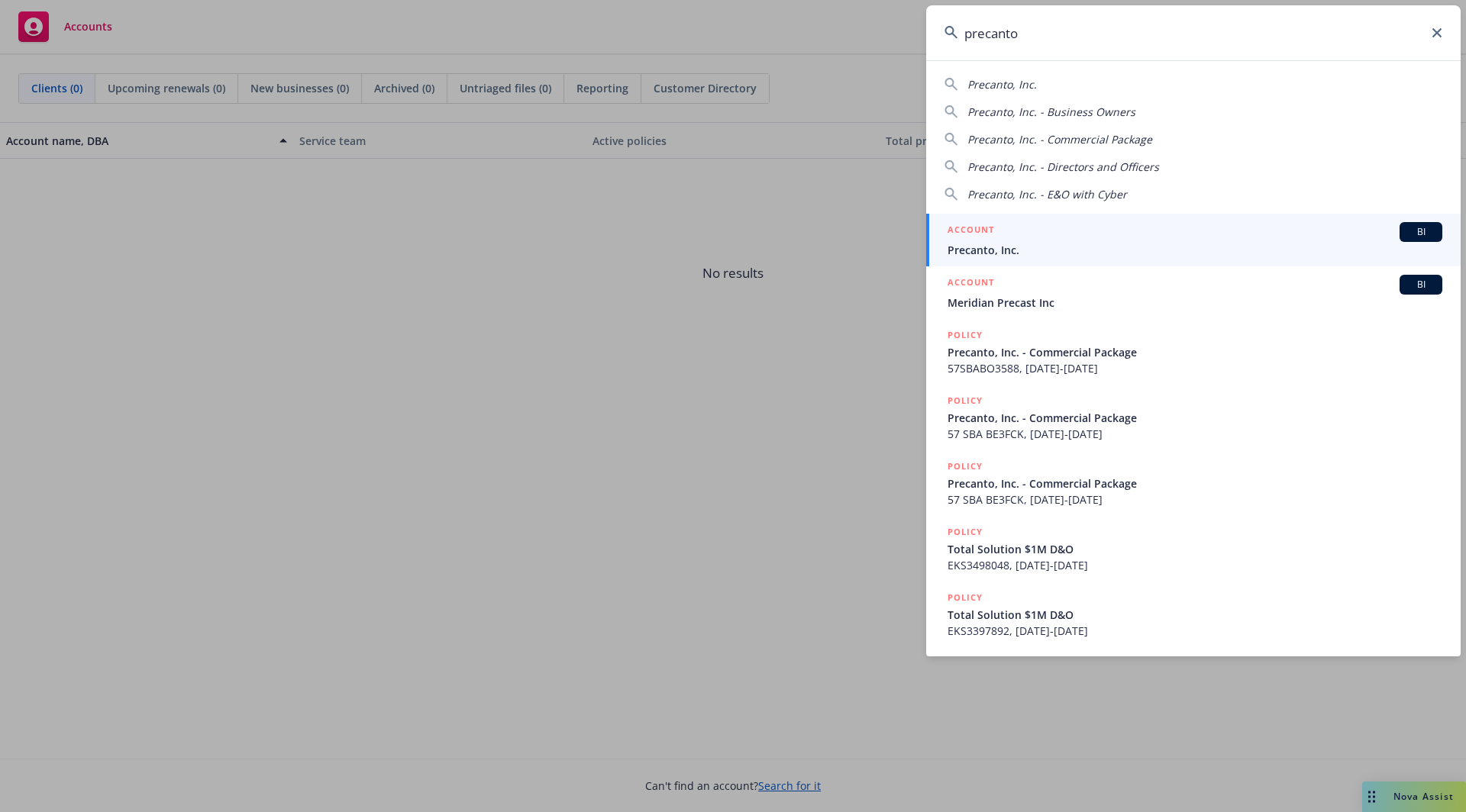
type input "precanto"
click at [1091, 233] on div "ACCOUNT BI" at bounding box center [1195, 232] width 494 height 20
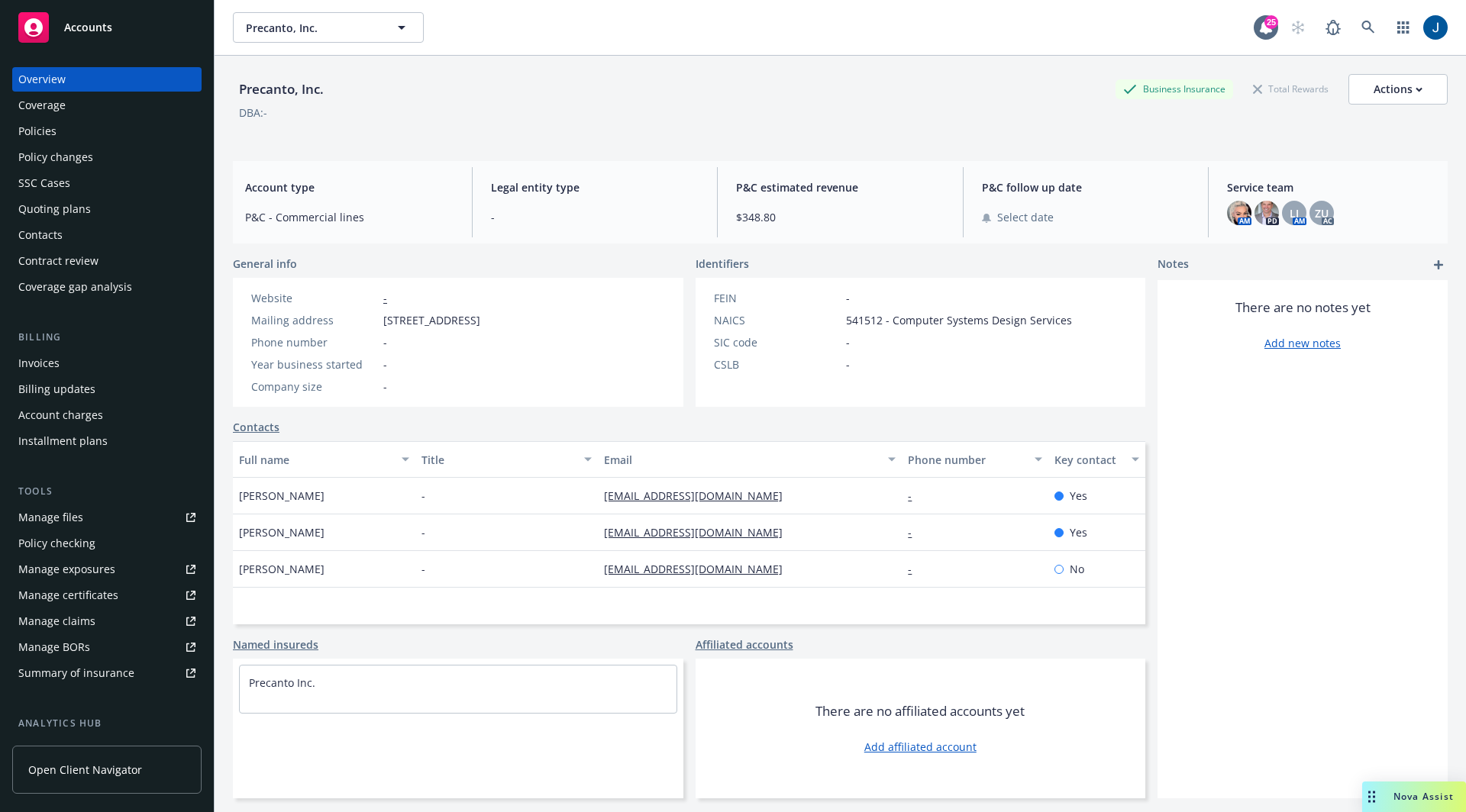
click at [98, 550] on div "Policy checking" at bounding box center [107, 544] width 177 height 25
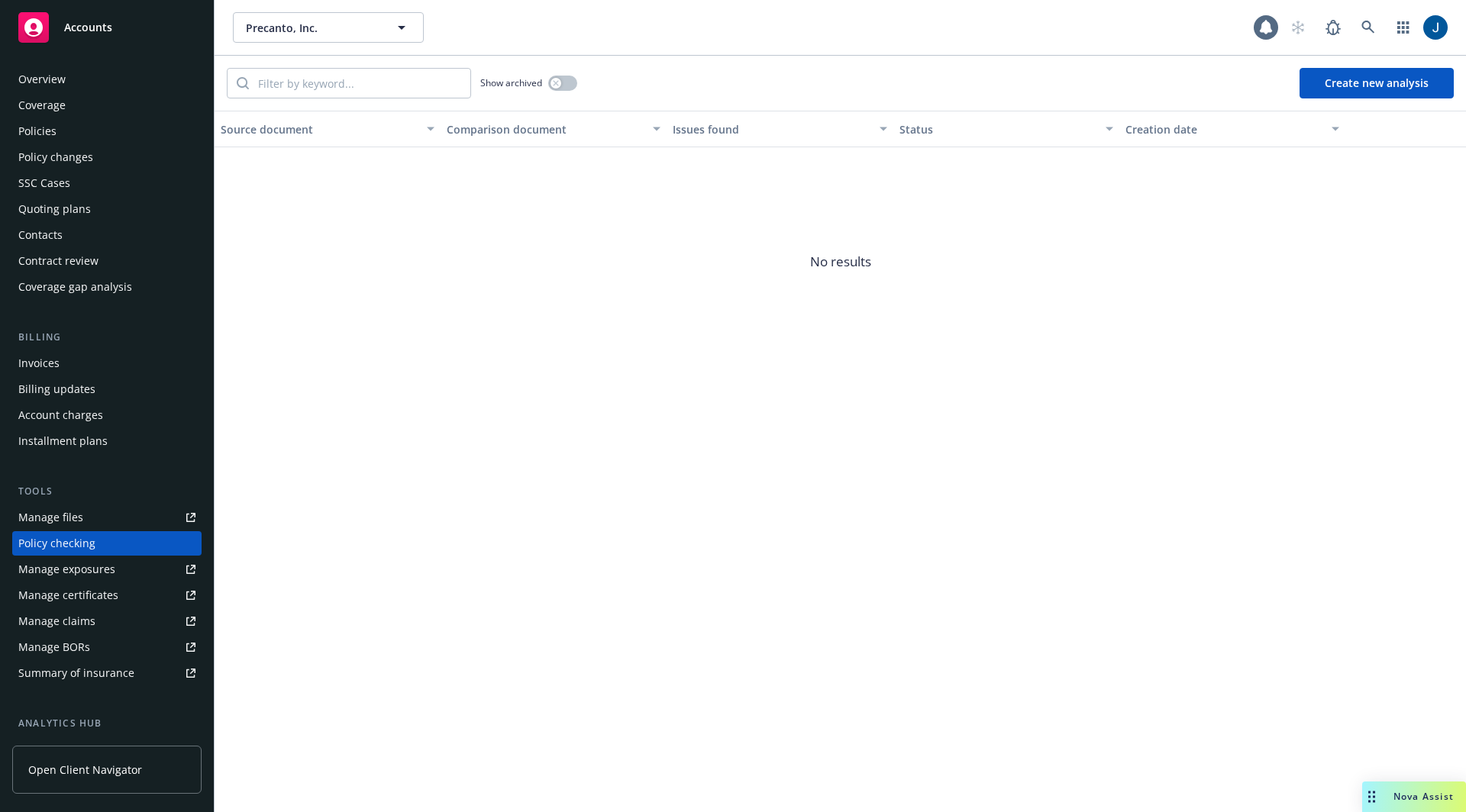
scroll to position [112, 0]
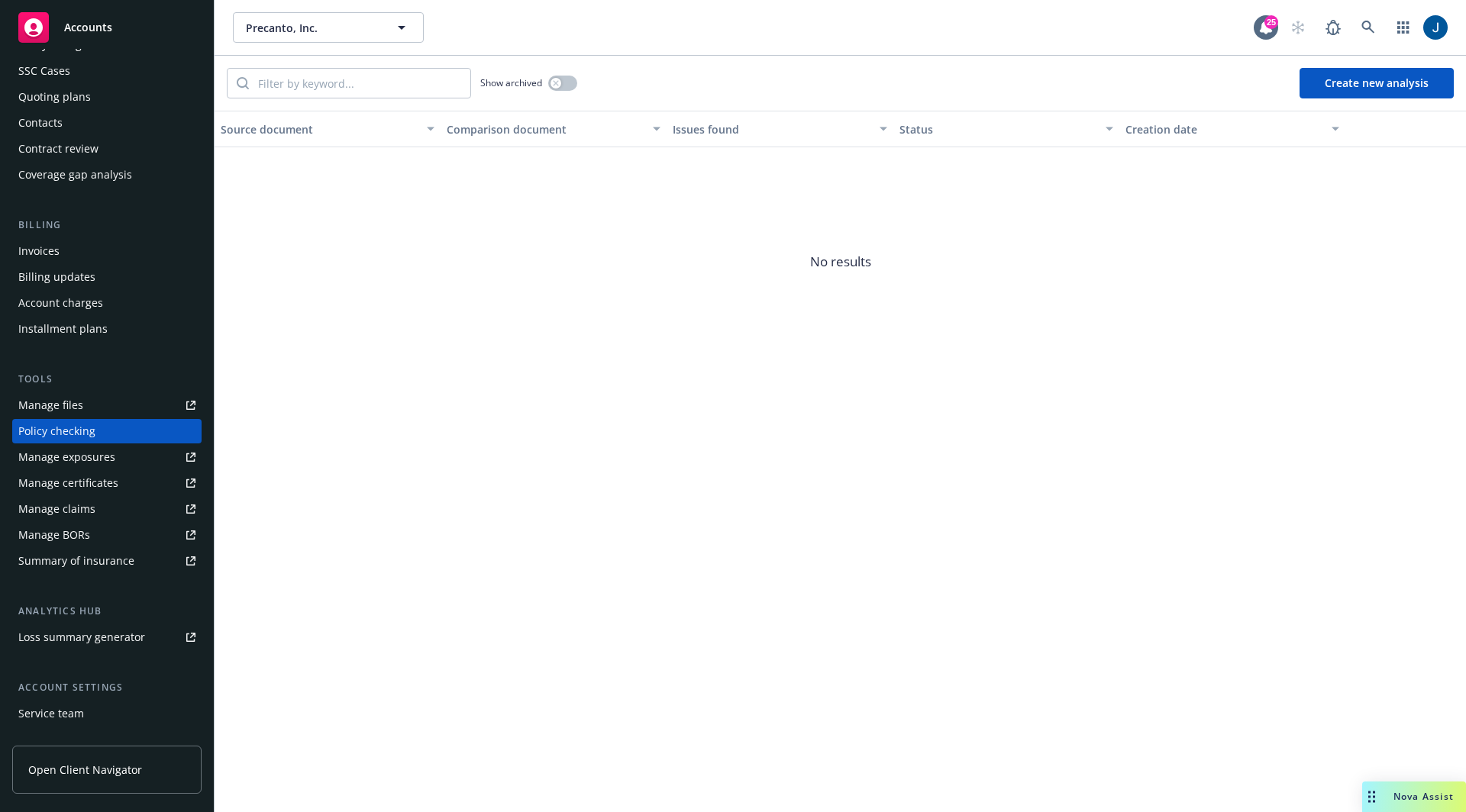
click at [1349, 84] on button "Create new analysis" at bounding box center [1376, 83] width 155 height 31
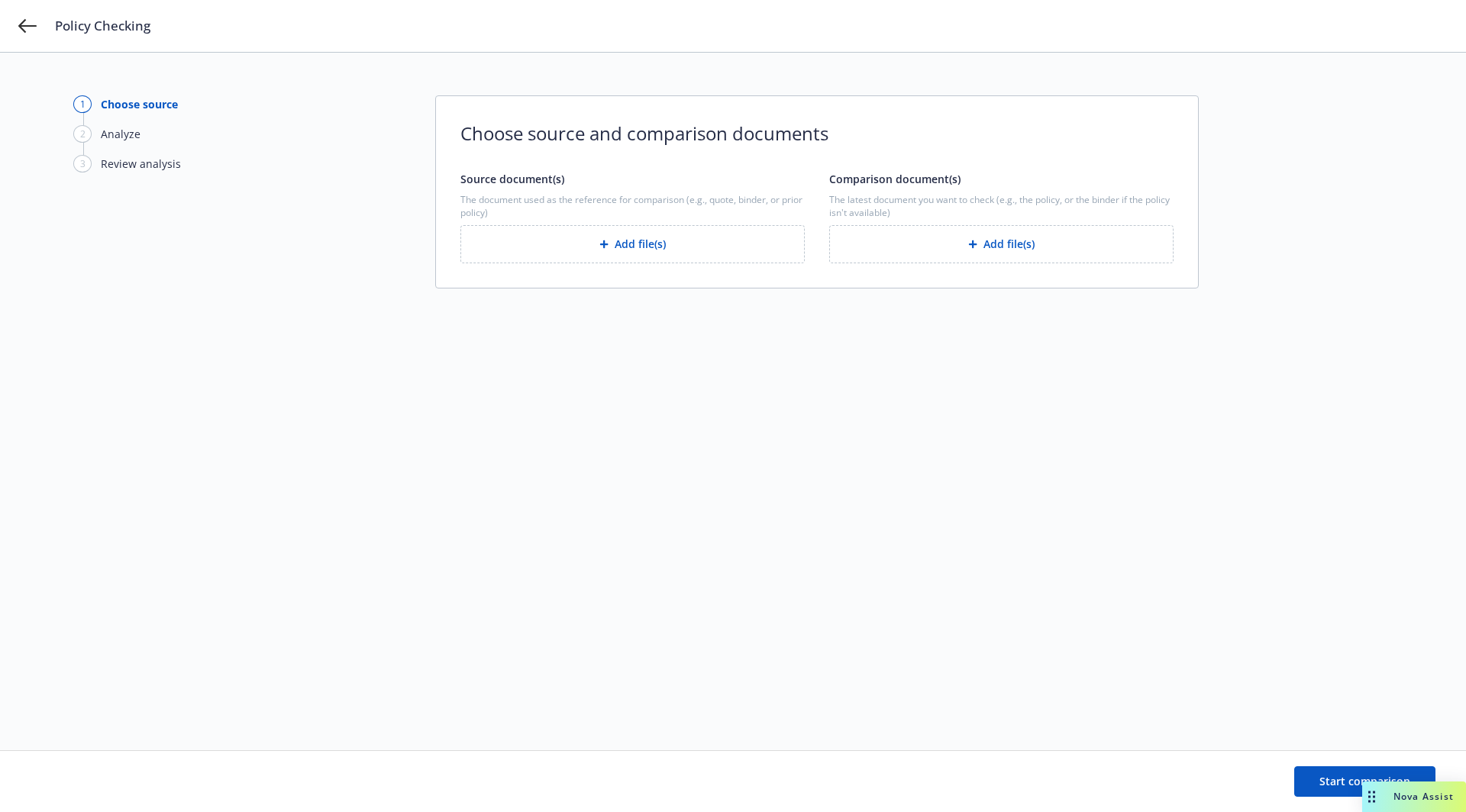
click at [759, 217] on span "The document used as the reference for comparison (e.g., quote, binder, or prio…" at bounding box center [633, 206] width 344 height 26
click at [750, 240] on button "Add file(s)" at bounding box center [633, 244] width 344 height 38
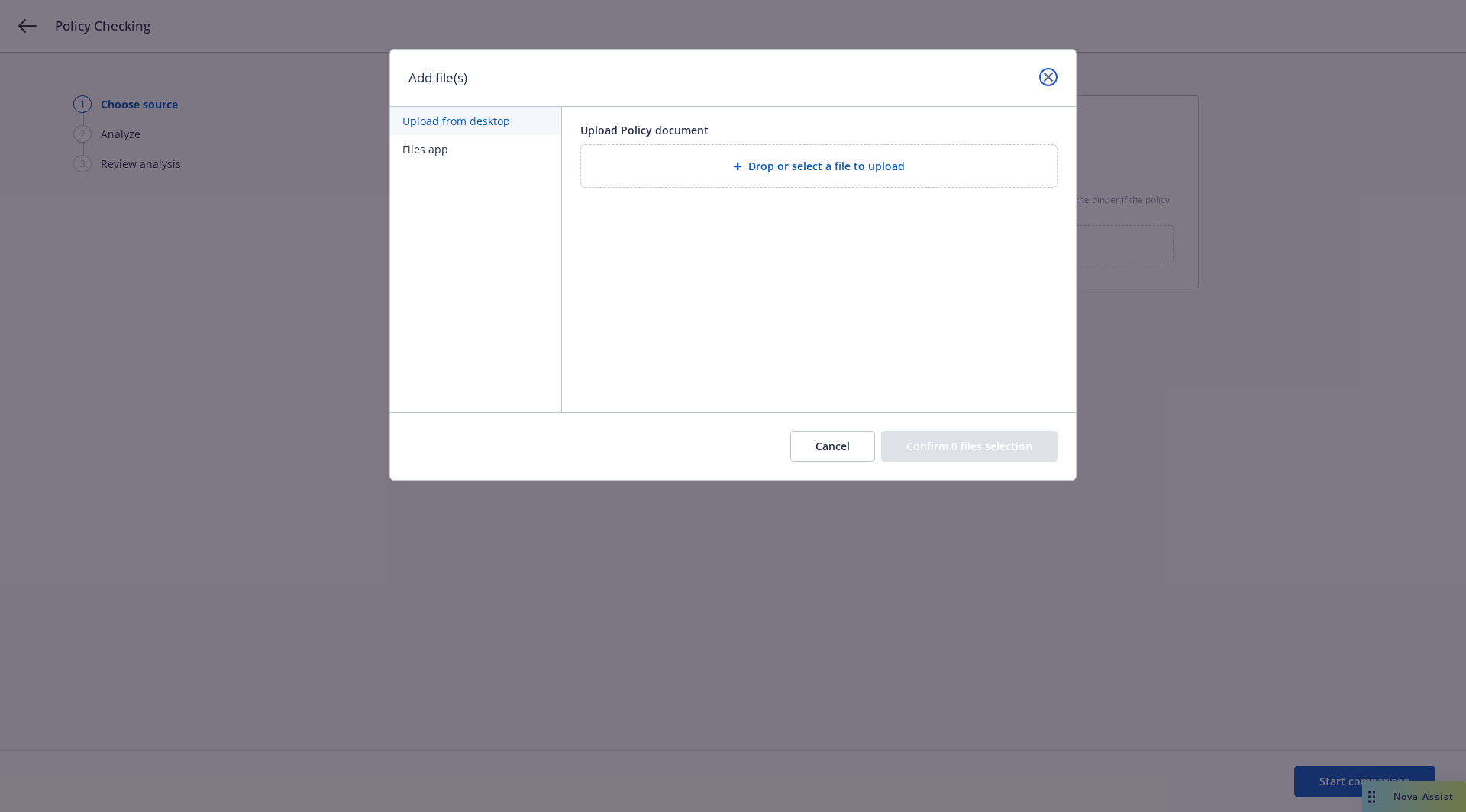
click at [1048, 79] on icon "close" at bounding box center [1048, 77] width 9 height 9
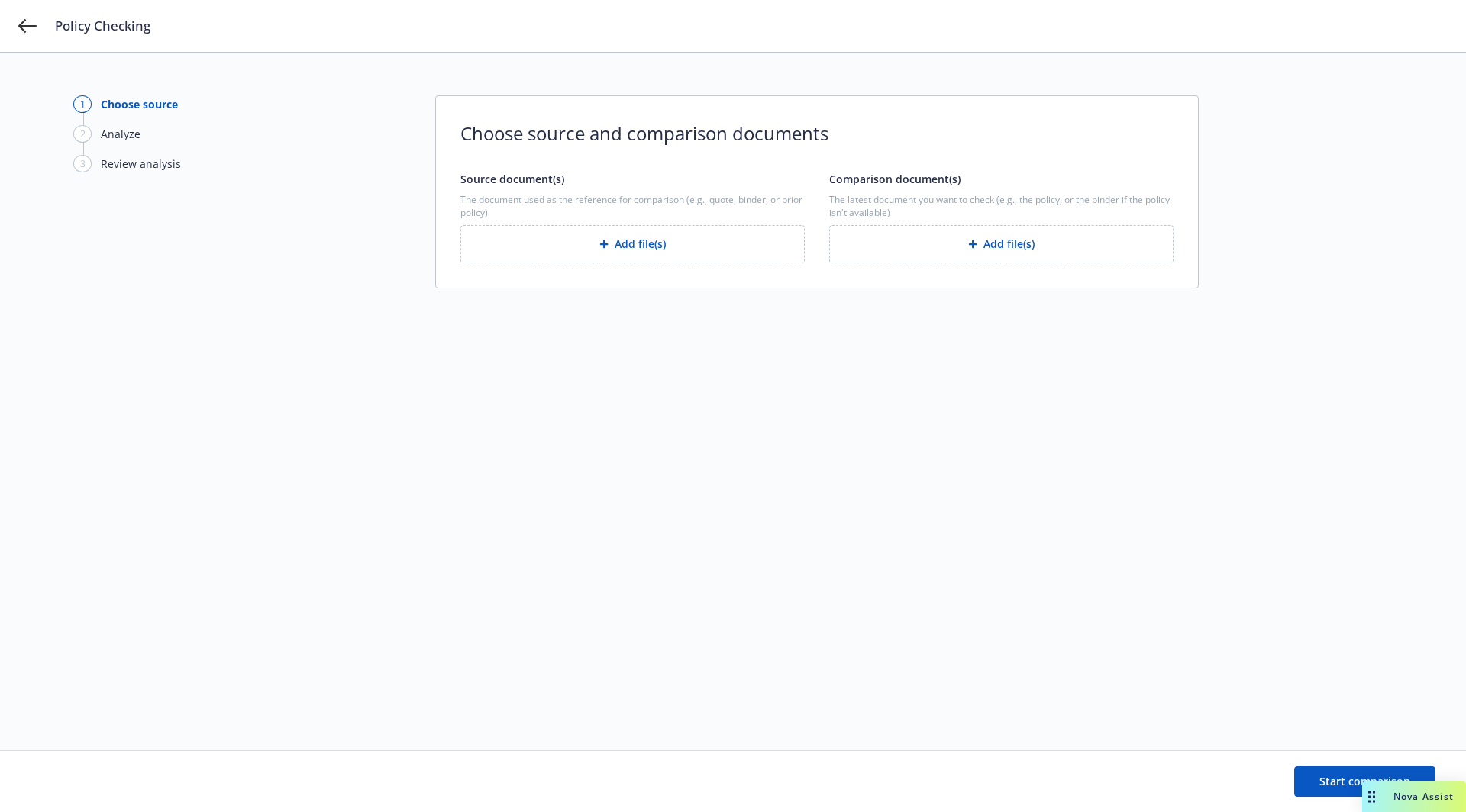
click at [31, 37] on div "Policy Checking" at bounding box center [733, 26] width 1466 height 52
click at [30, 27] on icon at bounding box center [27, 26] width 18 height 18
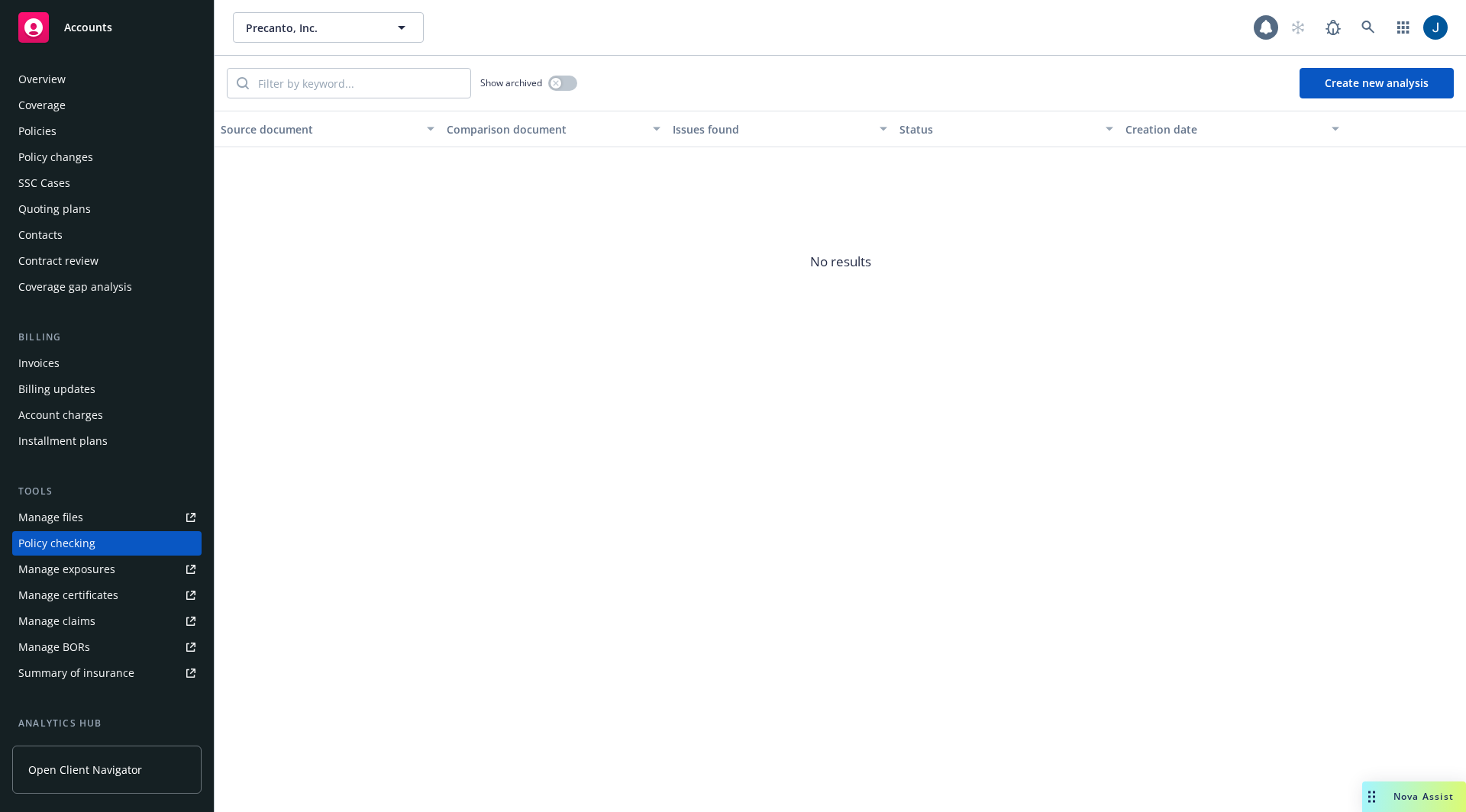
scroll to position [112, 0]
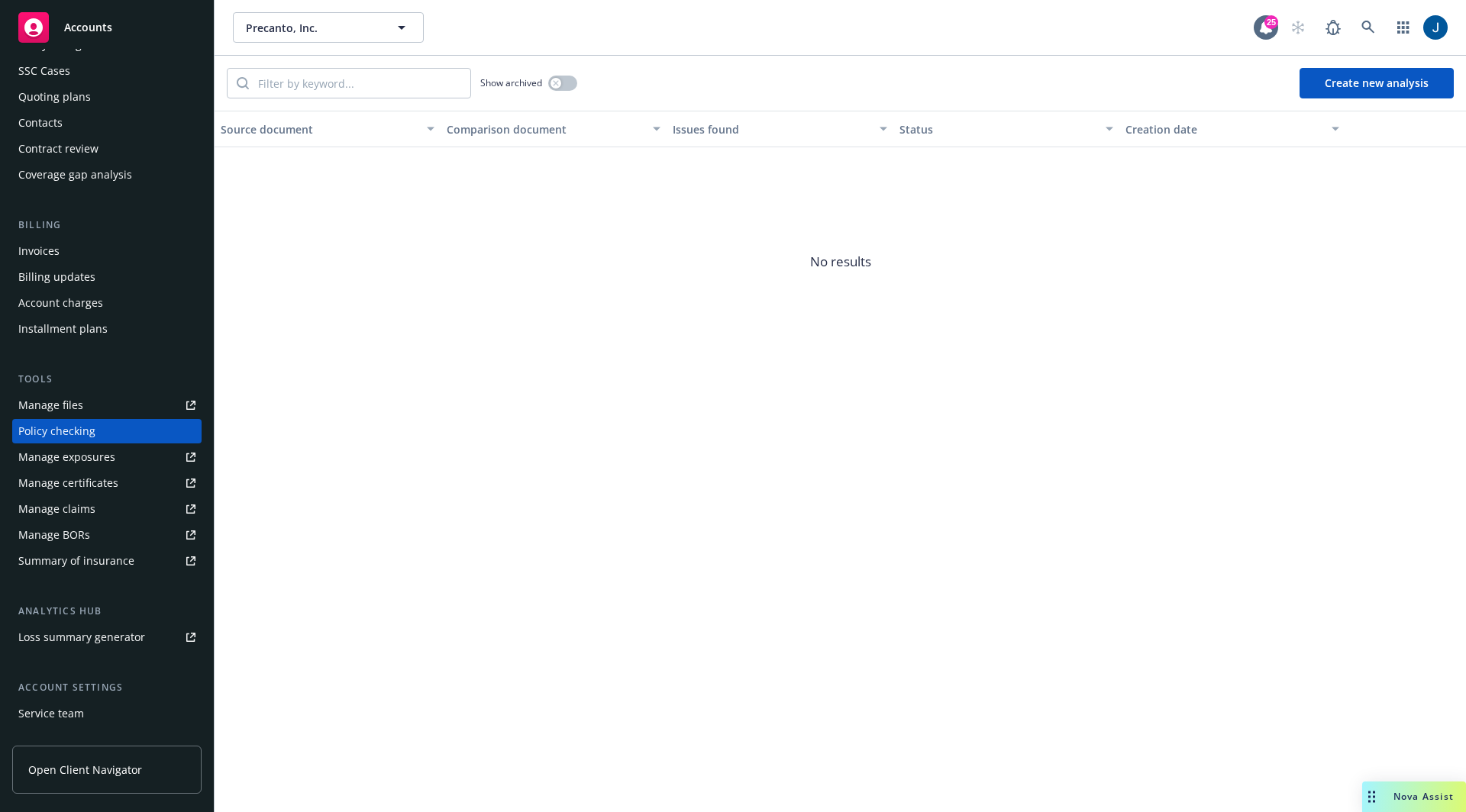
click at [1456, 294] on span "No results" at bounding box center [839, 261] width 1251 height 229
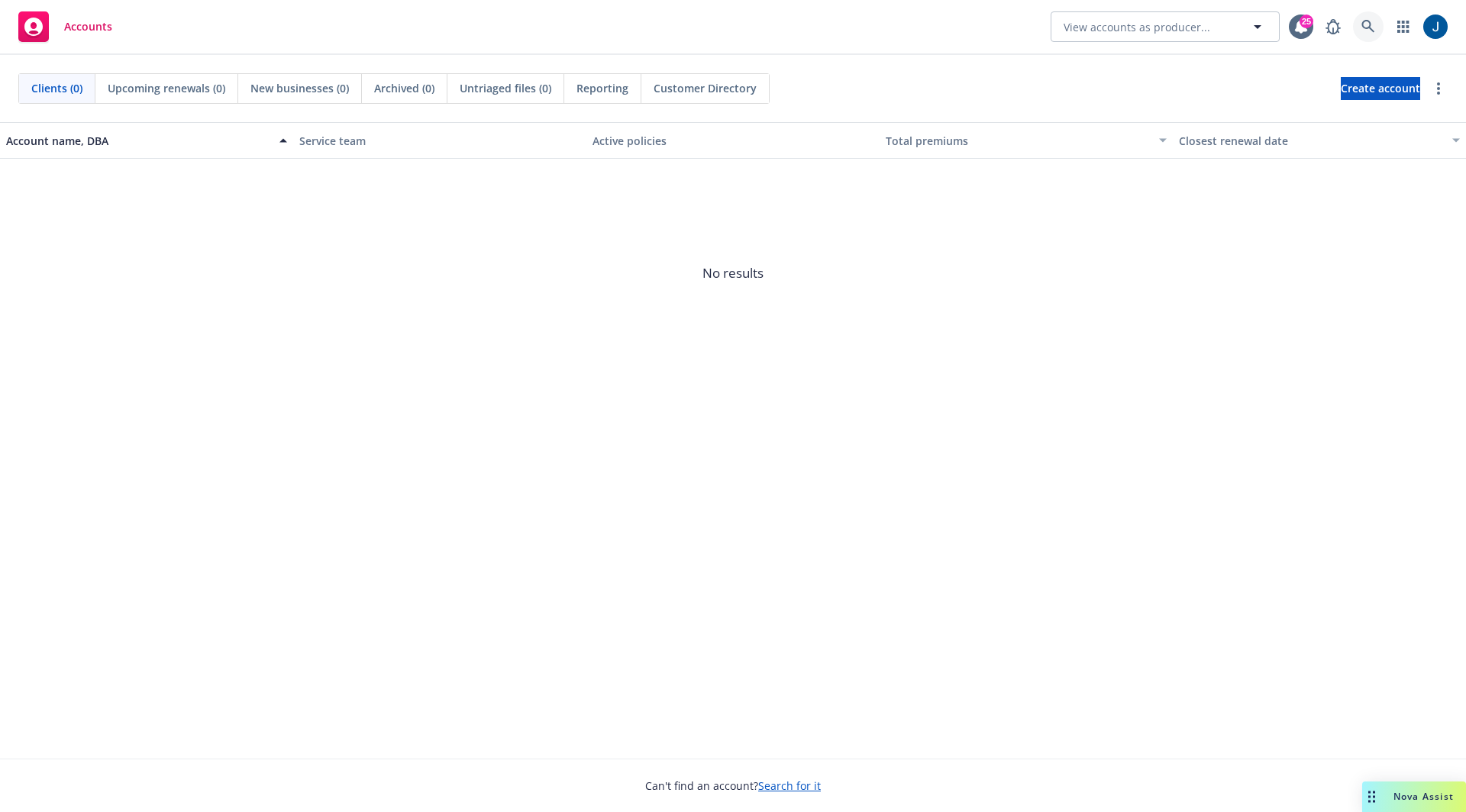
click at [1358, 24] on link at bounding box center [1368, 26] width 31 height 31
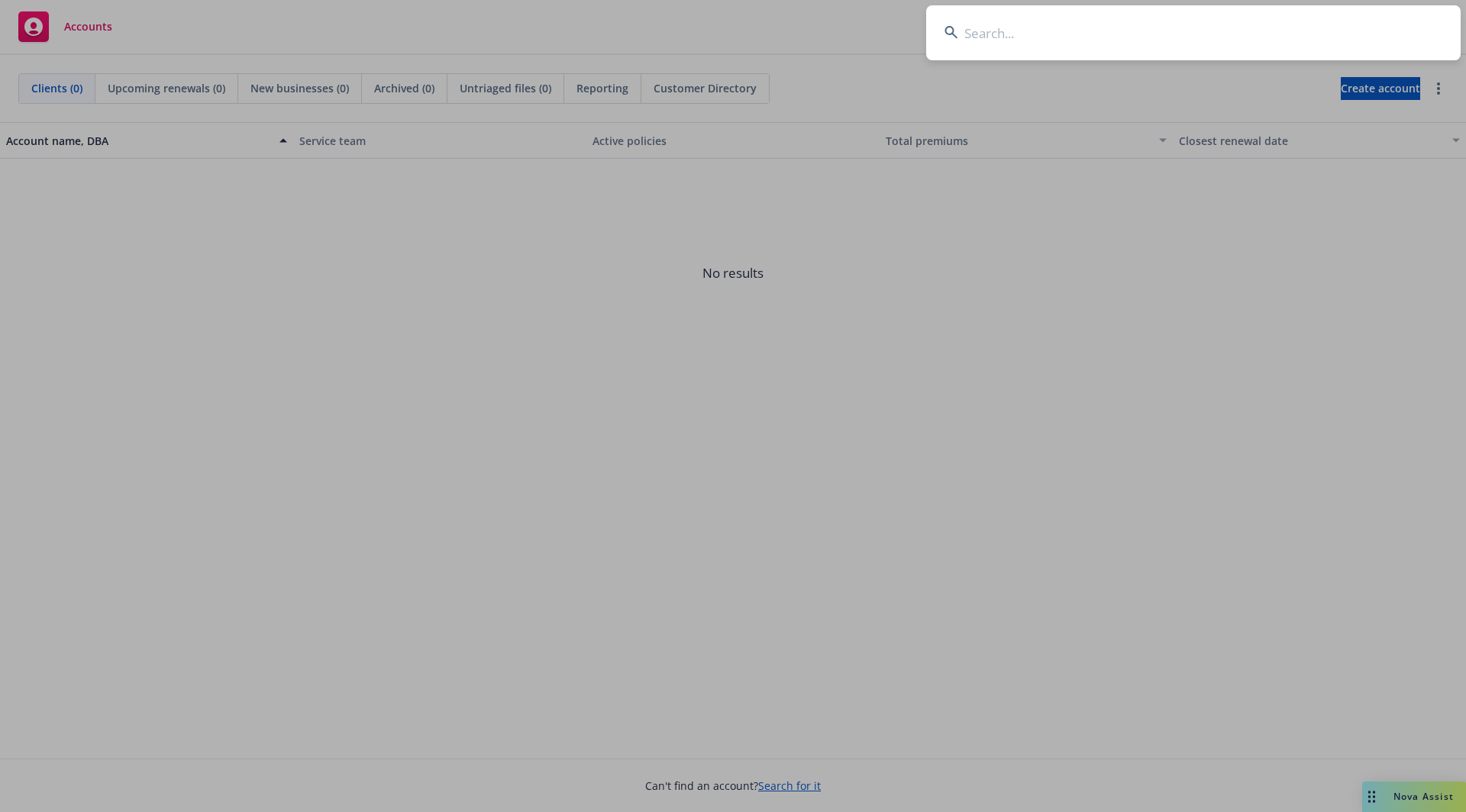
type input "a"
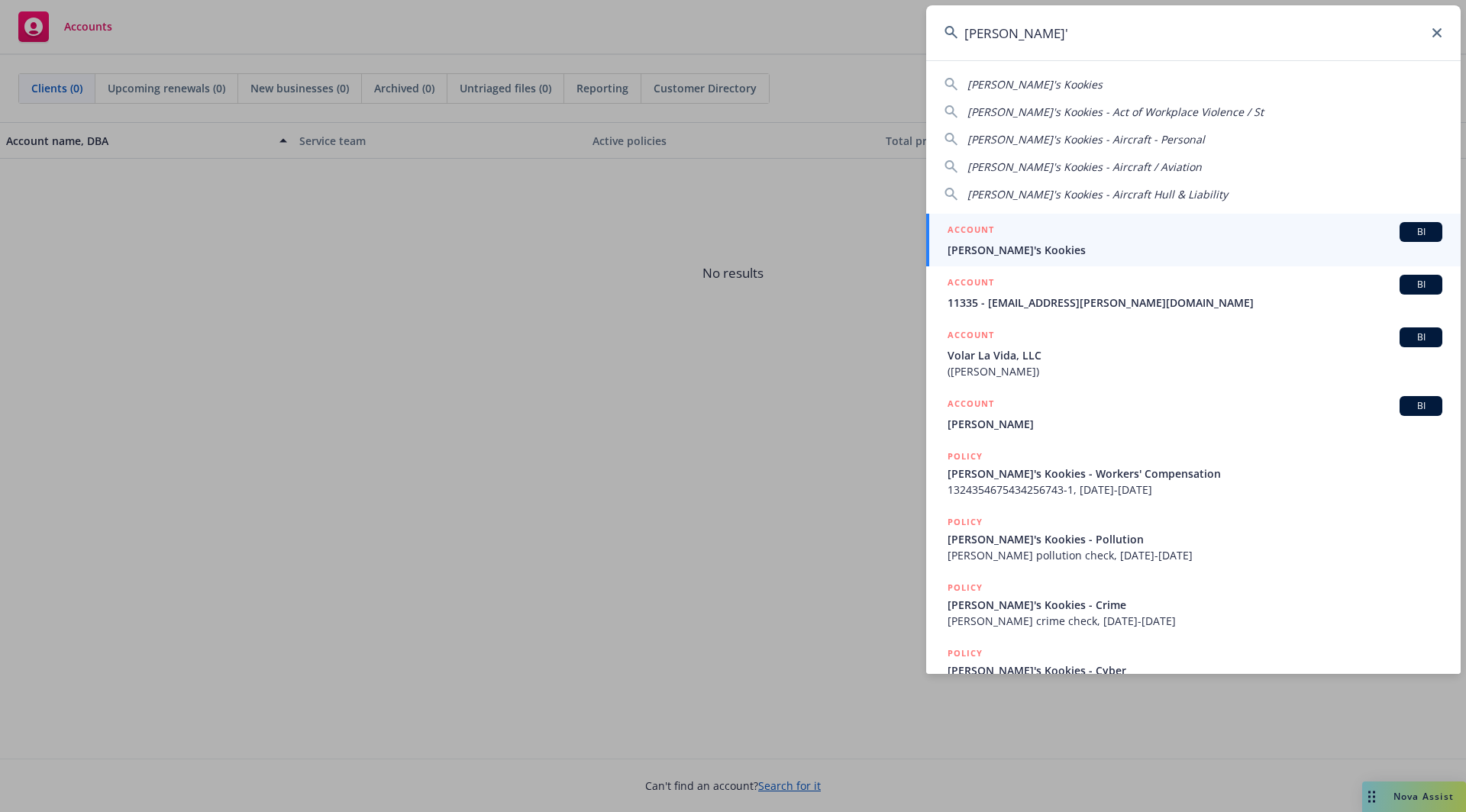
type input "kaylyn'"
click at [1131, 222] on div "ACCOUNT BI" at bounding box center [1195, 232] width 494 height 20
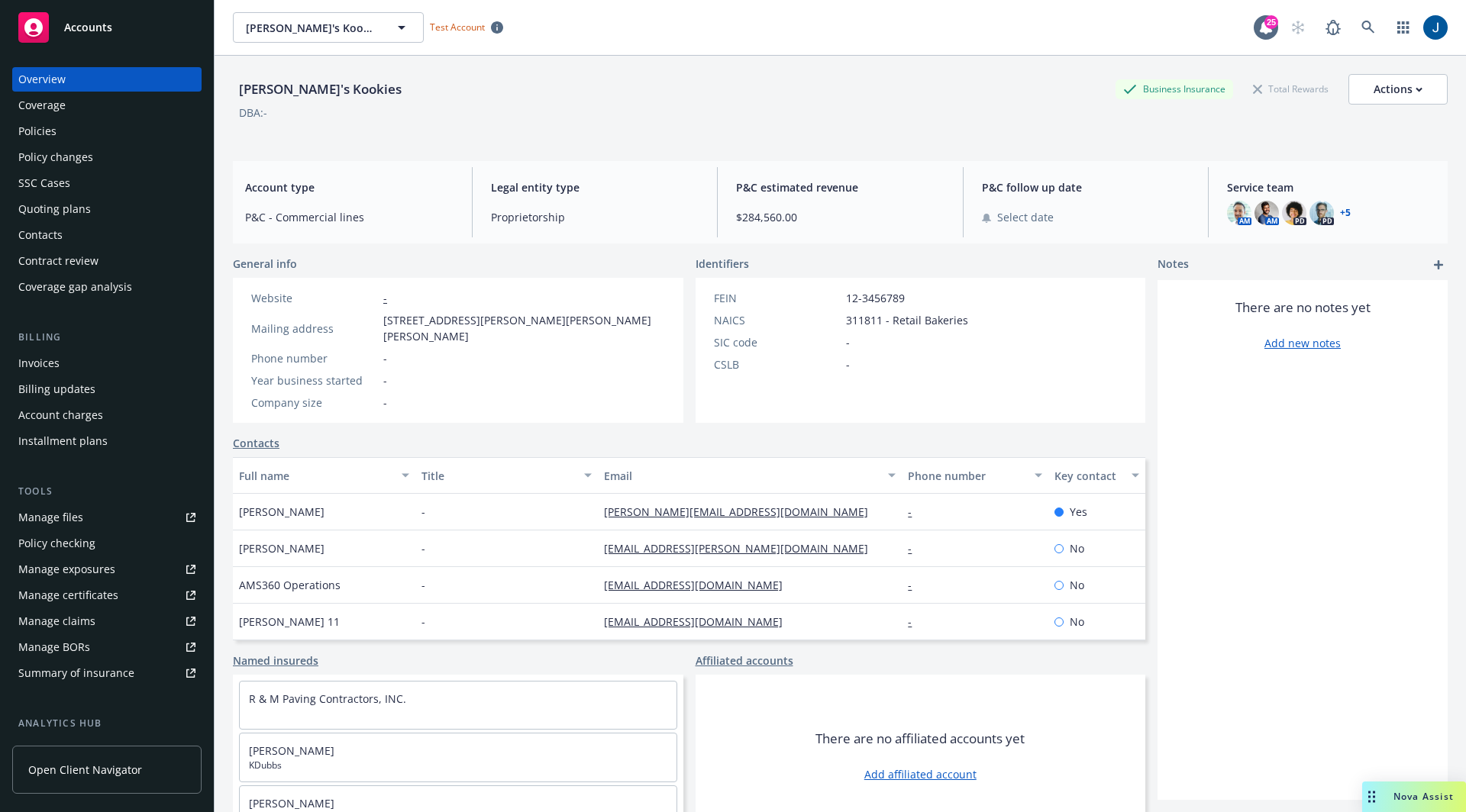
click at [84, 552] on div "Policy checking" at bounding box center [56, 544] width 77 height 25
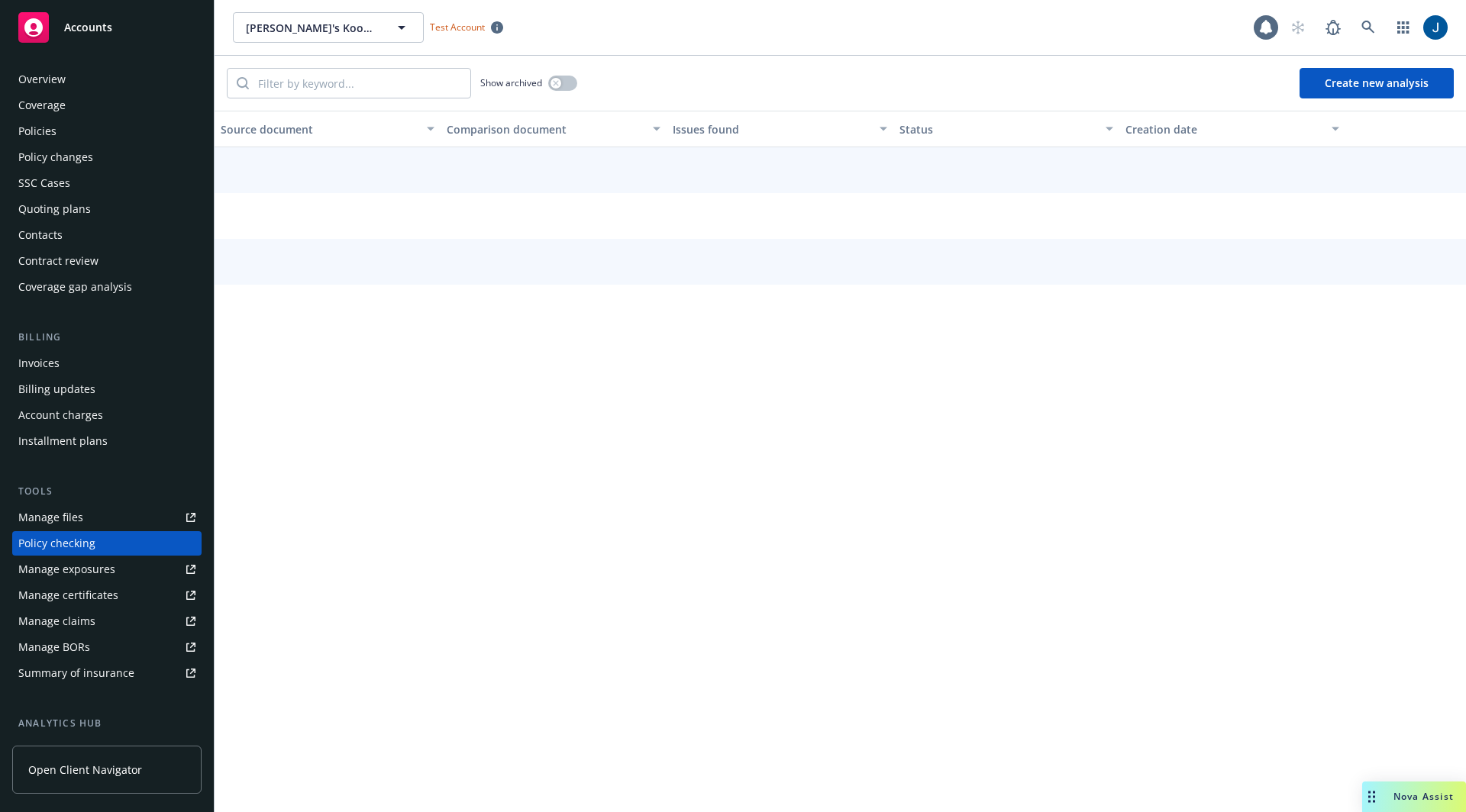
scroll to position [112, 0]
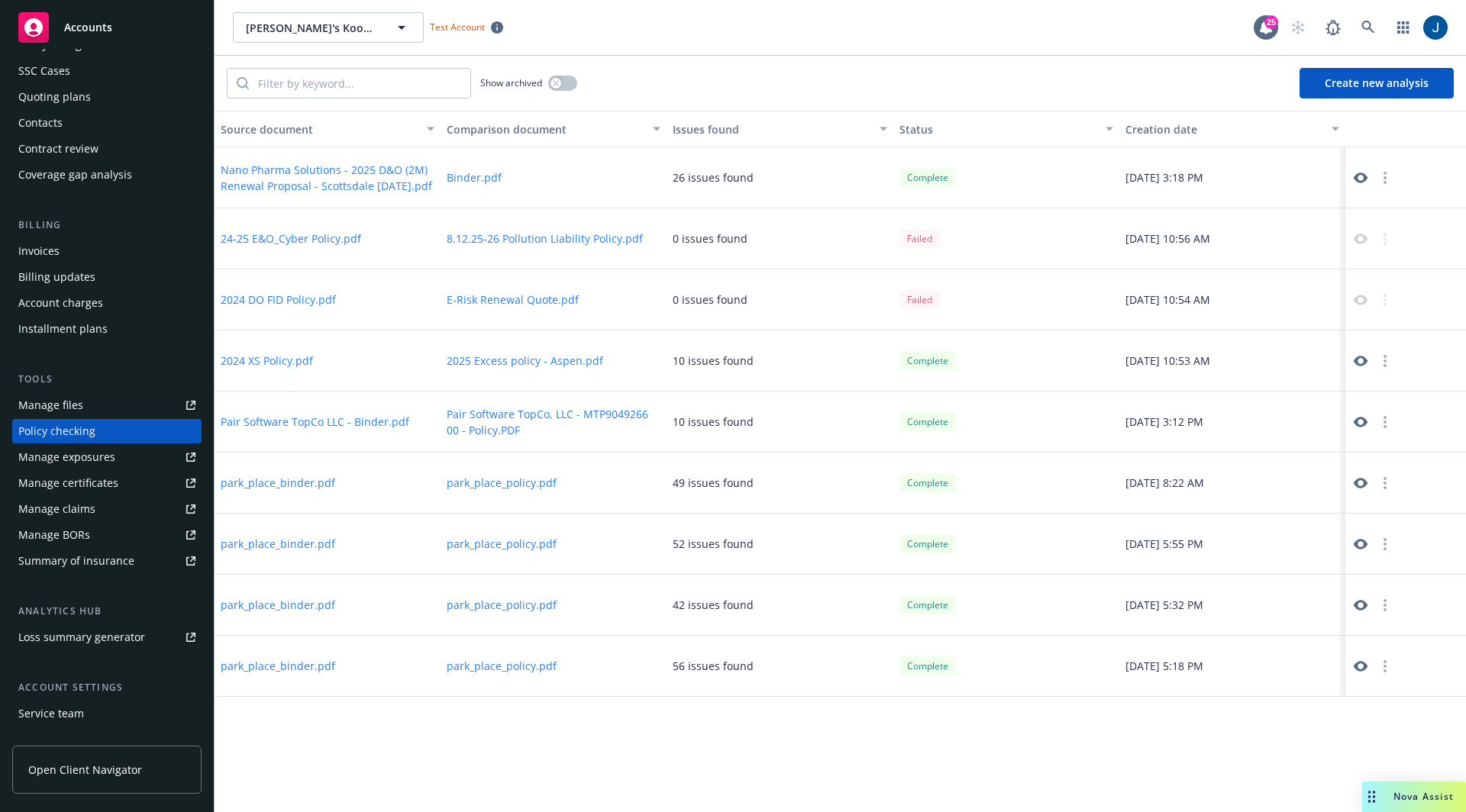
click at [1385, 98] on div "Show archived Create new analysis" at bounding box center [839, 83] width 1251 height 55
click at [1382, 88] on button "Create new analysis" at bounding box center [1376, 83] width 155 height 31
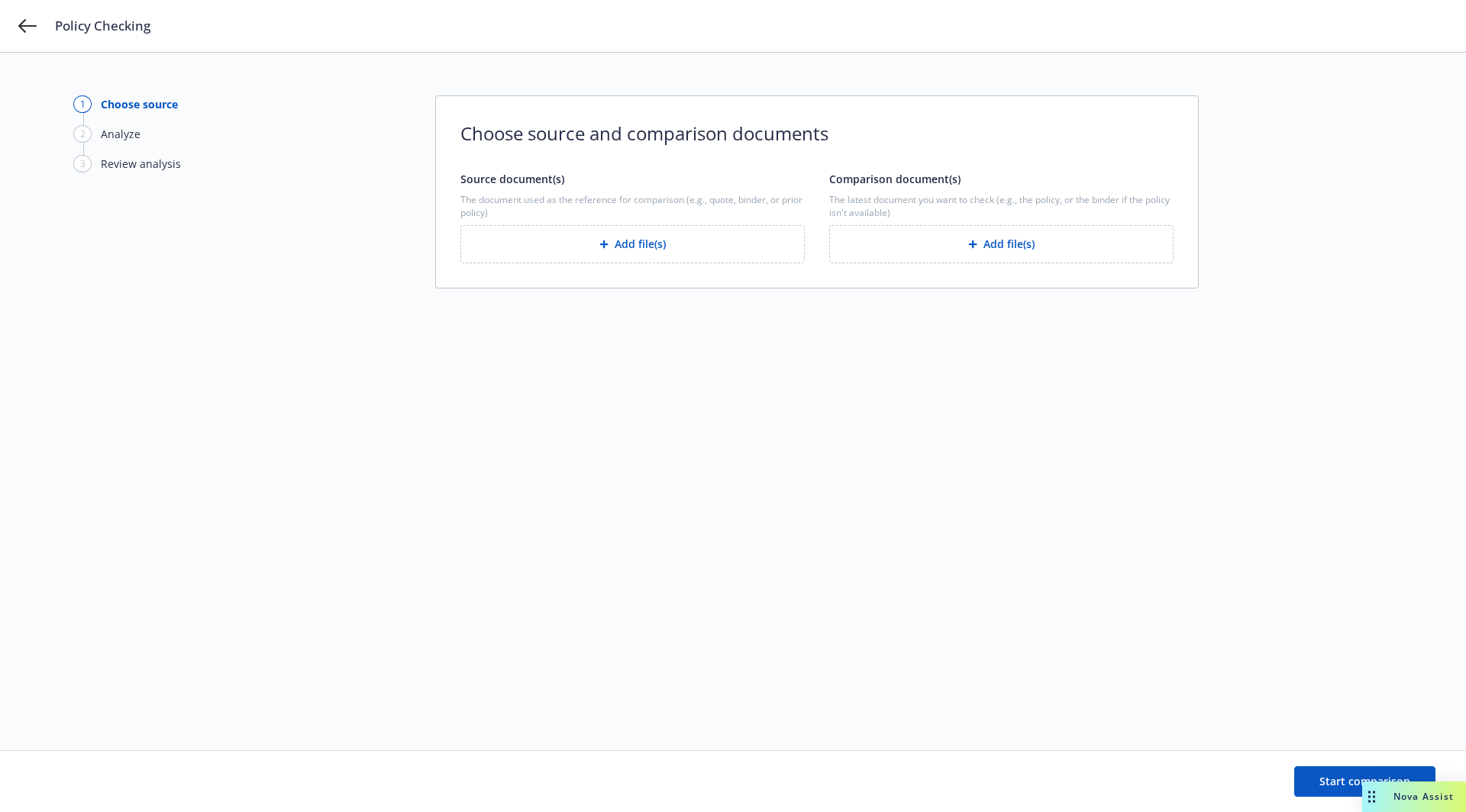
click at [728, 252] on button "Add file(s)" at bounding box center [633, 244] width 344 height 38
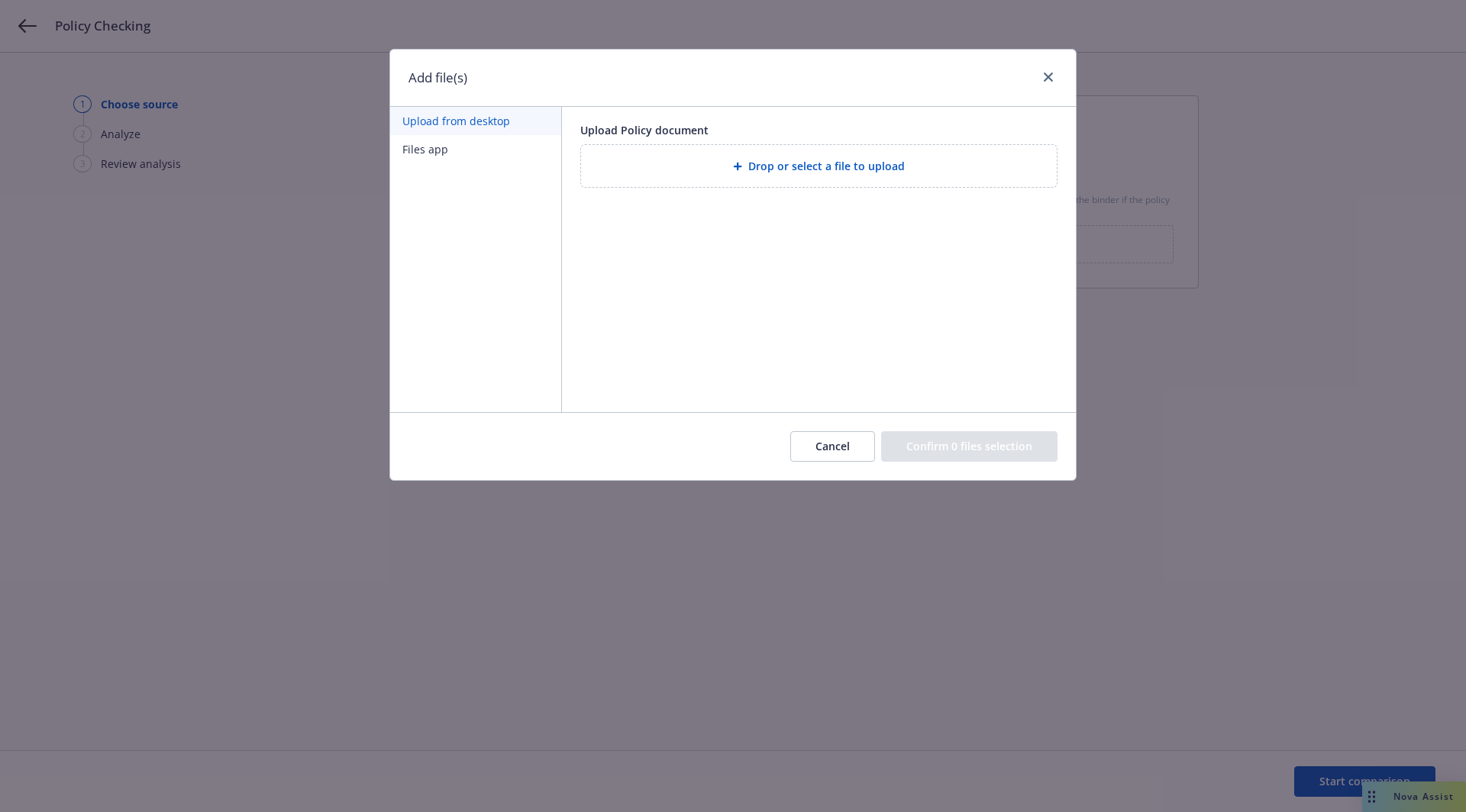
click at [768, 168] on span "Drop or select a file to upload" at bounding box center [826, 165] width 156 height 16
click at [844, 174] on div "Drop or select a file to upload" at bounding box center [819, 165] width 451 height 17
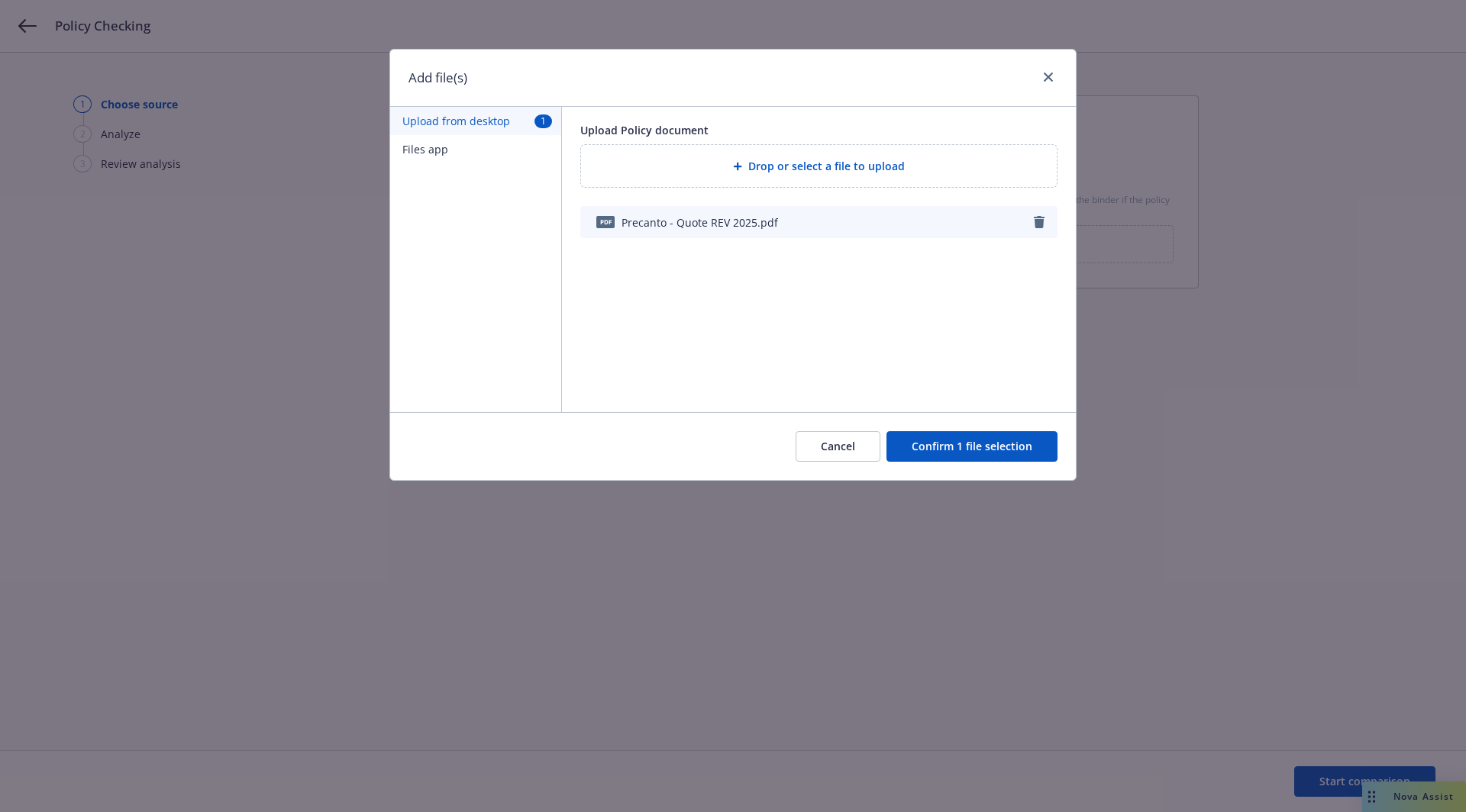
click at [986, 442] on button "Confirm 1 file selection" at bounding box center [972, 447] width 171 height 31
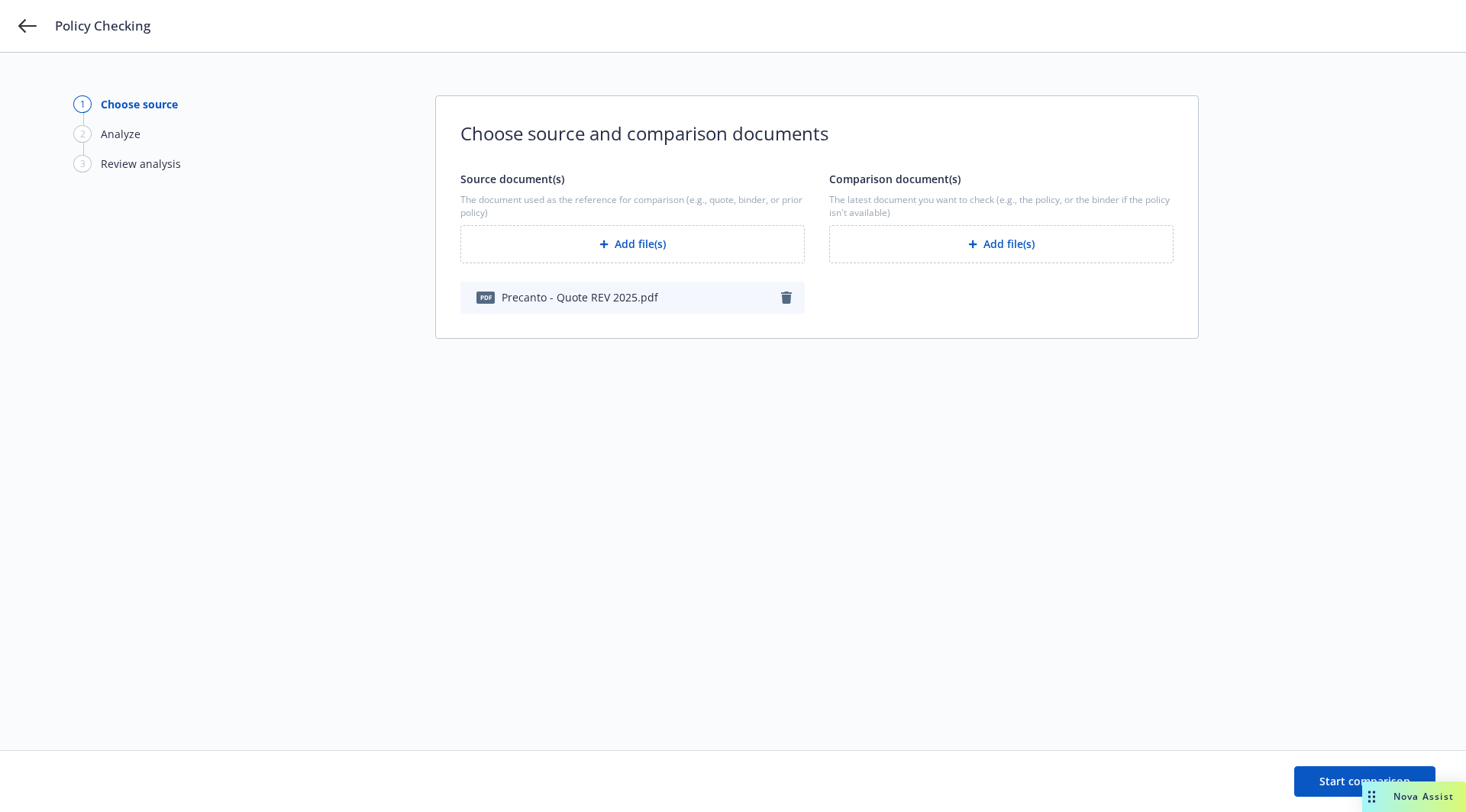
click at [989, 245] on button "Add file(s)" at bounding box center [1001, 244] width 344 height 38
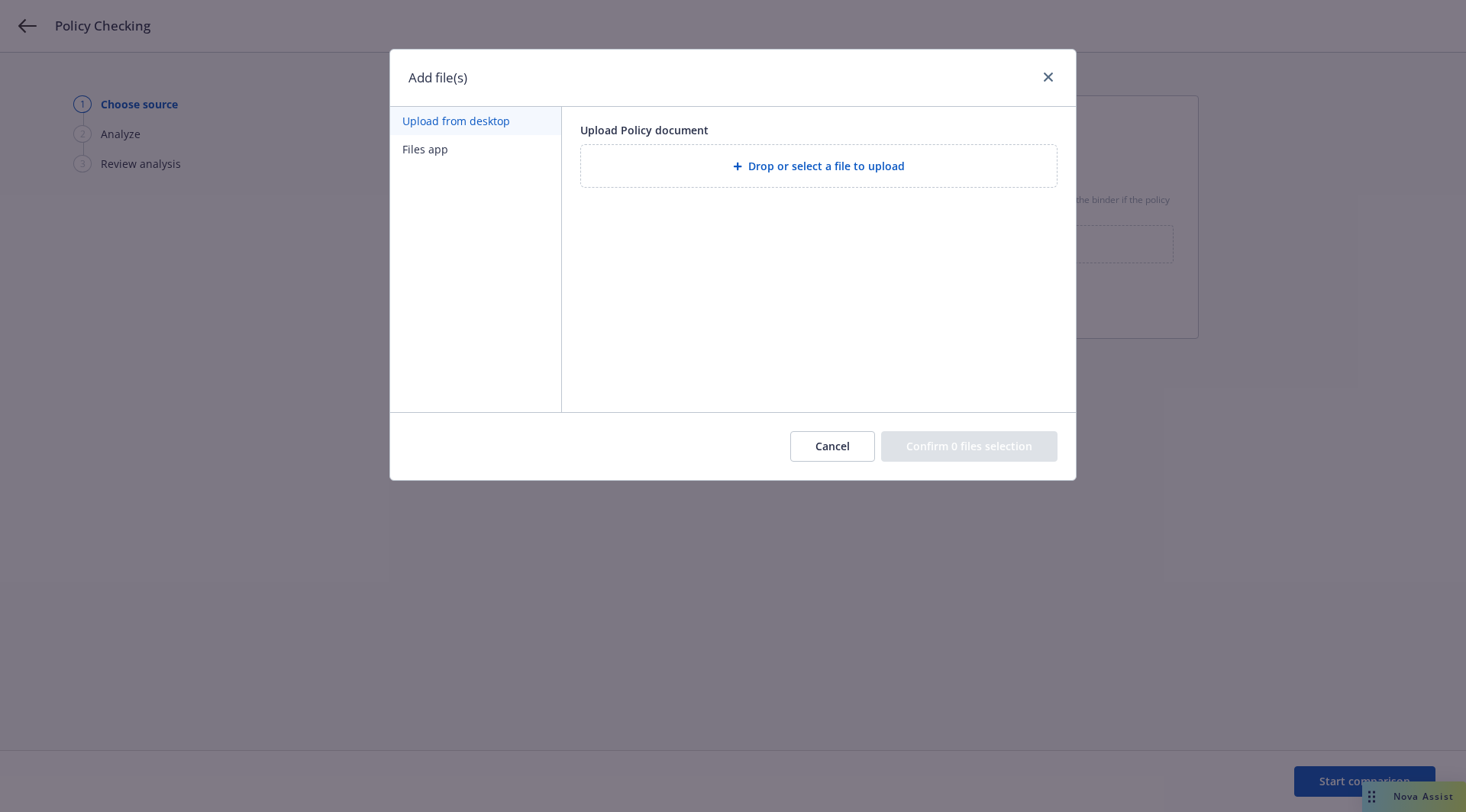
click at [775, 148] on div "Drop or select a file to upload" at bounding box center [819, 165] width 475 height 42
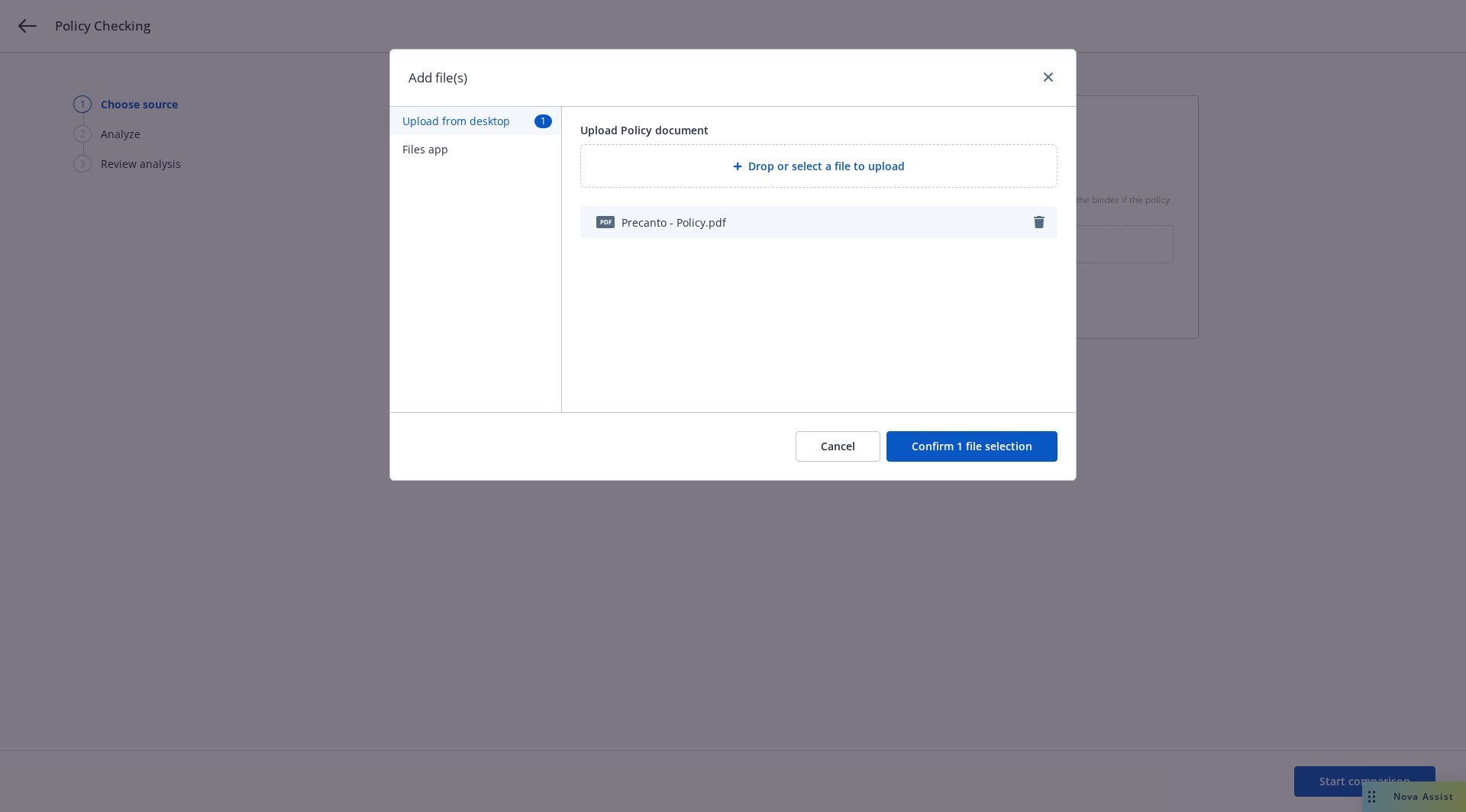
click at [962, 437] on button "Confirm 1 file selection" at bounding box center [972, 447] width 171 height 31
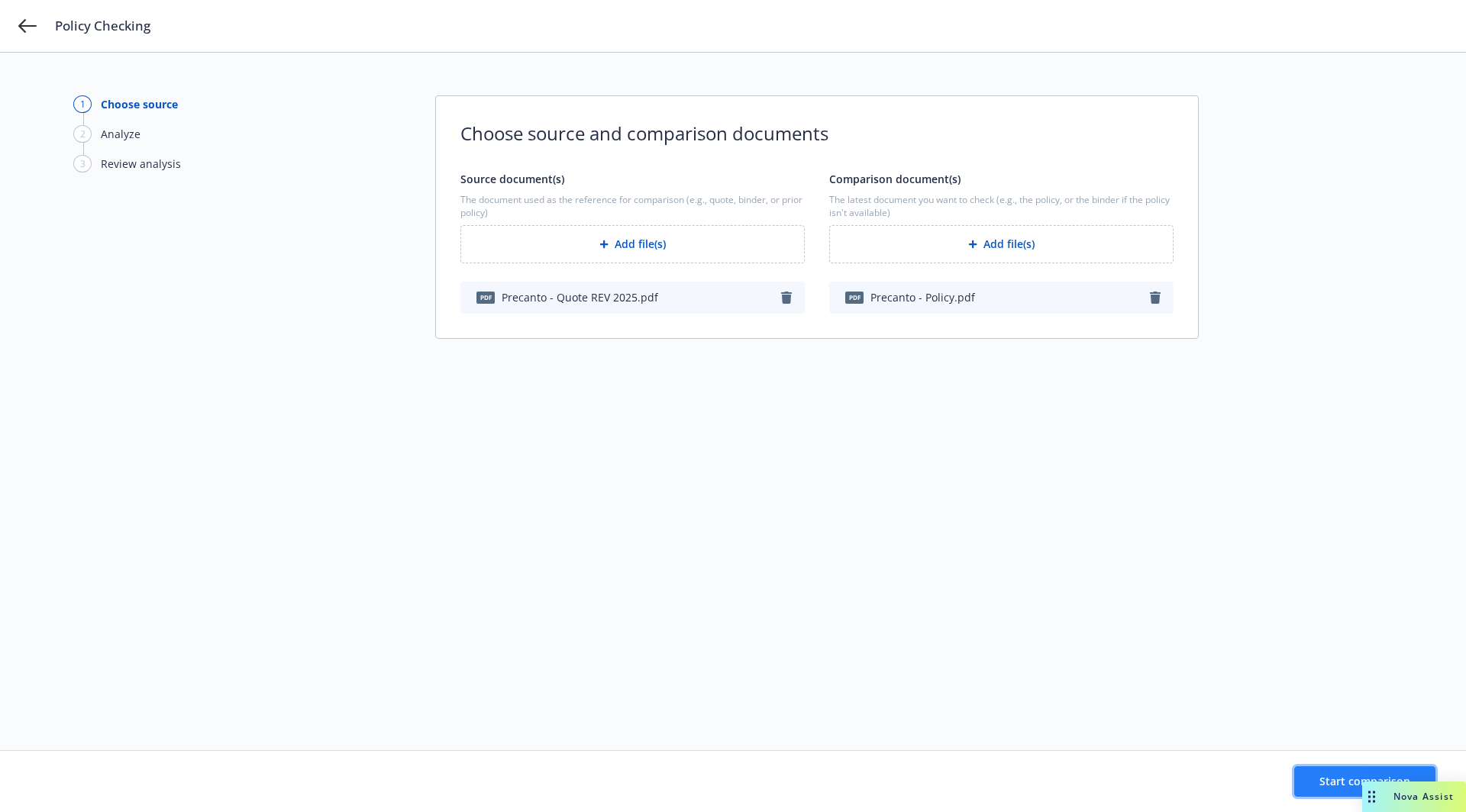
click at [1339, 780] on span "Start comparison" at bounding box center [1364, 781] width 91 height 15
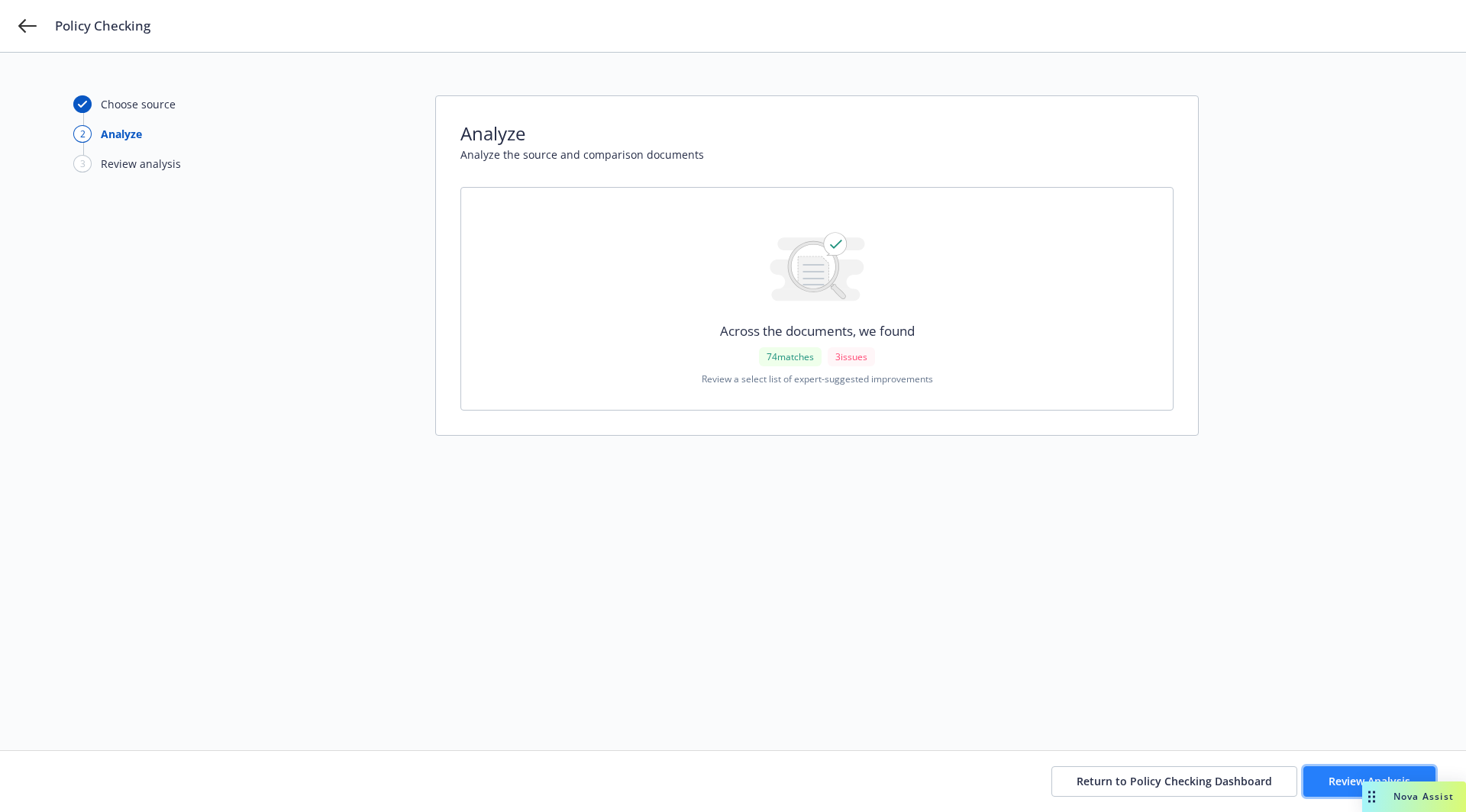
click at [1335, 776] on span "Review Analysis" at bounding box center [1368, 781] width 82 height 15
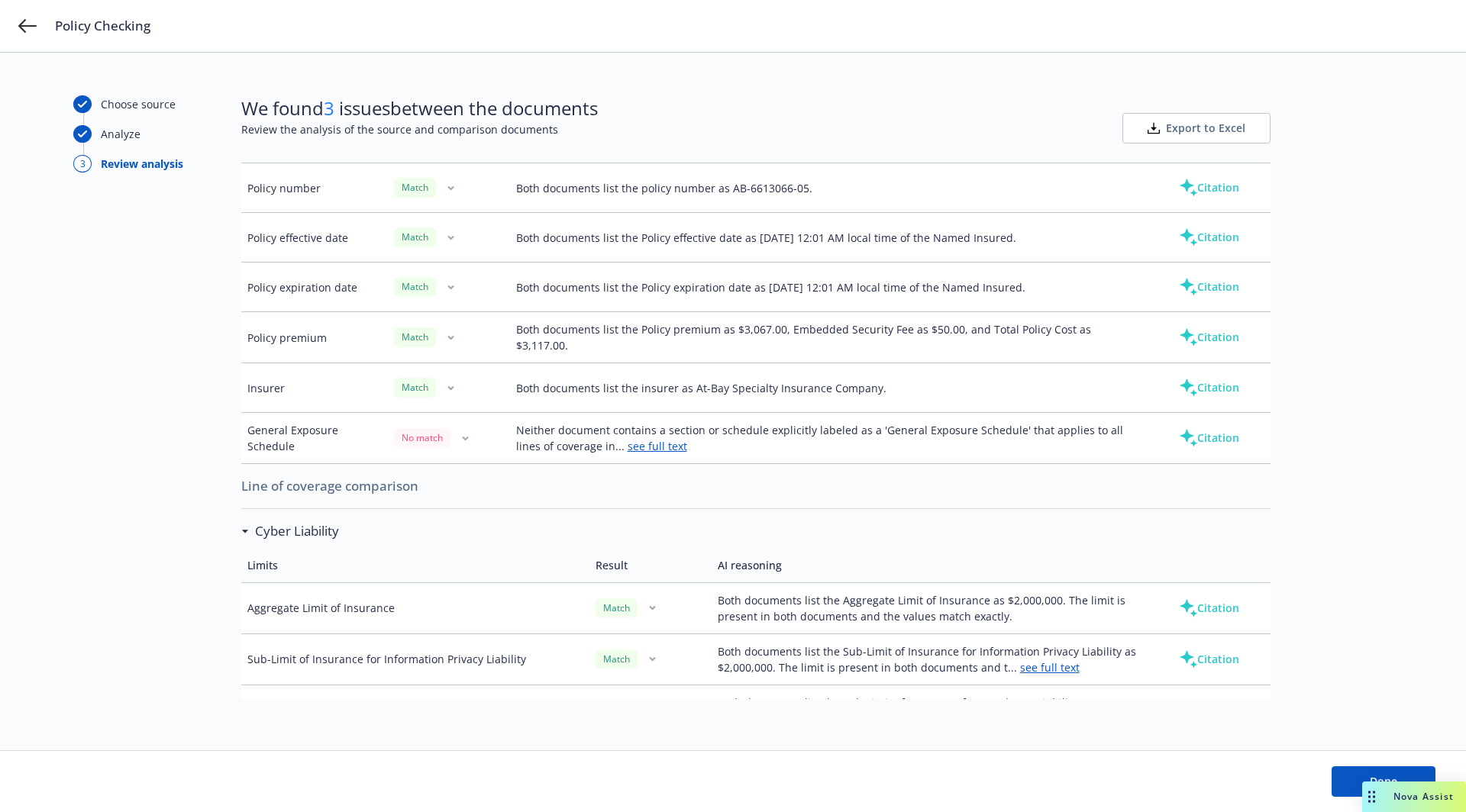
scroll to position [217, 0]
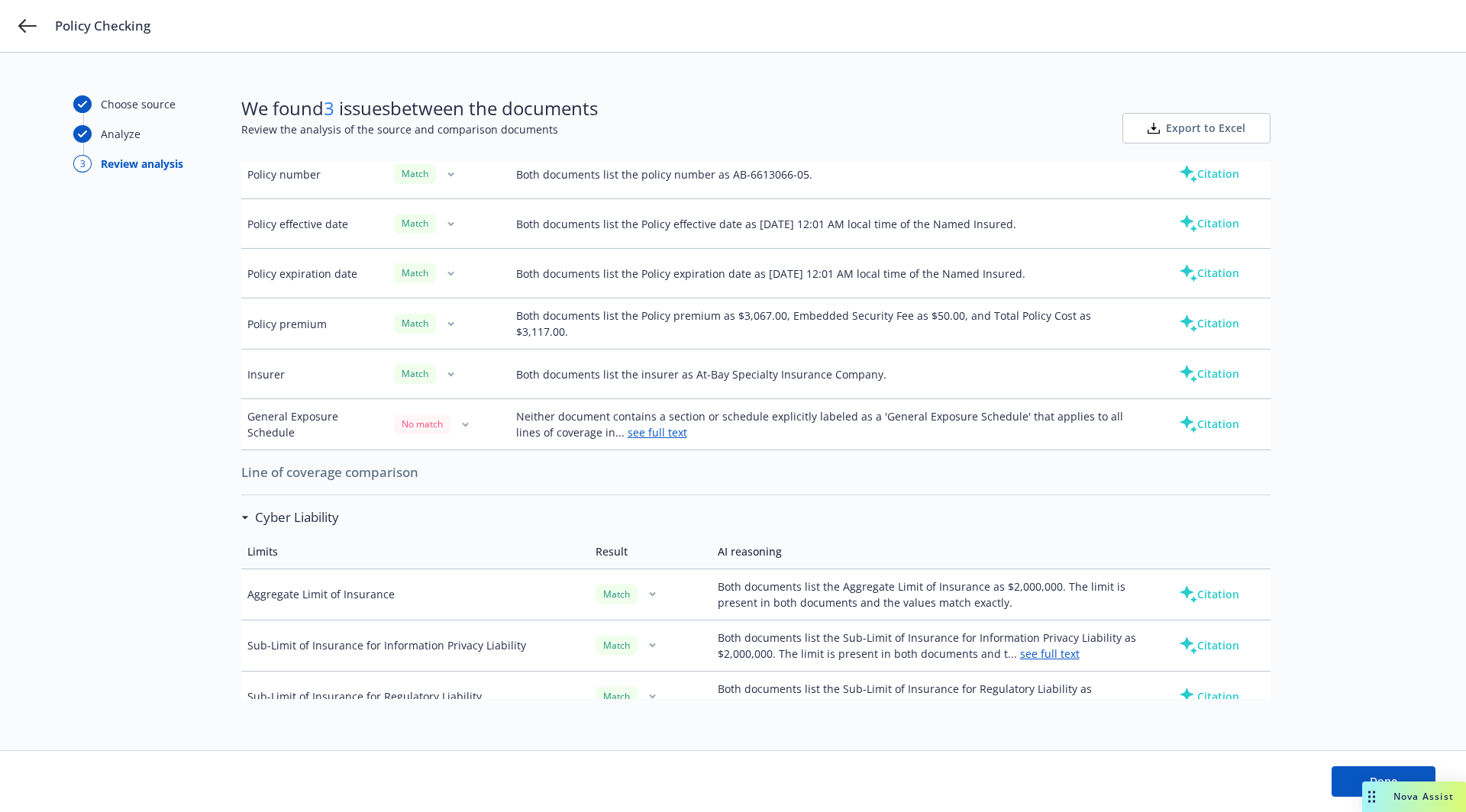
click at [640, 429] on link "see full text" at bounding box center [657, 432] width 60 height 15
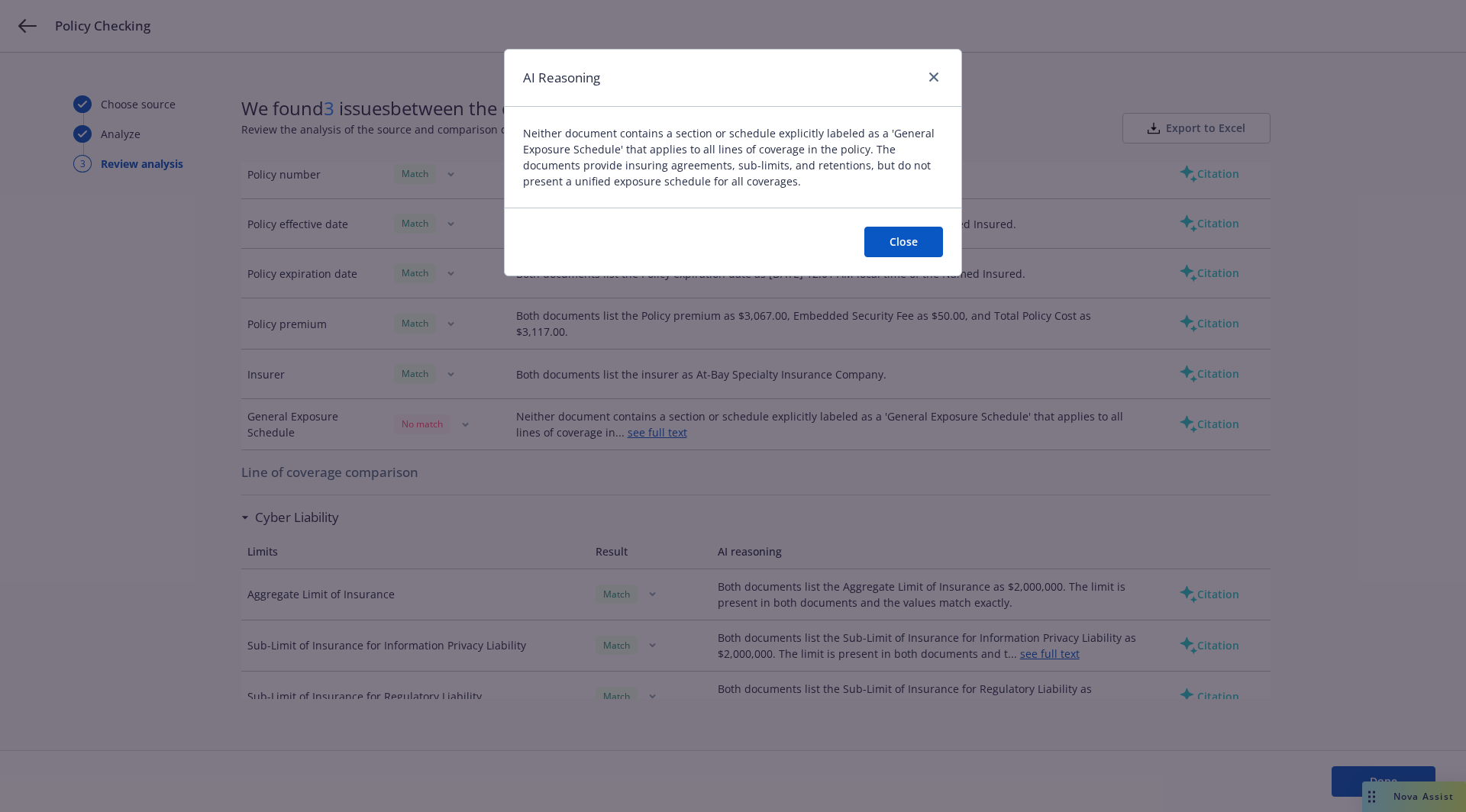
click at [895, 241] on button "Close" at bounding box center [903, 241] width 79 height 31
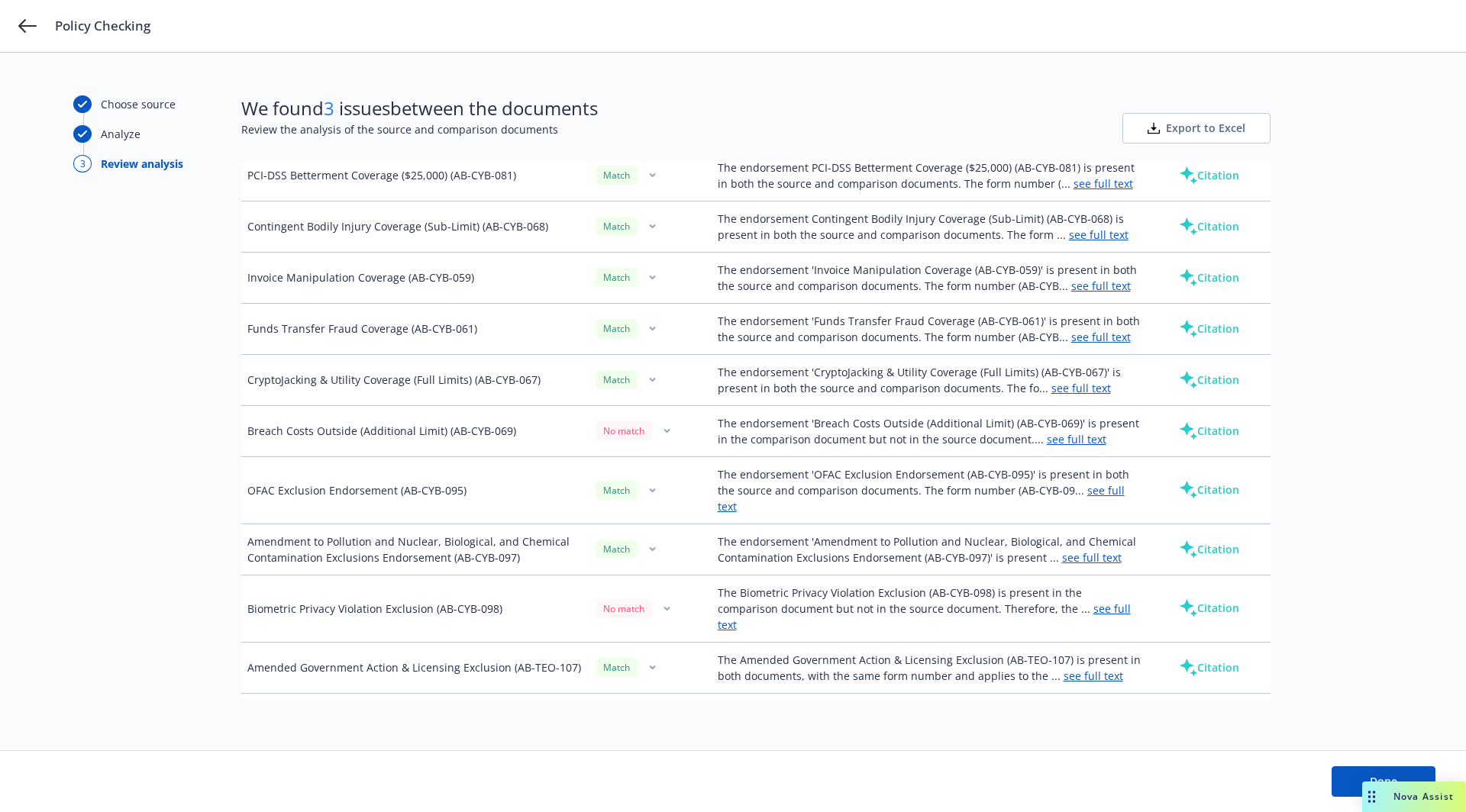
scroll to position [2451, 0]
click at [652, 423] on div "No match" at bounding box center [650, 432] width 110 height 19
click at [664, 609] on icon "button" at bounding box center [666, 610] width 5 height 3
click at [647, 505] on link "Mark as wrong" at bounding box center [663, 503] width 124 height 31
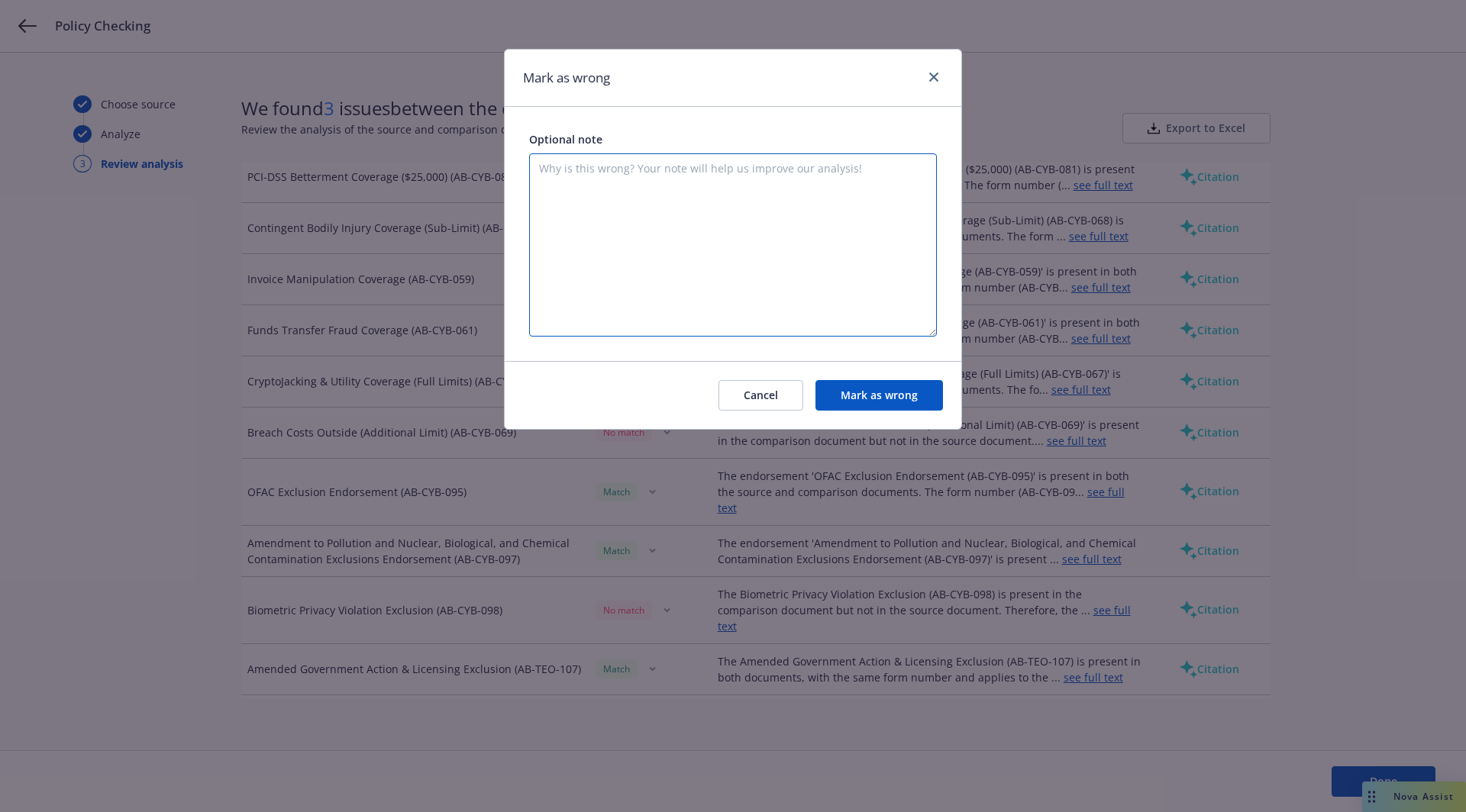
click at [640, 251] on textarea at bounding box center [733, 246] width 408 height 184
type textarea "match"
click at [863, 404] on button "Mark as wrong" at bounding box center [879, 395] width 127 height 31
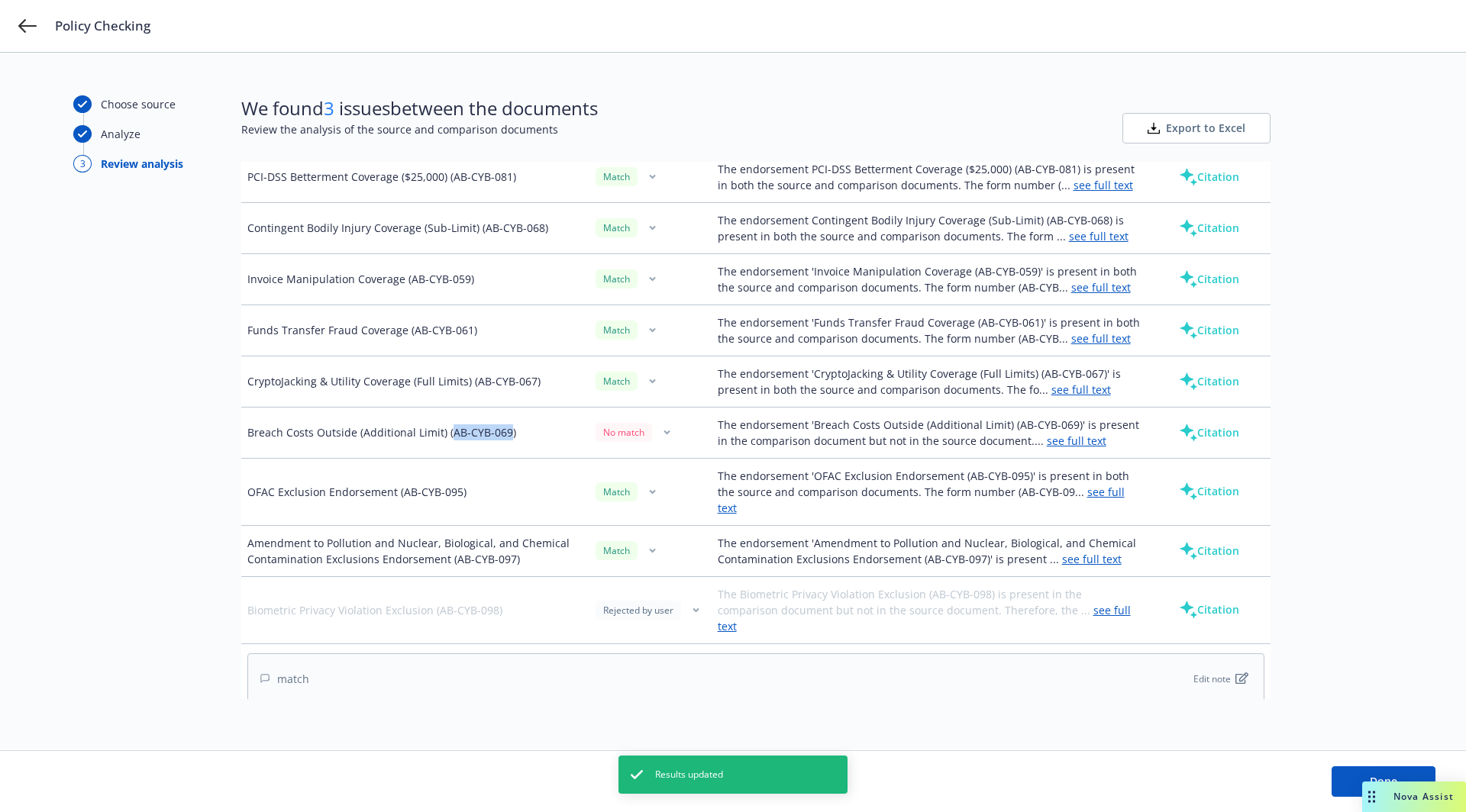
drag, startPoint x: 506, startPoint y: 316, endPoint x: 447, endPoint y: 318, distance: 59.0
click at [447, 407] on td "Breach Costs Outside (Additional Limit) (AB-CYB-069)" at bounding box center [415, 432] width 348 height 51
copy td "AB-CYB-069"
click at [661, 407] on td "No match" at bounding box center [651, 432] width 122 height 51
click at [661, 423] on button "button" at bounding box center [667, 432] width 18 height 18
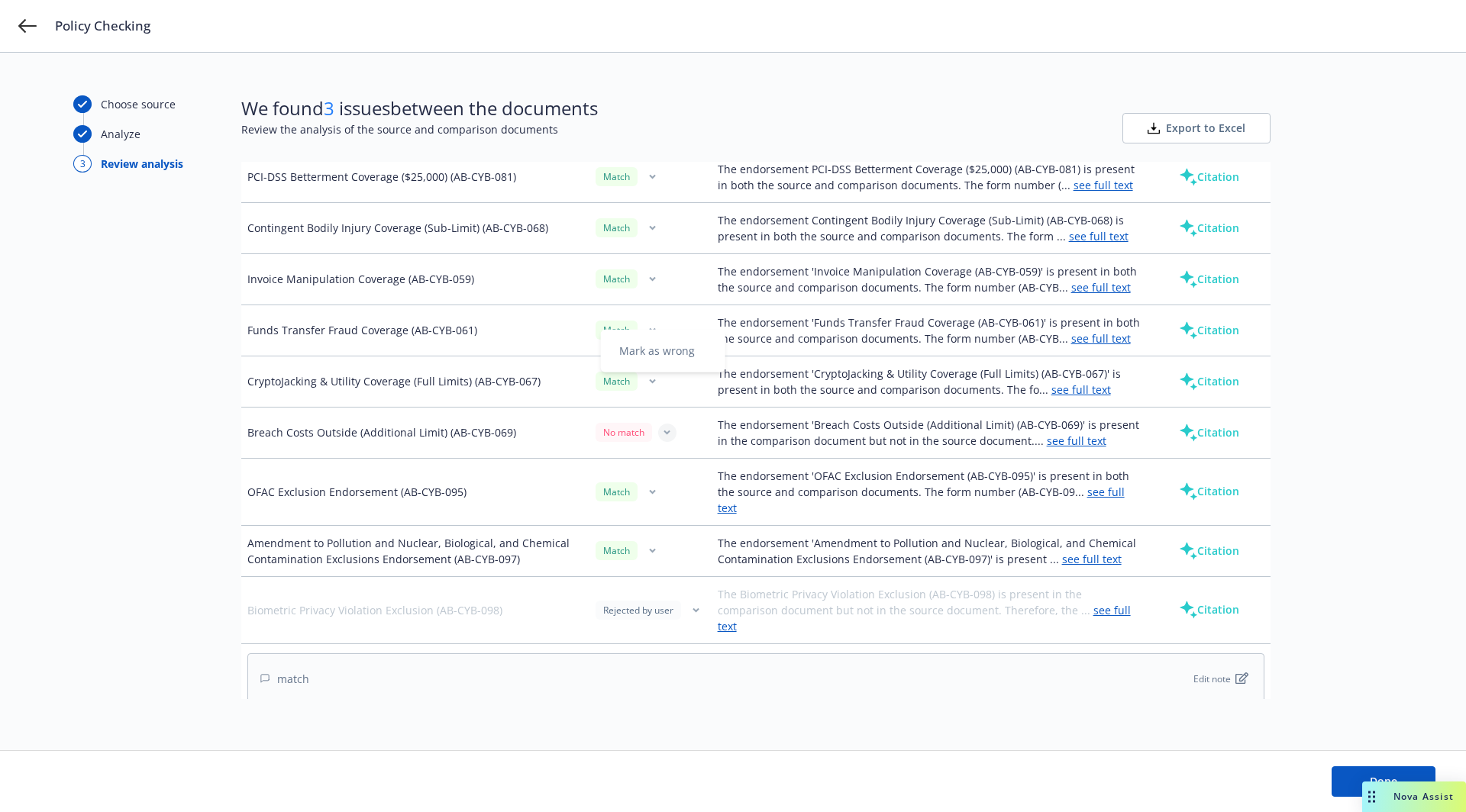
click at [668, 342] on link "Mark as wrong" at bounding box center [663, 351] width 124 height 31
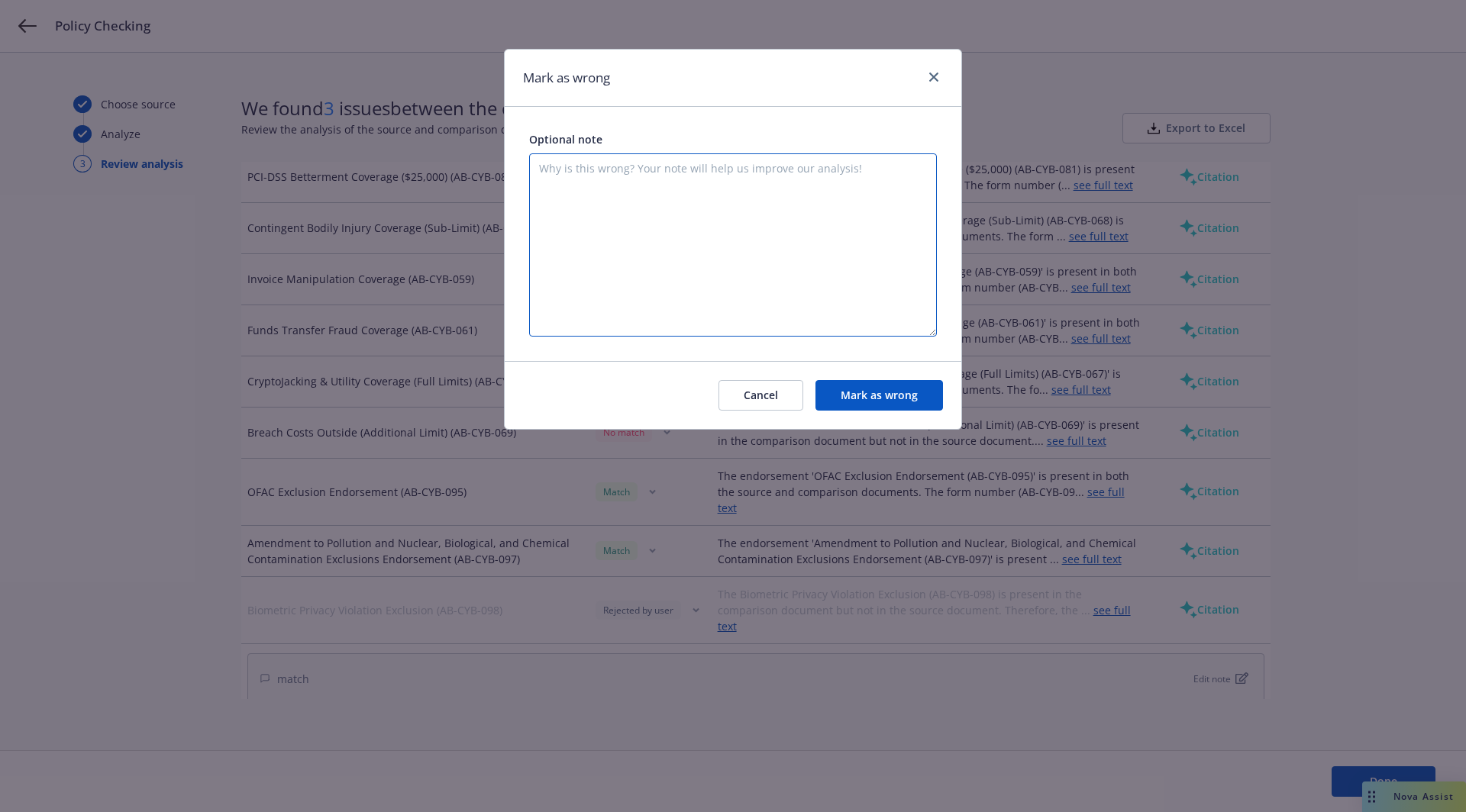
click at [668, 255] on textarea at bounding box center [733, 246] width 408 height 184
type textarea "match"
click at [884, 399] on button "Mark as wrong" at bounding box center [879, 395] width 127 height 31
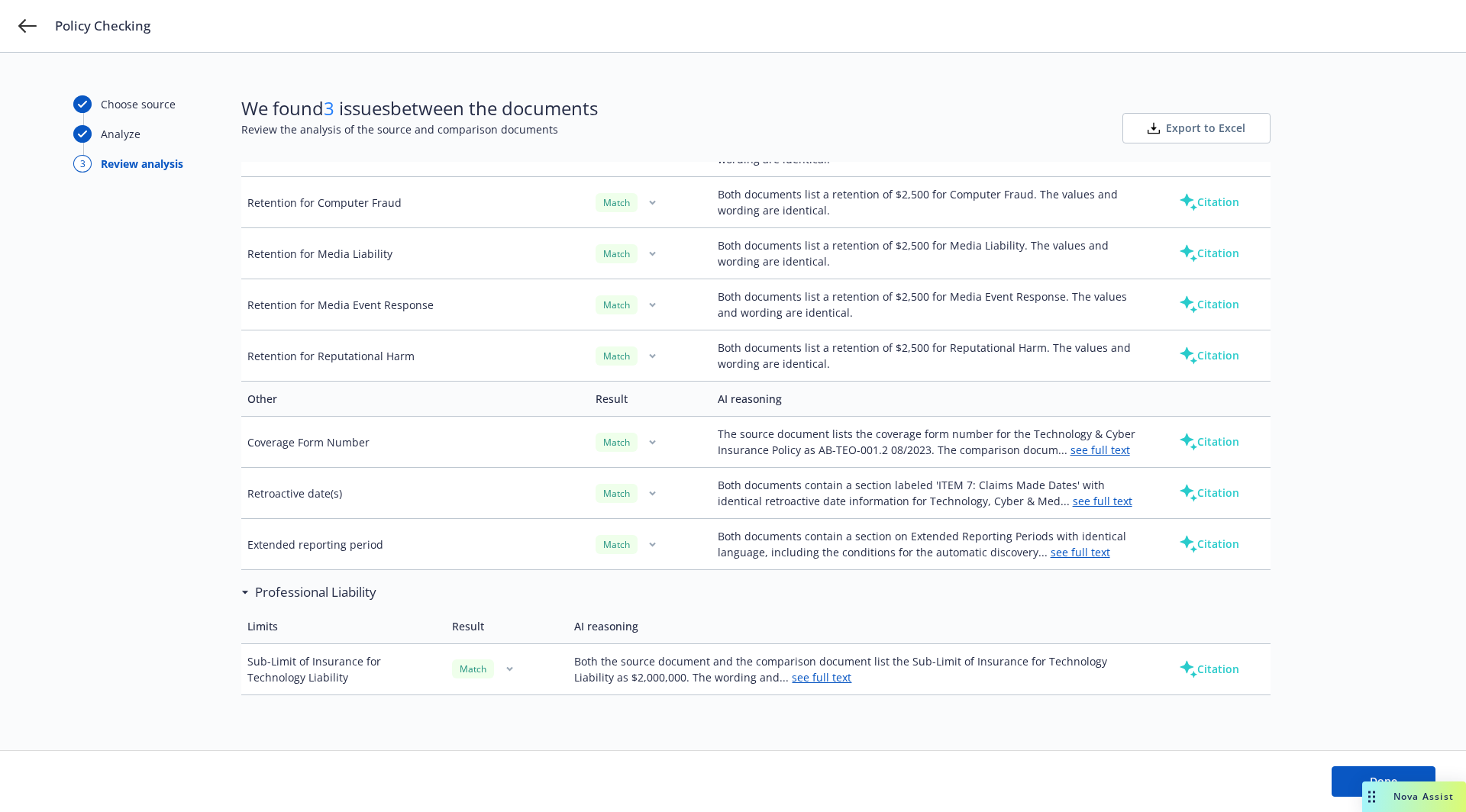
scroll to position [4036, 0]
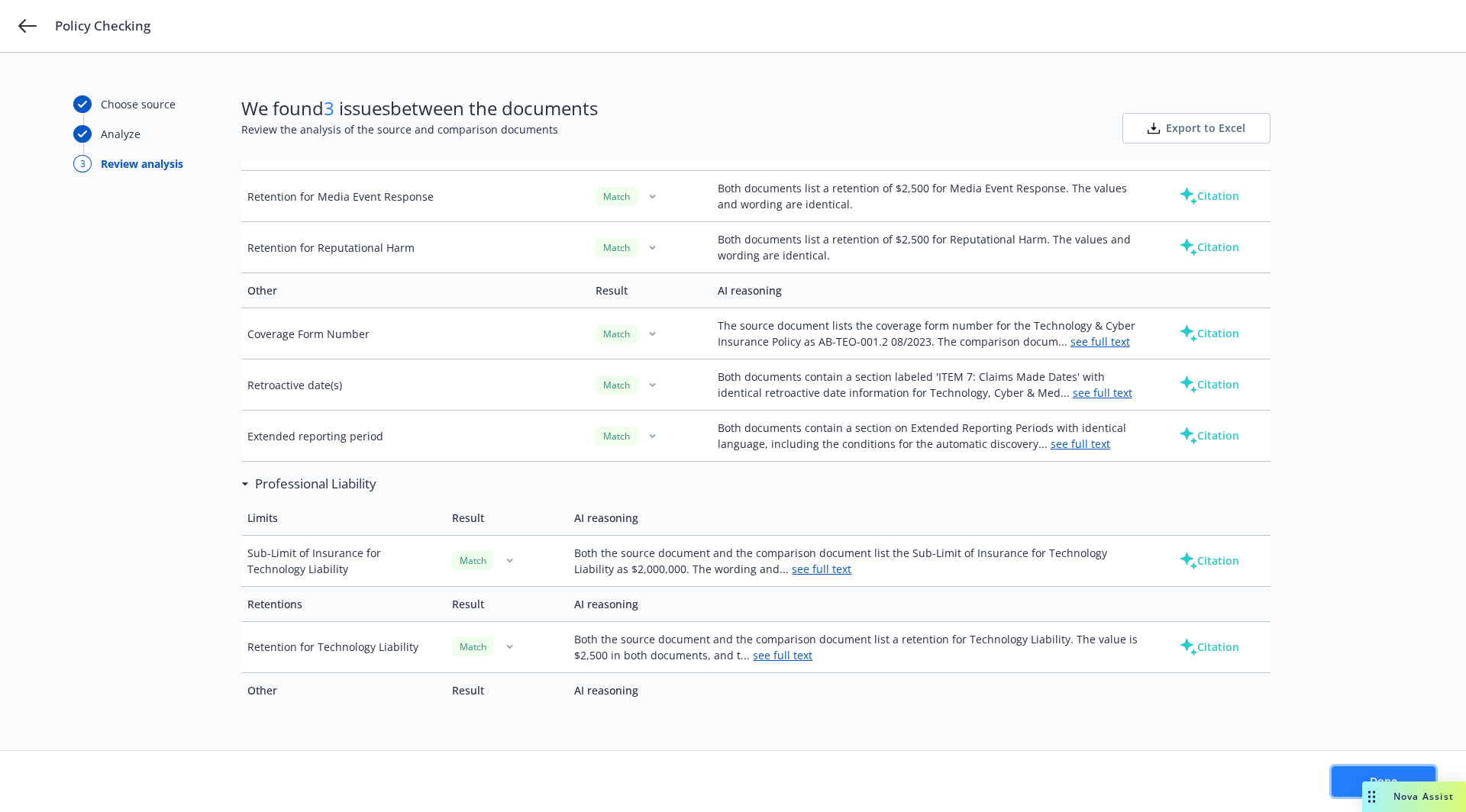
click at [1354, 779] on button "Done" at bounding box center [1383, 781] width 104 height 31
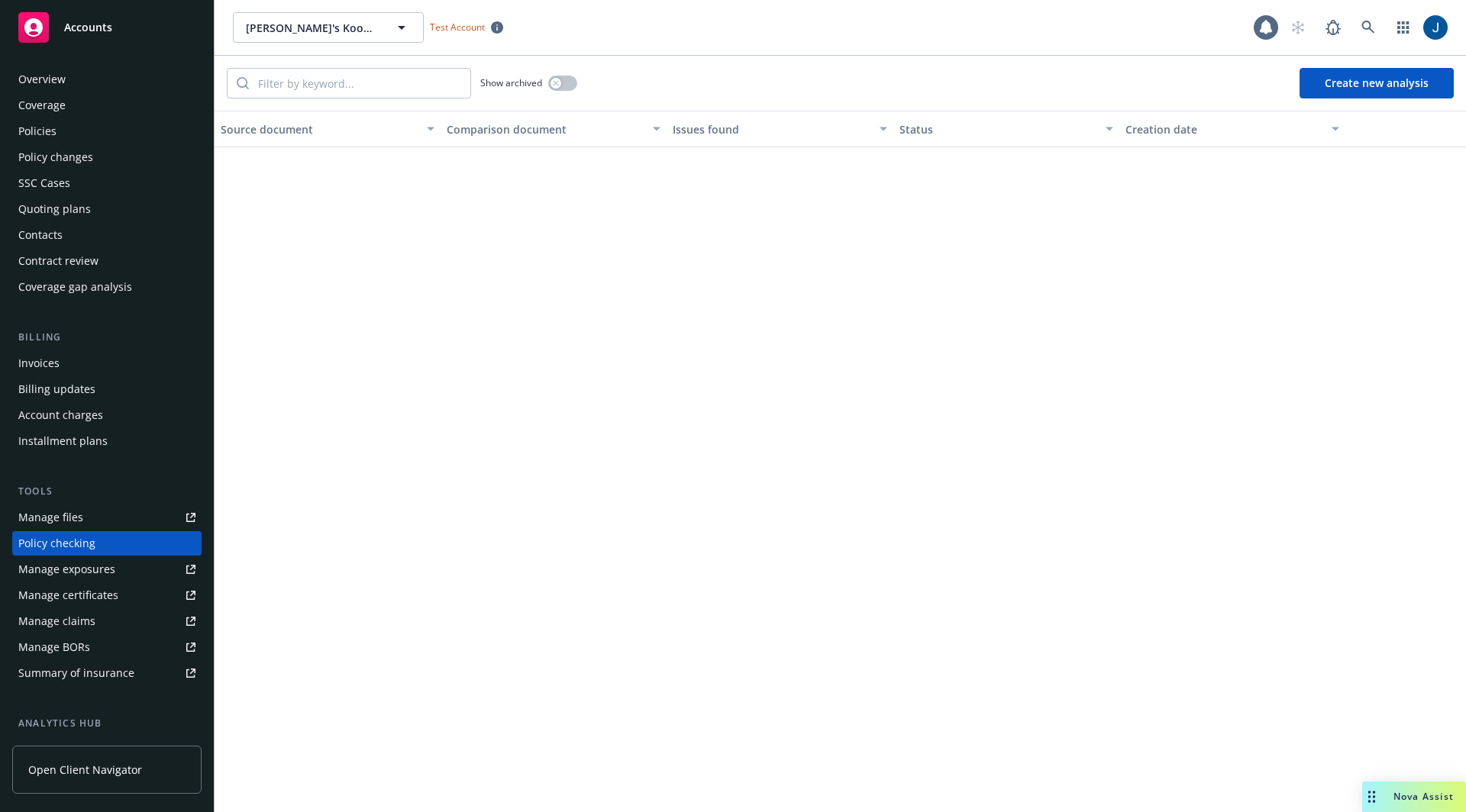
scroll to position [112, 0]
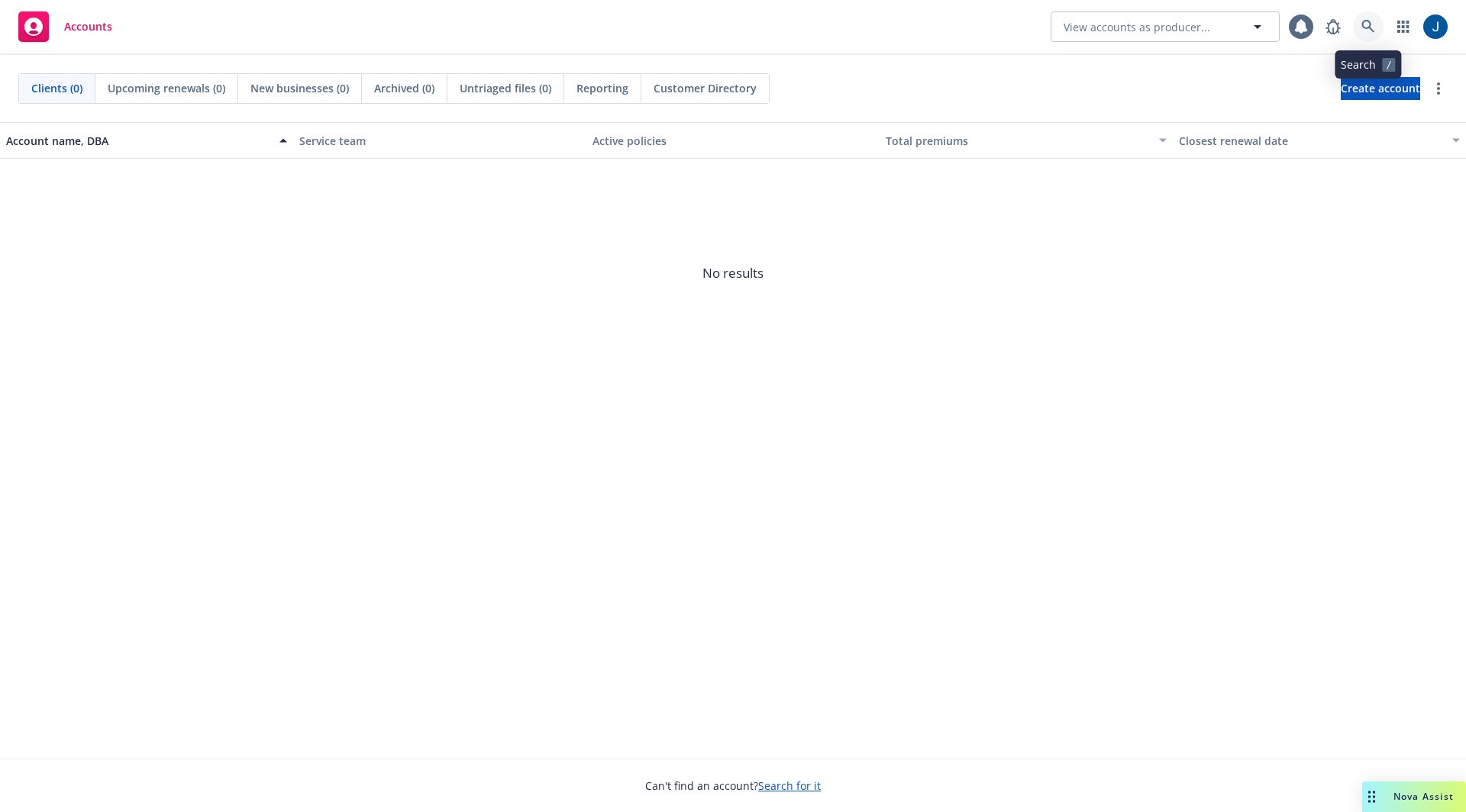
click at [1358, 25] on link at bounding box center [1368, 26] width 31 height 31
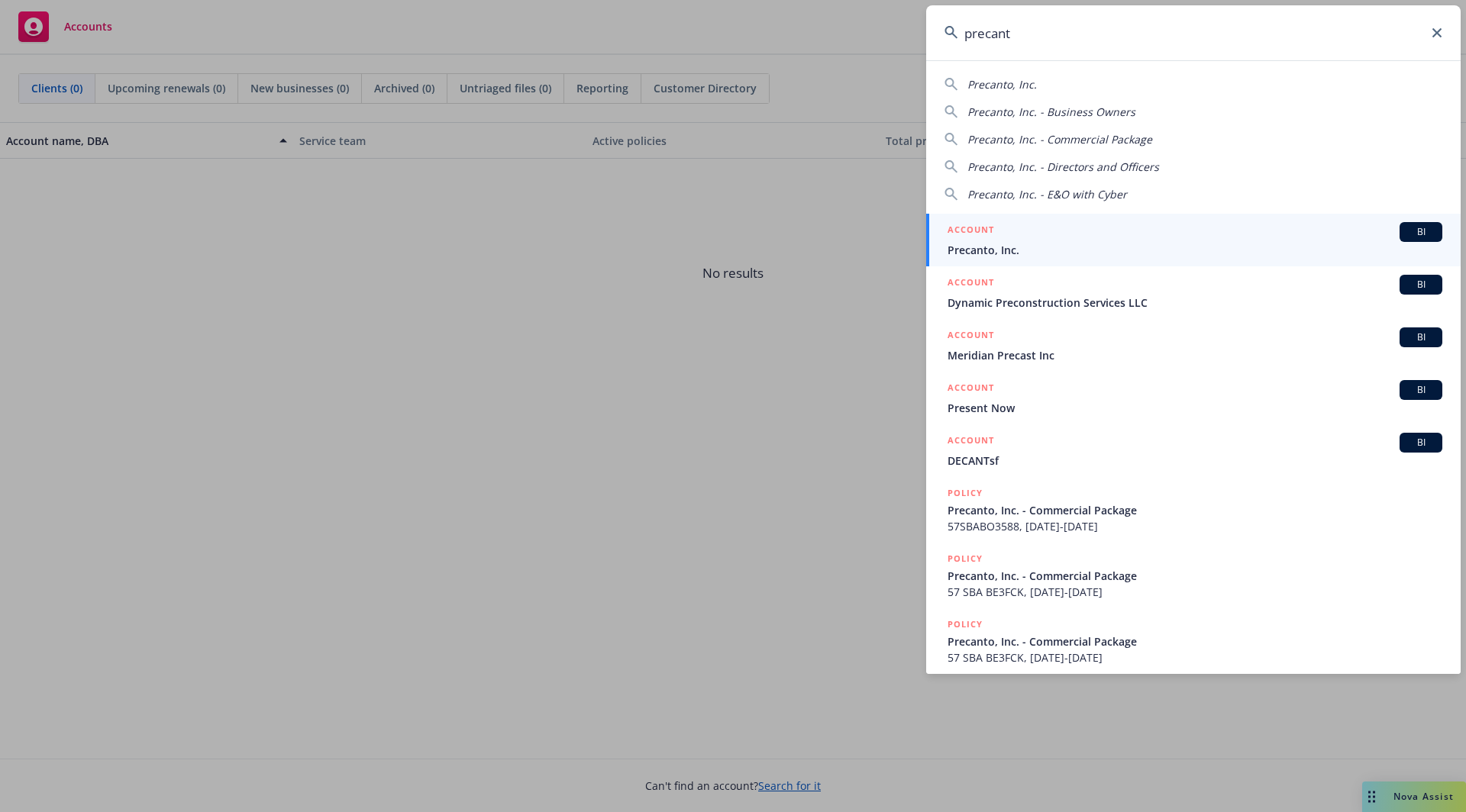
type input "precant"
click at [1035, 238] on div "ACCOUNT BI" at bounding box center [1195, 232] width 494 height 20
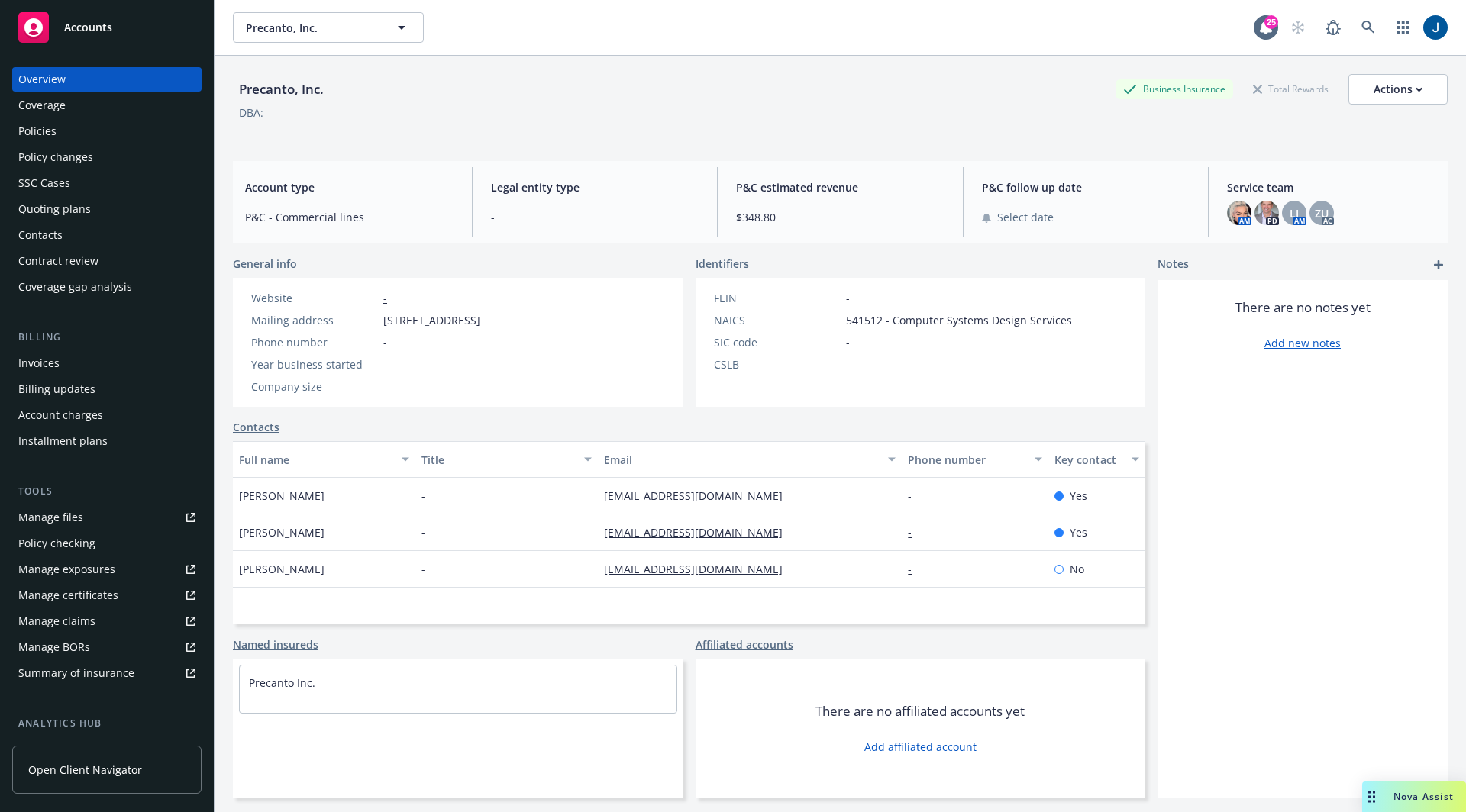
click at [76, 204] on div "Quoting plans" at bounding box center [55, 209] width 73 height 25
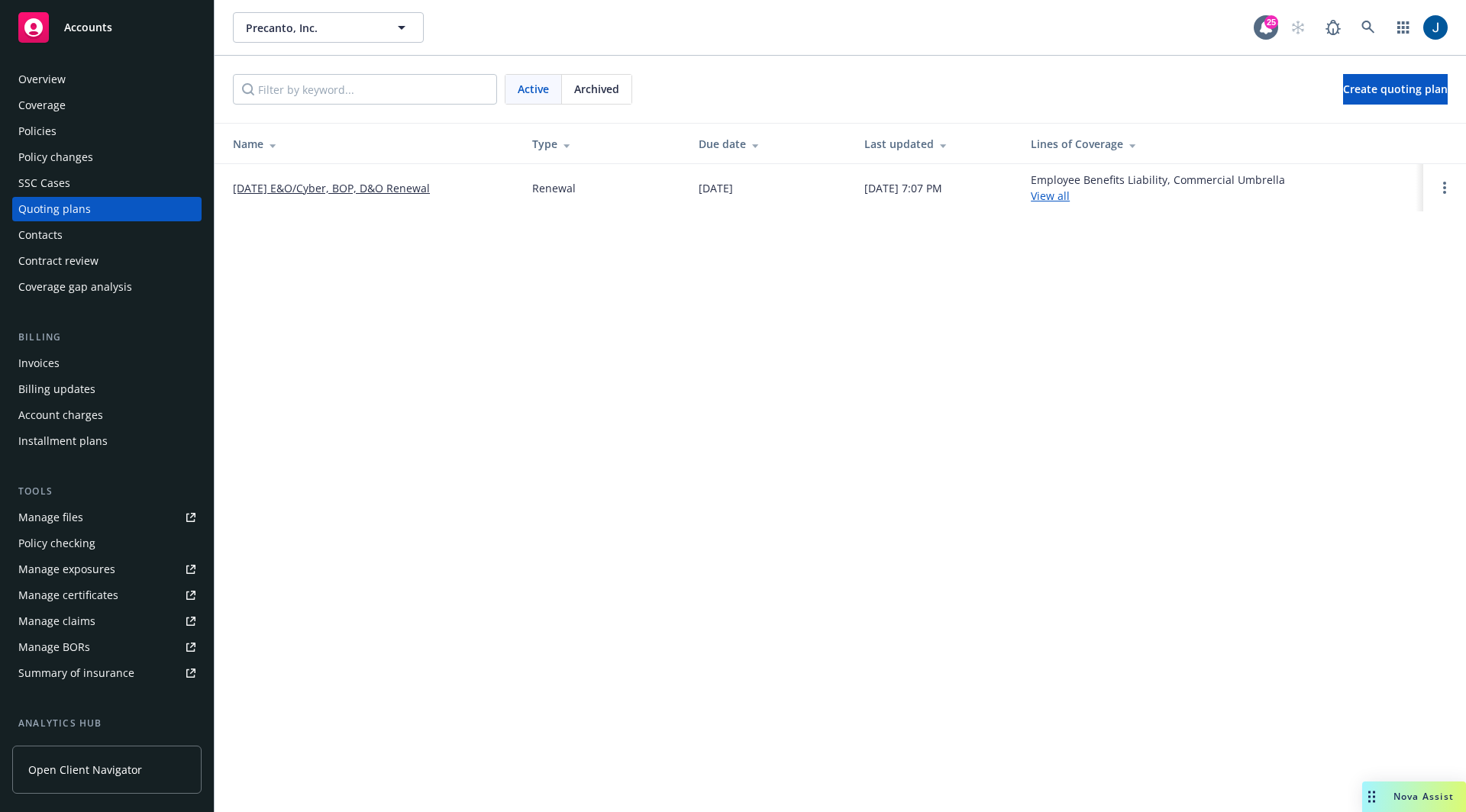
click at [280, 189] on link "[DATE] E&O/Cyber, BOP, D&O Renewal" at bounding box center [332, 188] width 197 height 16
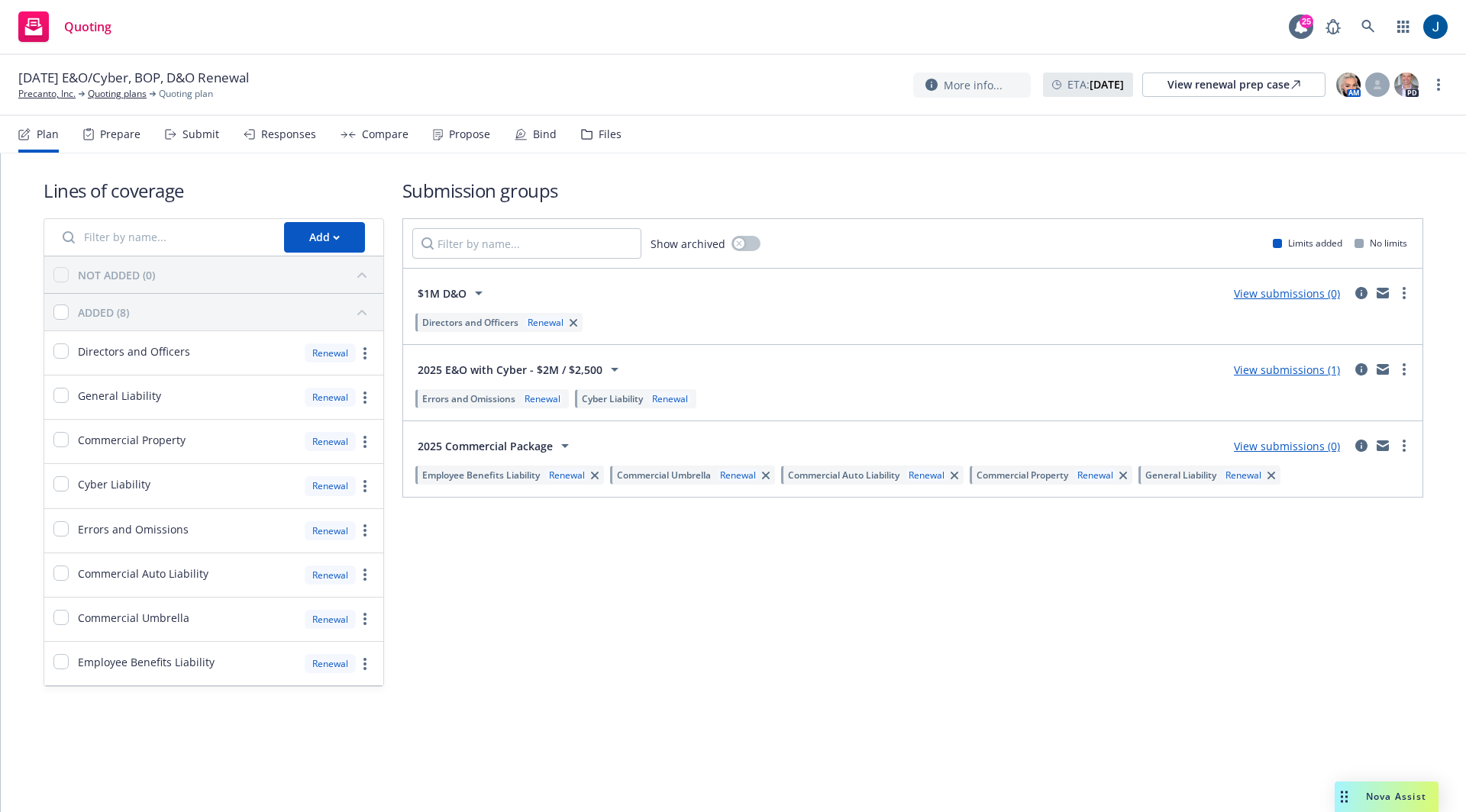
click at [1292, 373] on link "View submissions (1)" at bounding box center [1287, 370] width 106 height 15
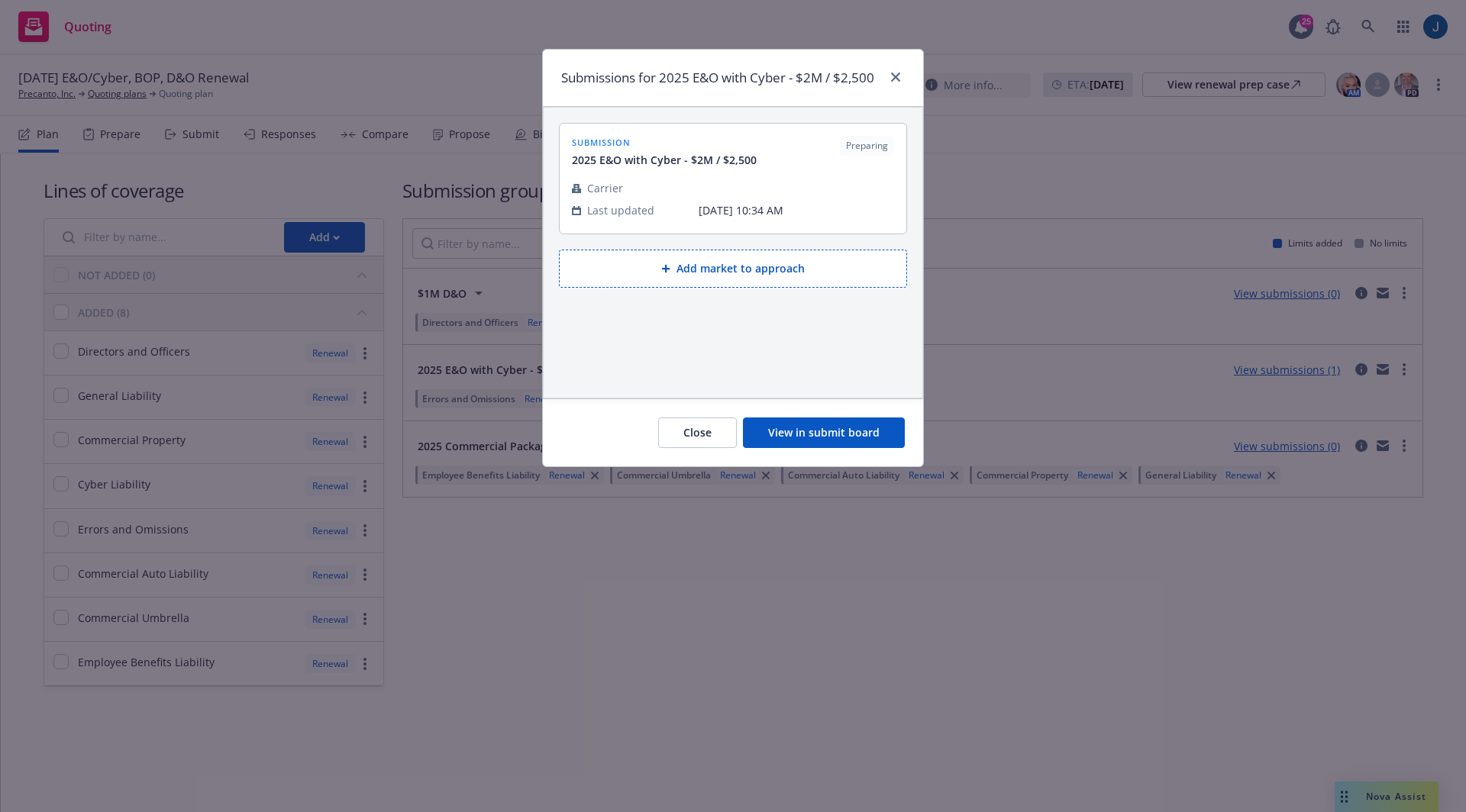
click at [809, 426] on button "View in submit board" at bounding box center [824, 432] width 162 height 31
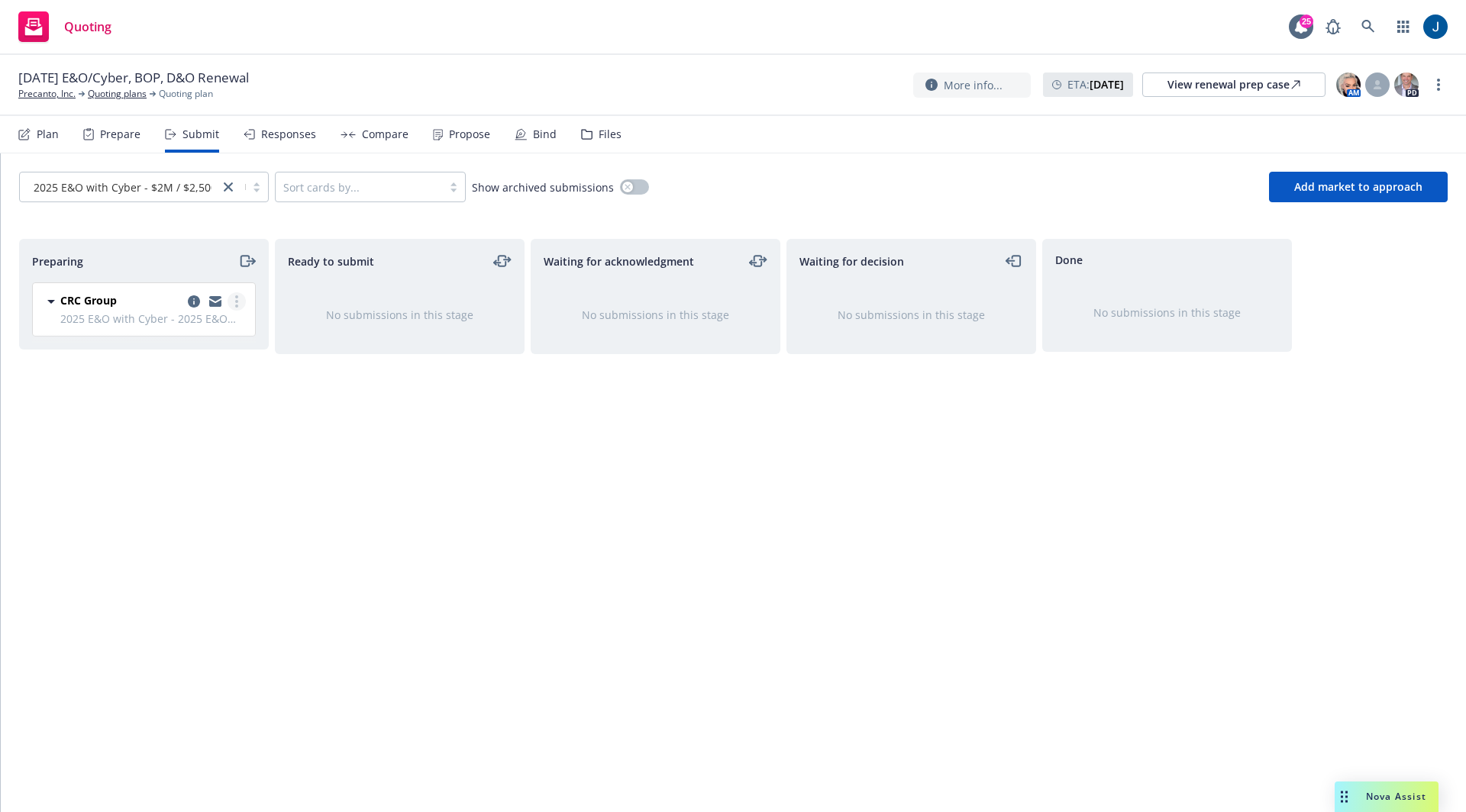
click at [235, 295] on icon "more" at bounding box center [236, 301] width 3 height 12
click at [189, 421] on span "Add accepted decision" at bounding box center [169, 423] width 153 height 15
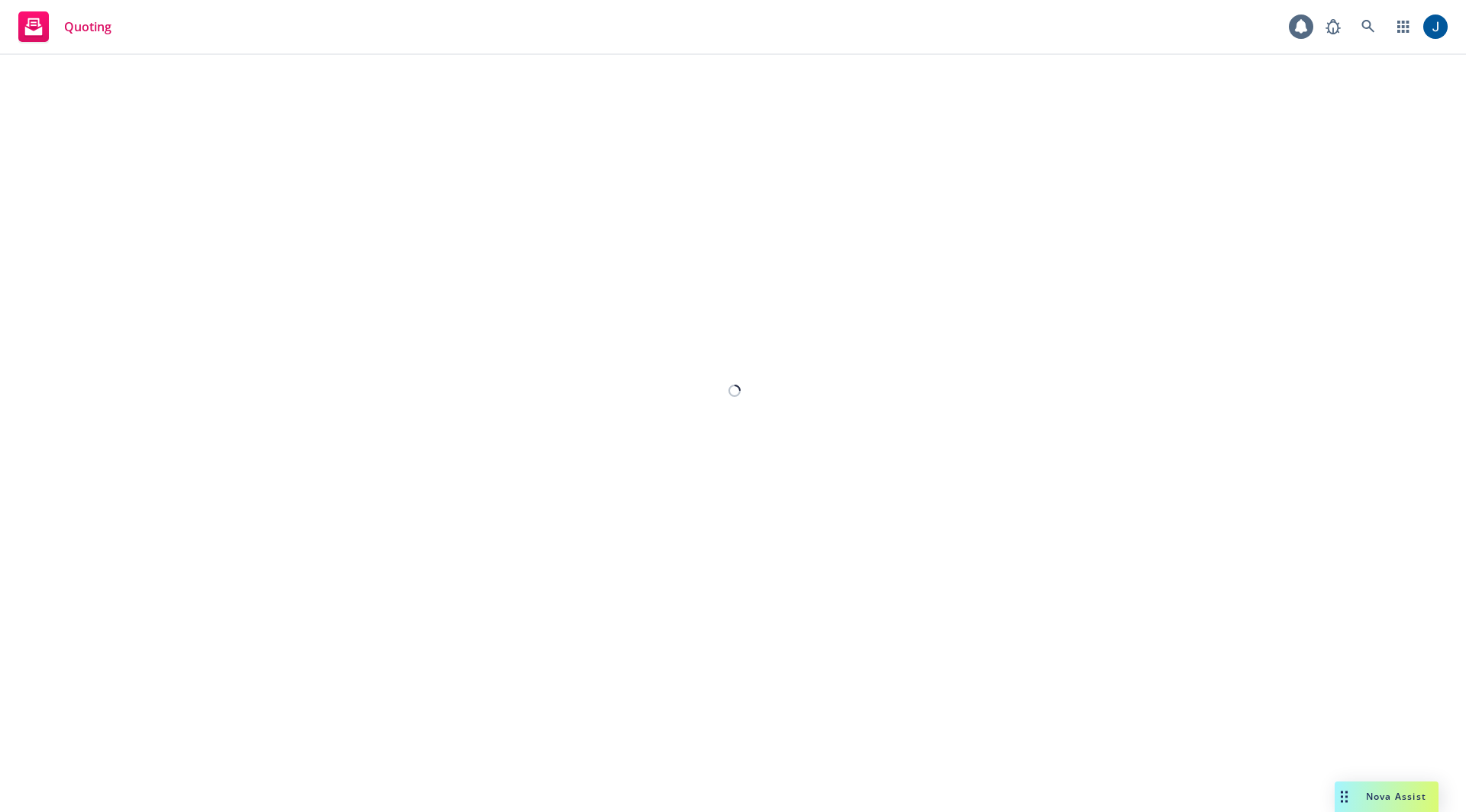
select select "12"
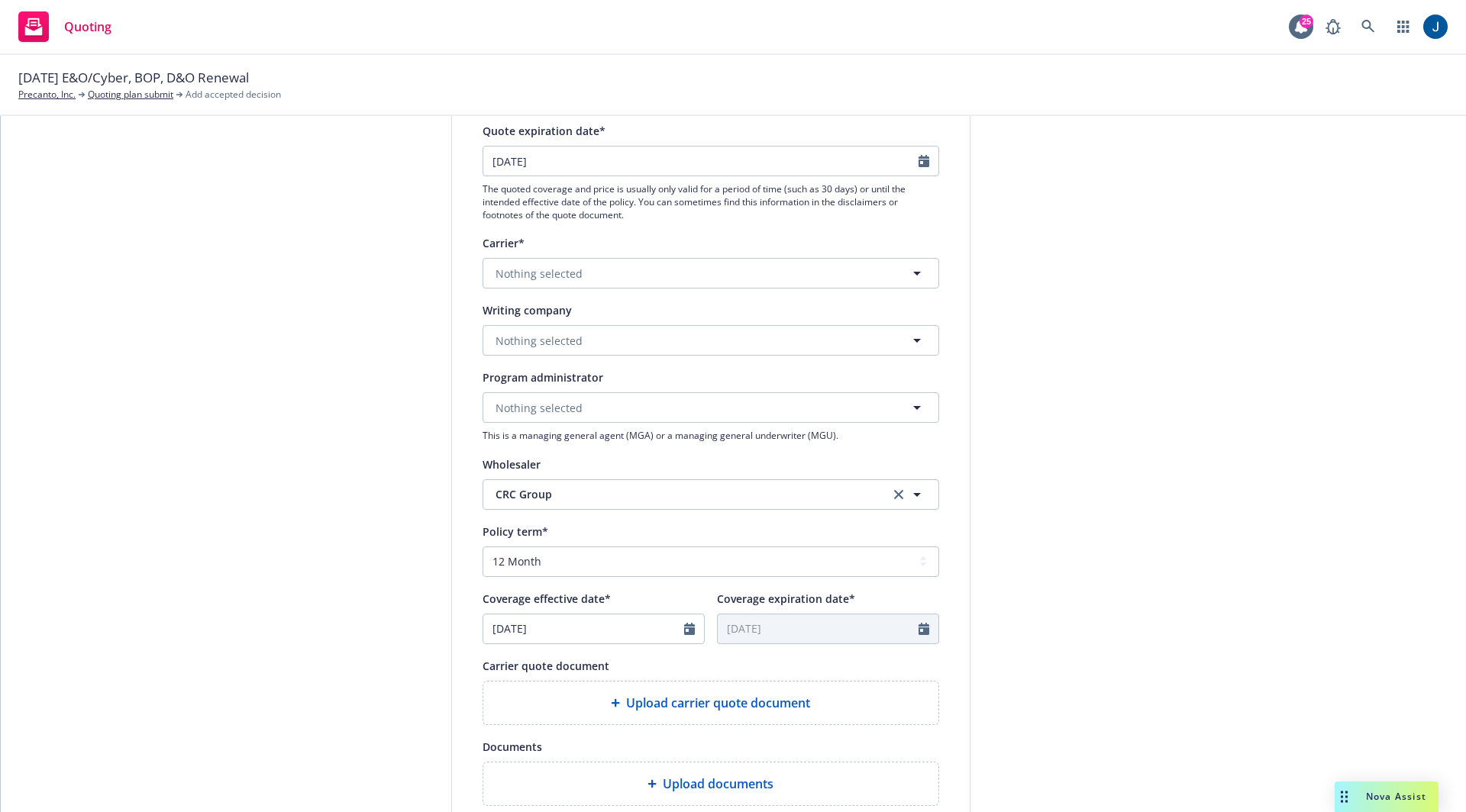
scroll to position [204, 0]
click at [782, 284] on button "Nothing selected" at bounding box center [711, 272] width 456 height 31
type input "at-bay"
click at [693, 365] on div "At-Bay, Inc. Non-appointed carrier" at bounding box center [710, 361] width 435 height 38
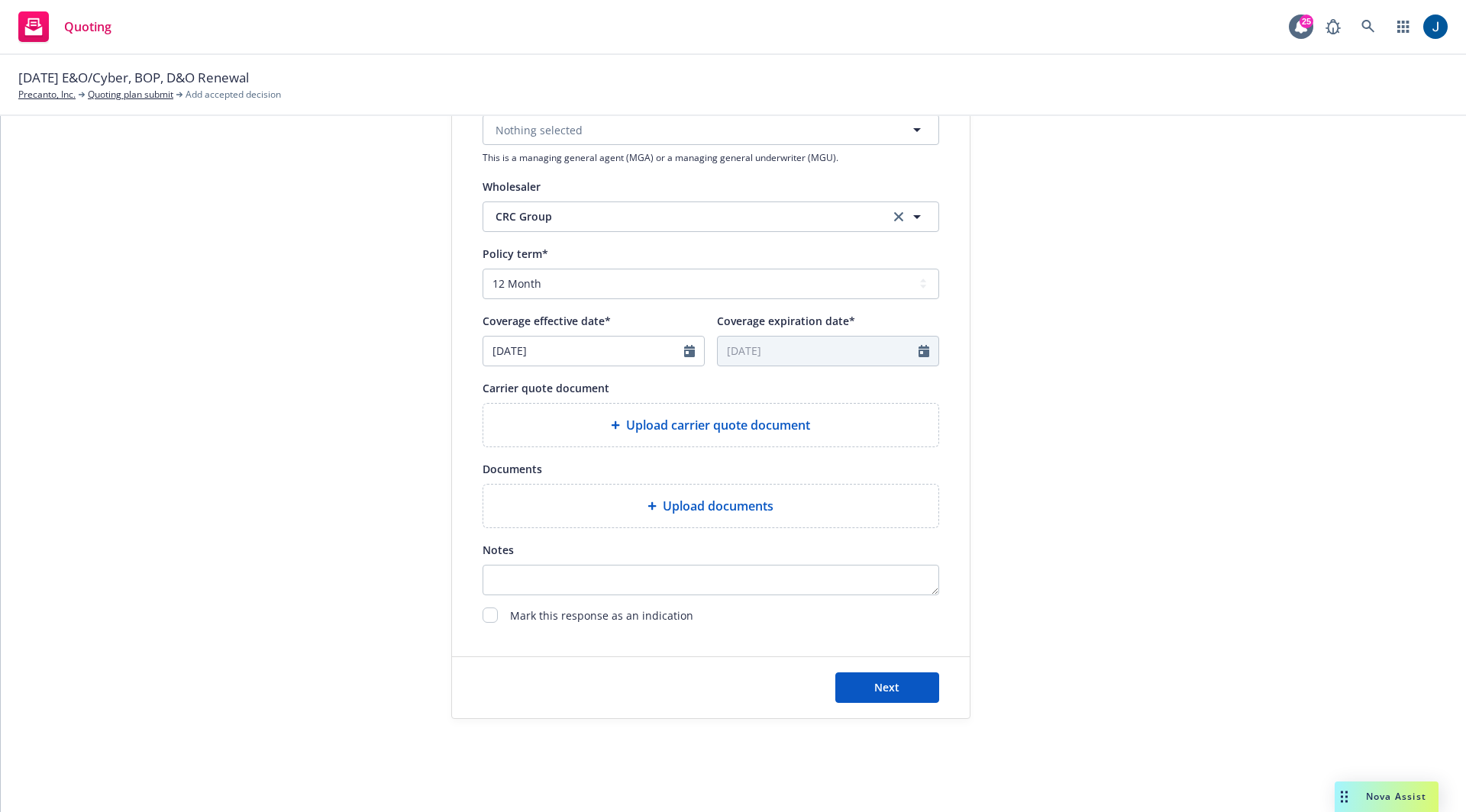
scroll to position [547, 0]
click at [684, 346] on icon "Calendar" at bounding box center [689, 350] width 11 height 12
select select "9"
click at [1172, 549] on div "submission 2025 E&O with Cyber Carrier CRC Group Last updated 5/29, 10:34 AM" at bounding box center [1107, 174] width 214 height 1088
click at [599, 408] on div "Upload carrier quote document" at bounding box center [710, 424] width 455 height 43
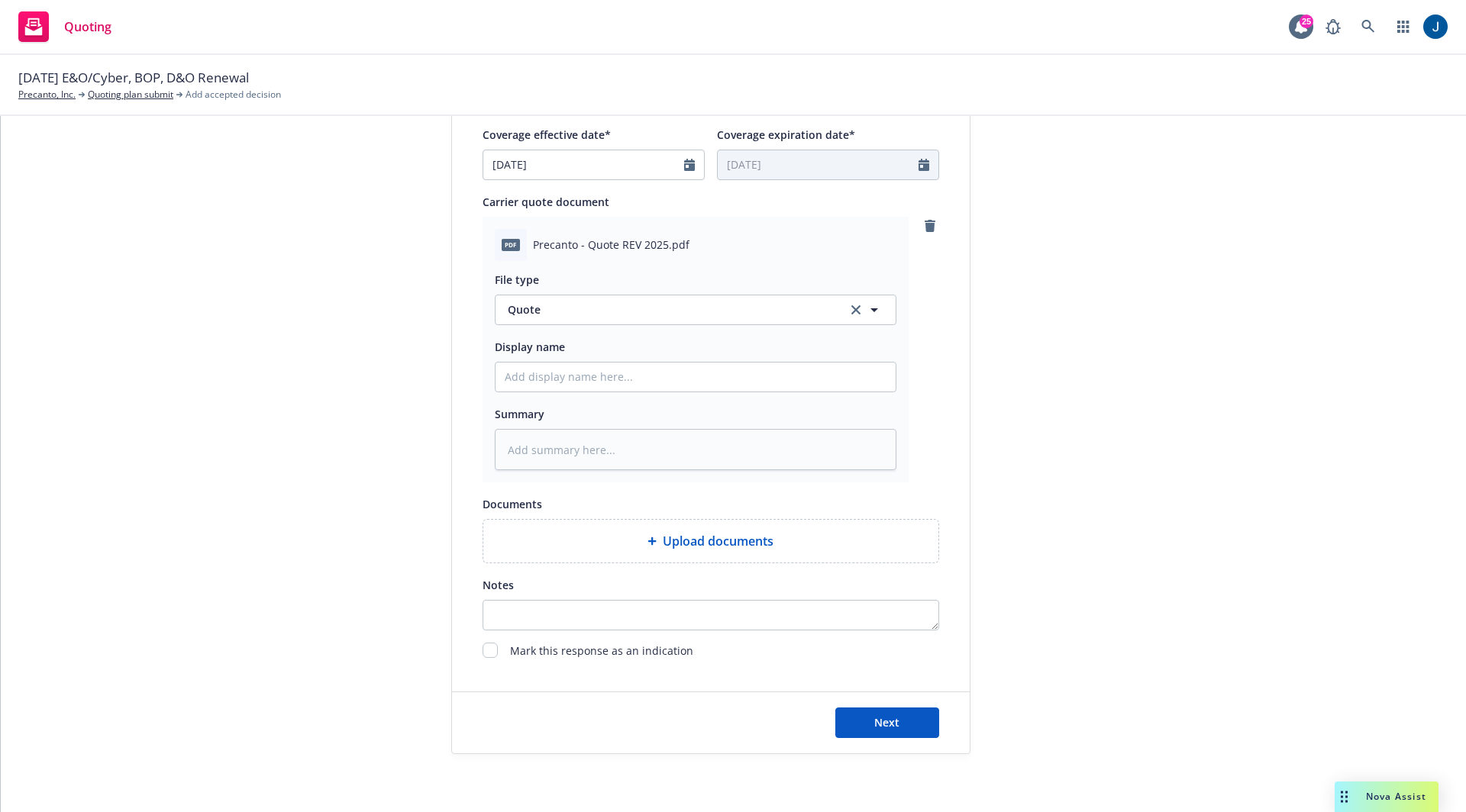
scroll to position [768, 0]
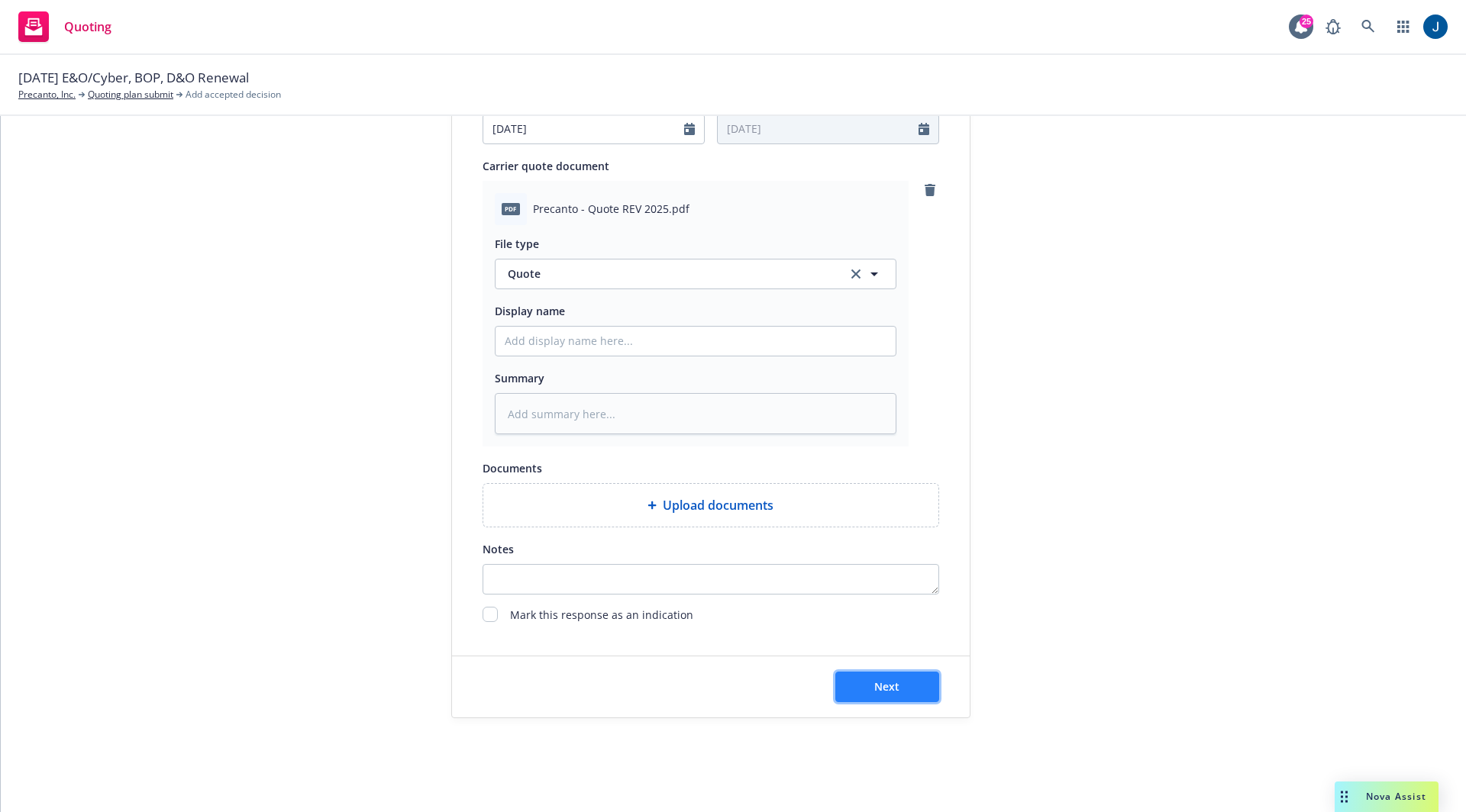
click at [877, 686] on span "Next" at bounding box center [886, 687] width 25 height 15
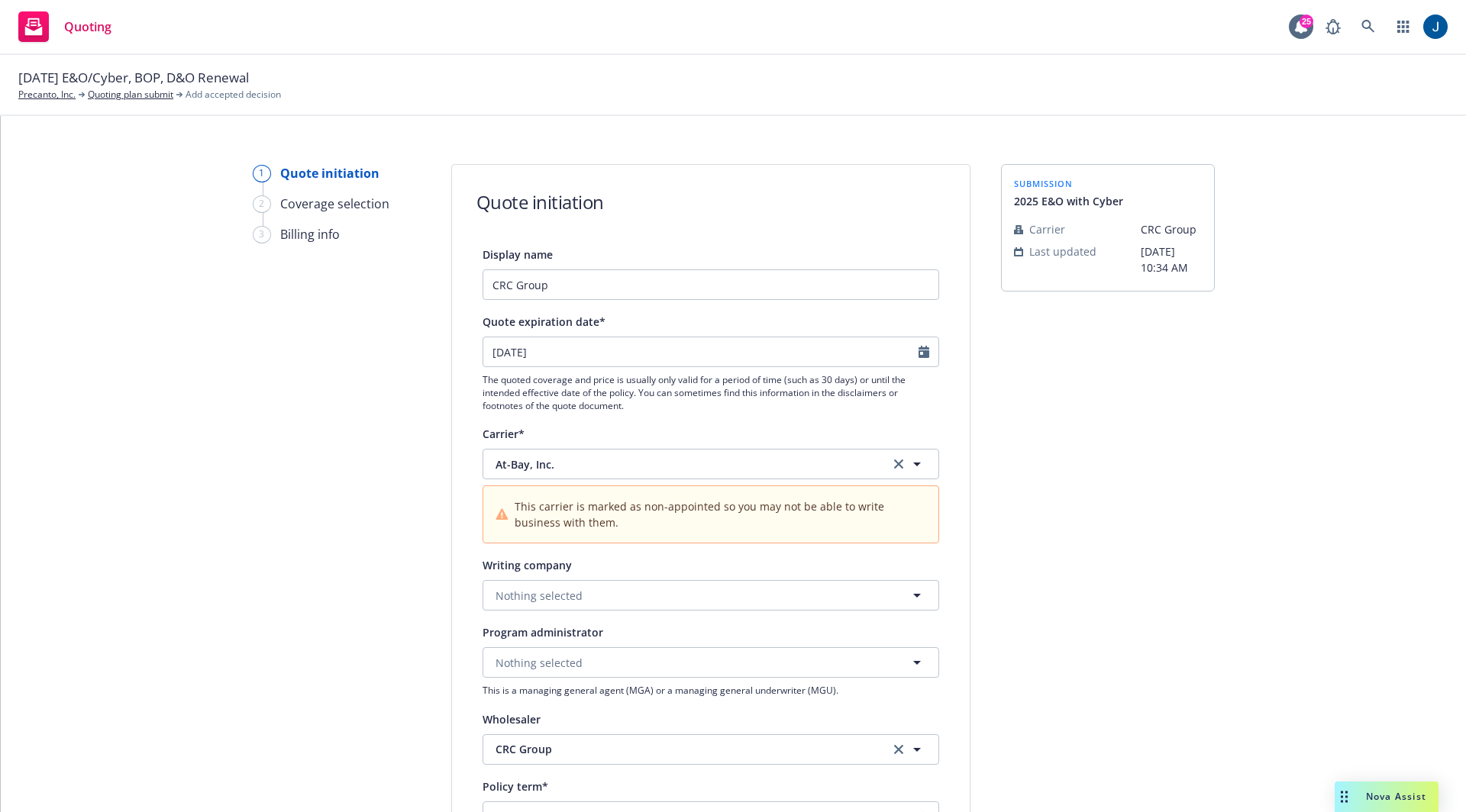
scroll to position [3, 0]
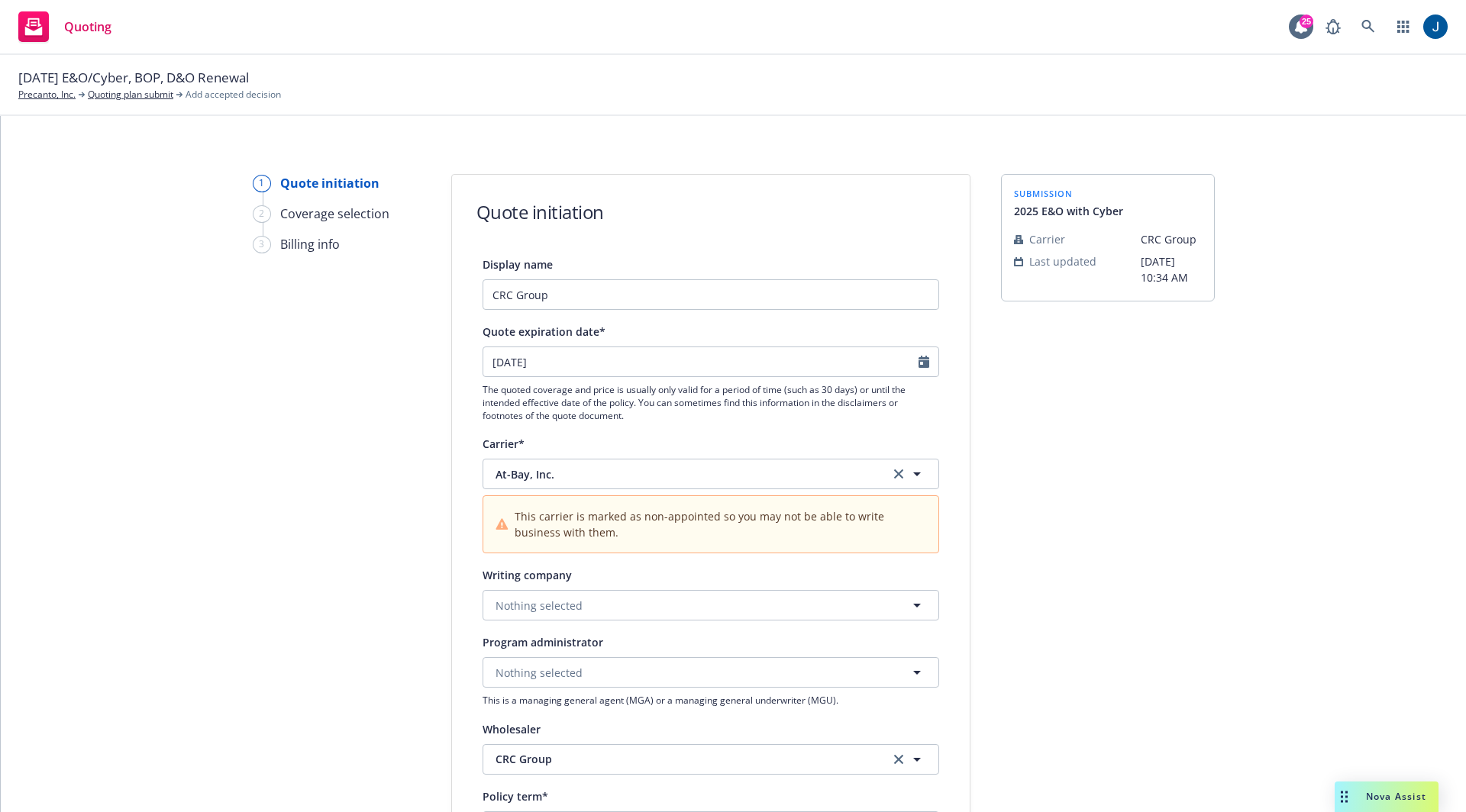
type textarea "x"
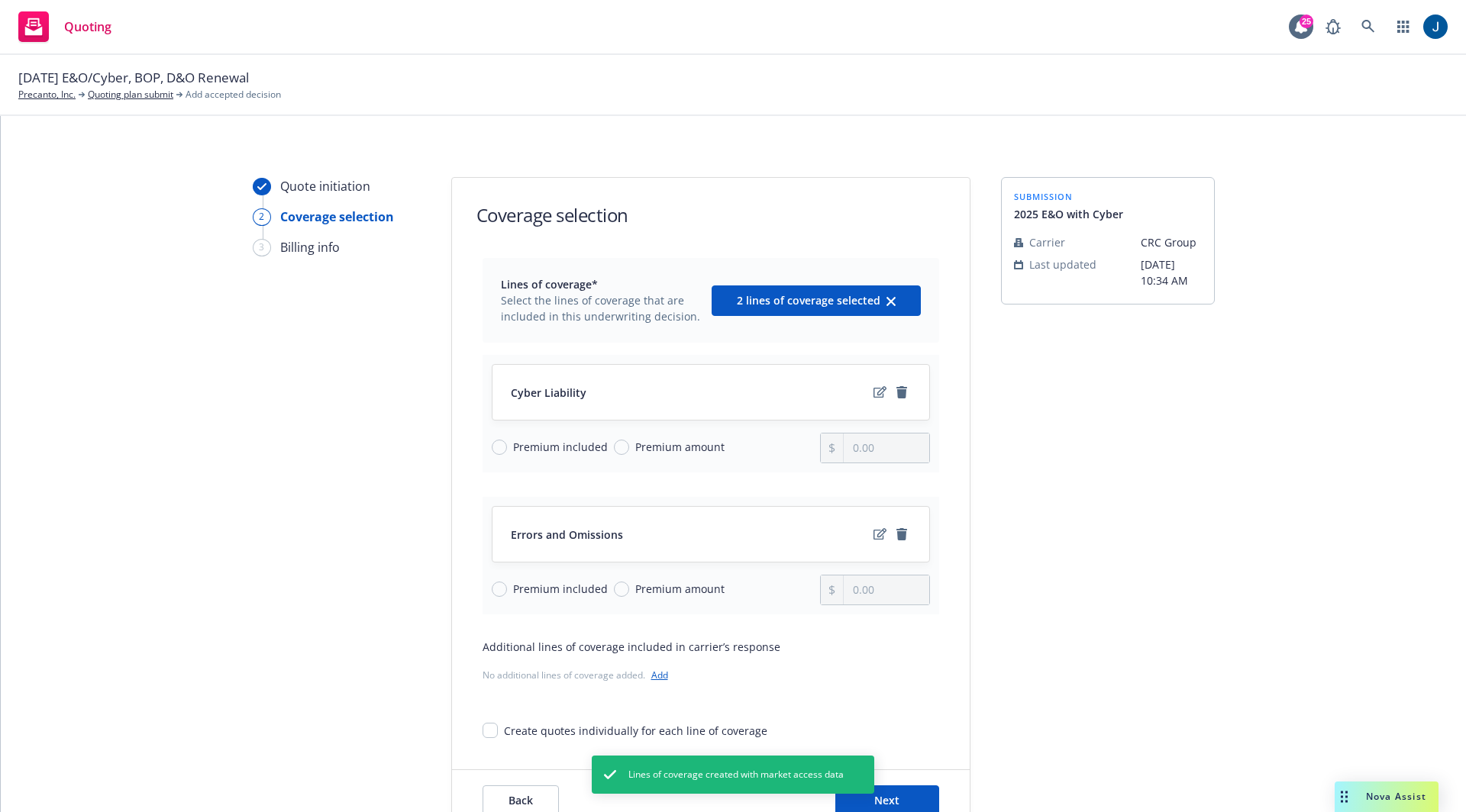
scroll to position [113, 0]
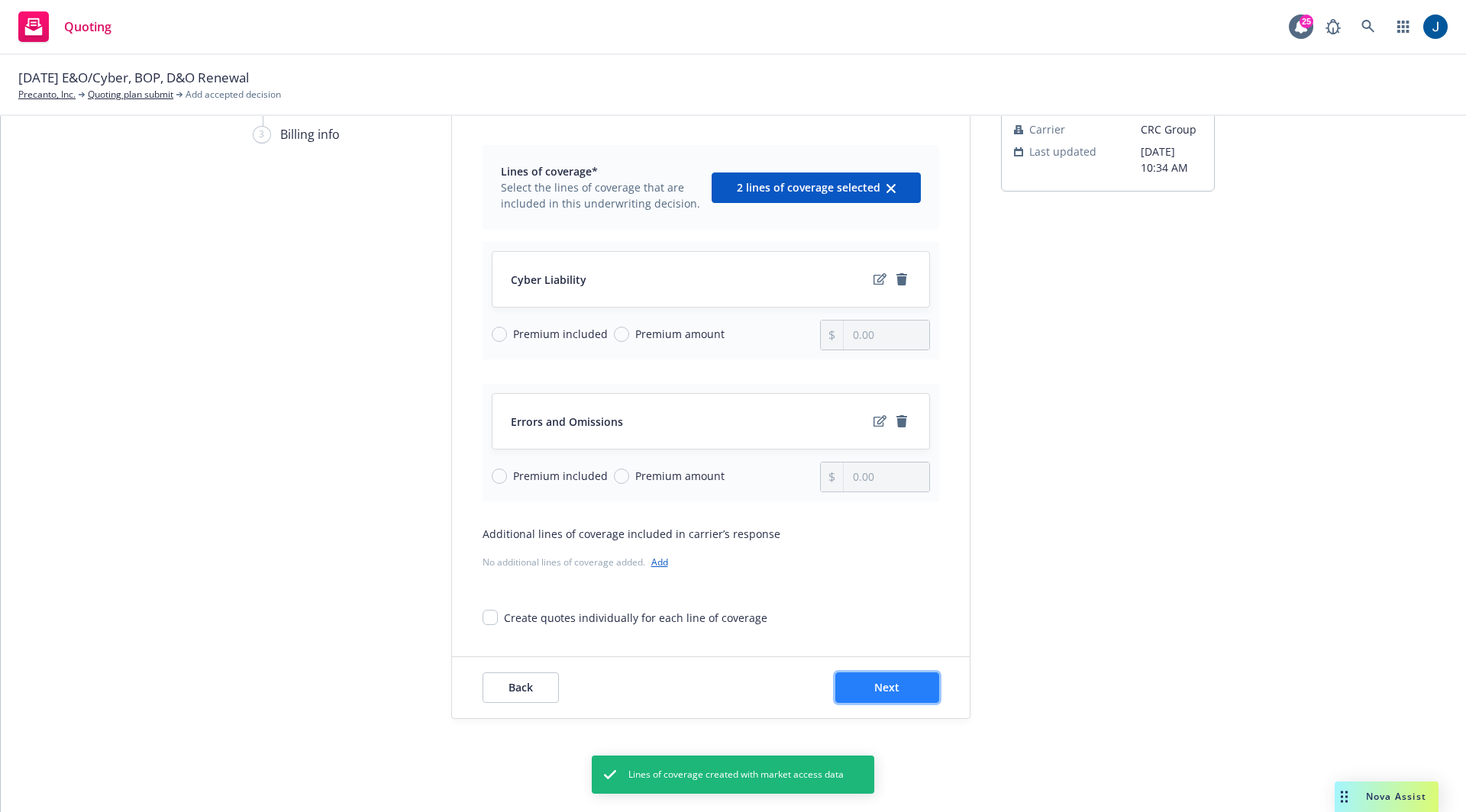
click at [883, 688] on span "Next" at bounding box center [886, 688] width 25 height 15
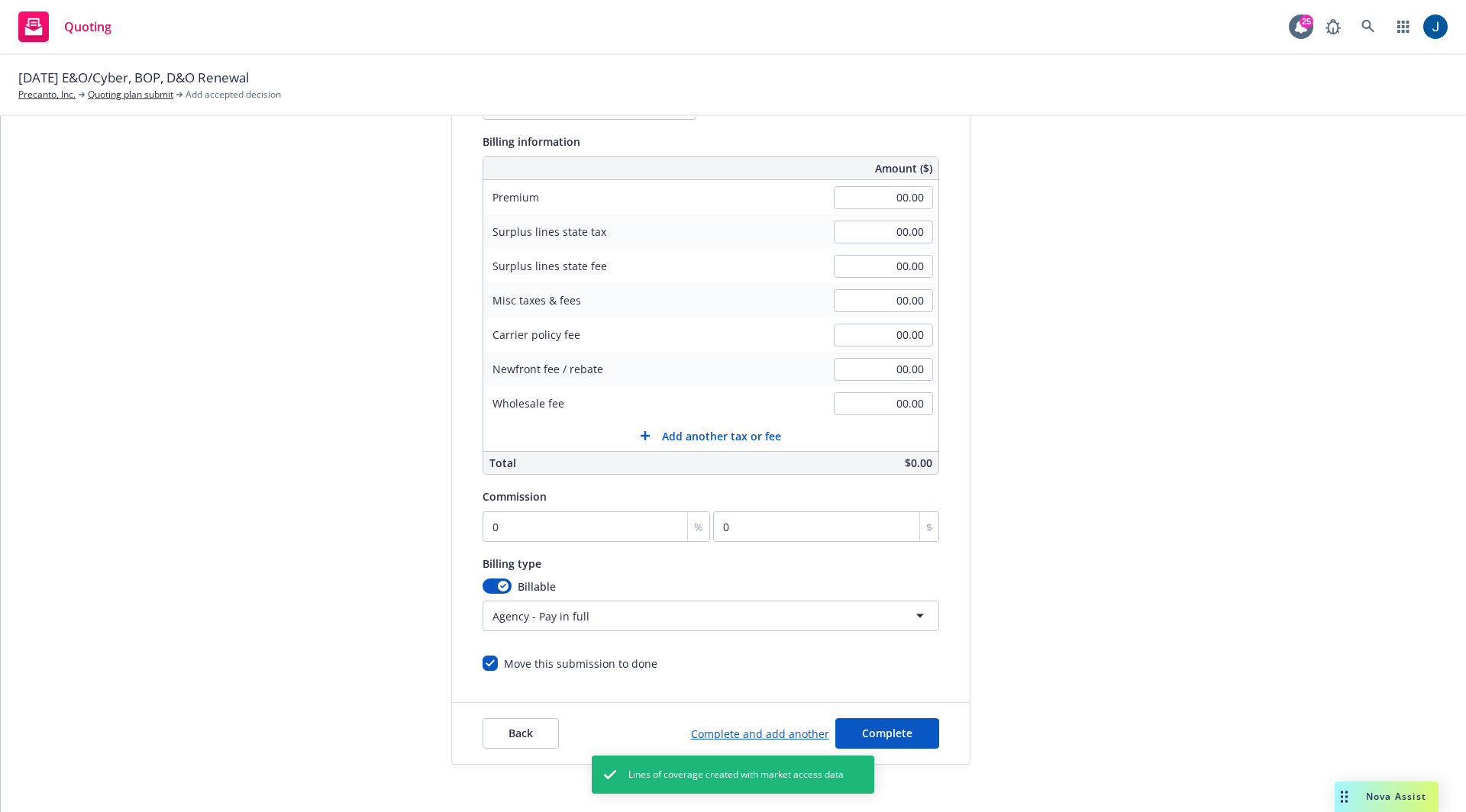
scroll to position [241, 0]
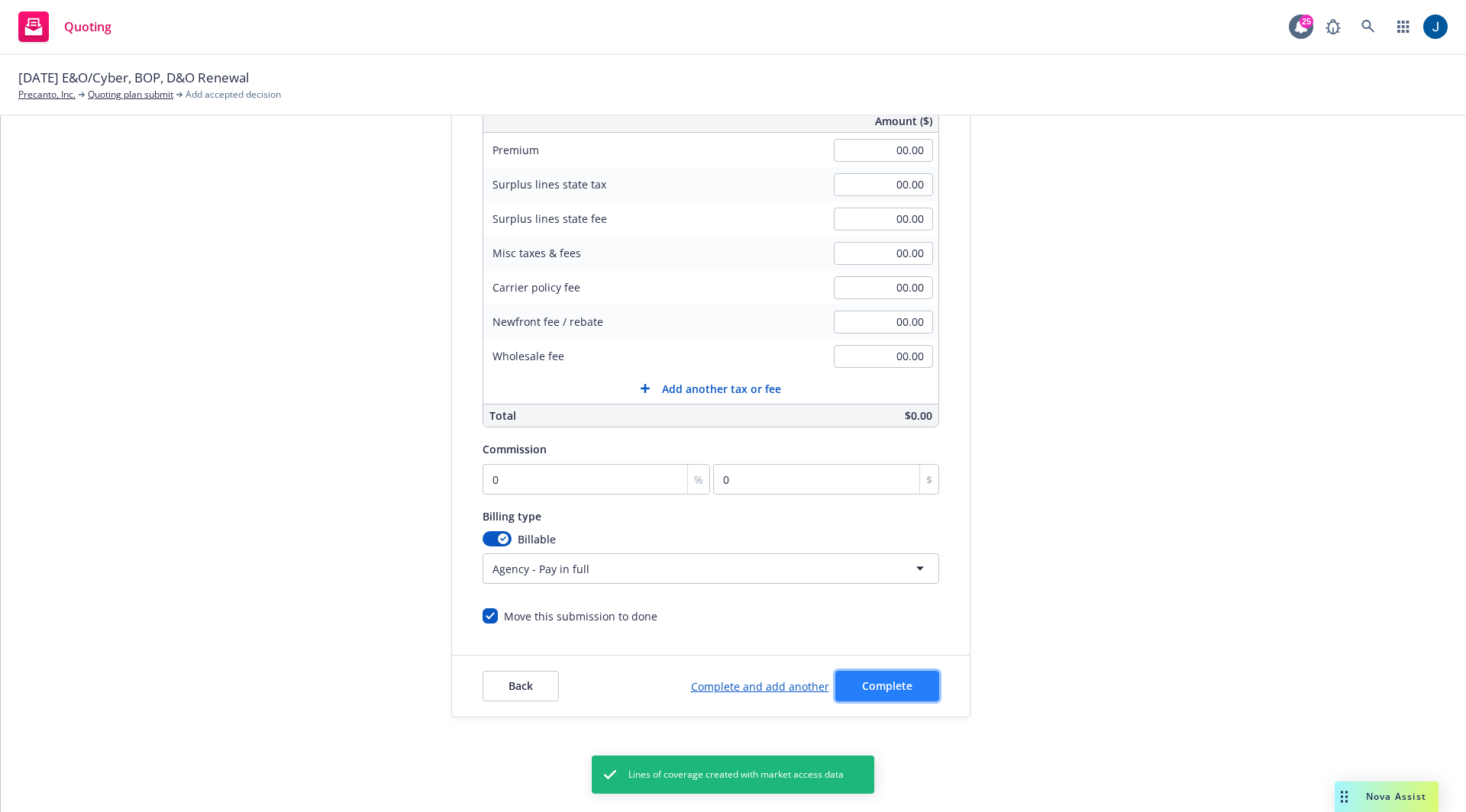
click at [905, 681] on span "Complete" at bounding box center [886, 686] width 50 height 15
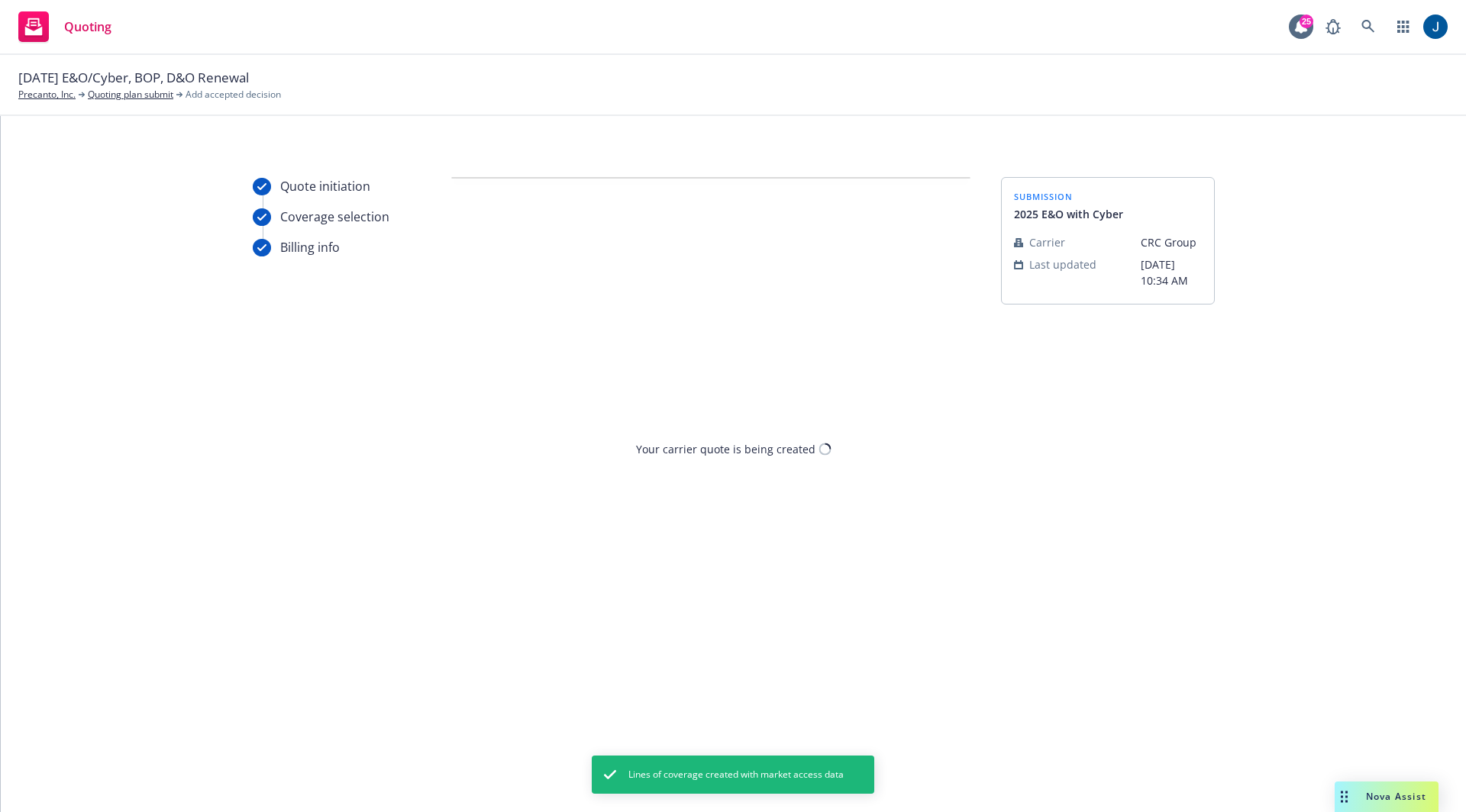
scroll to position [0, 0]
